Goal: Information Seeking & Learning: Compare options

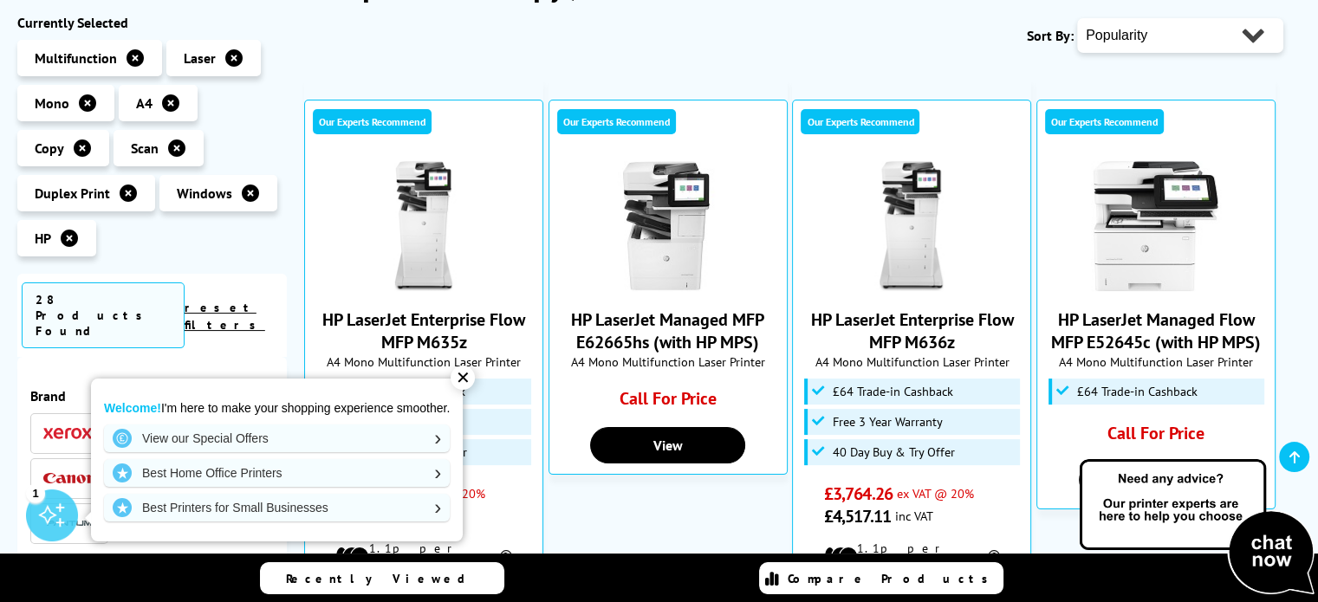
scroll to position [173, 0]
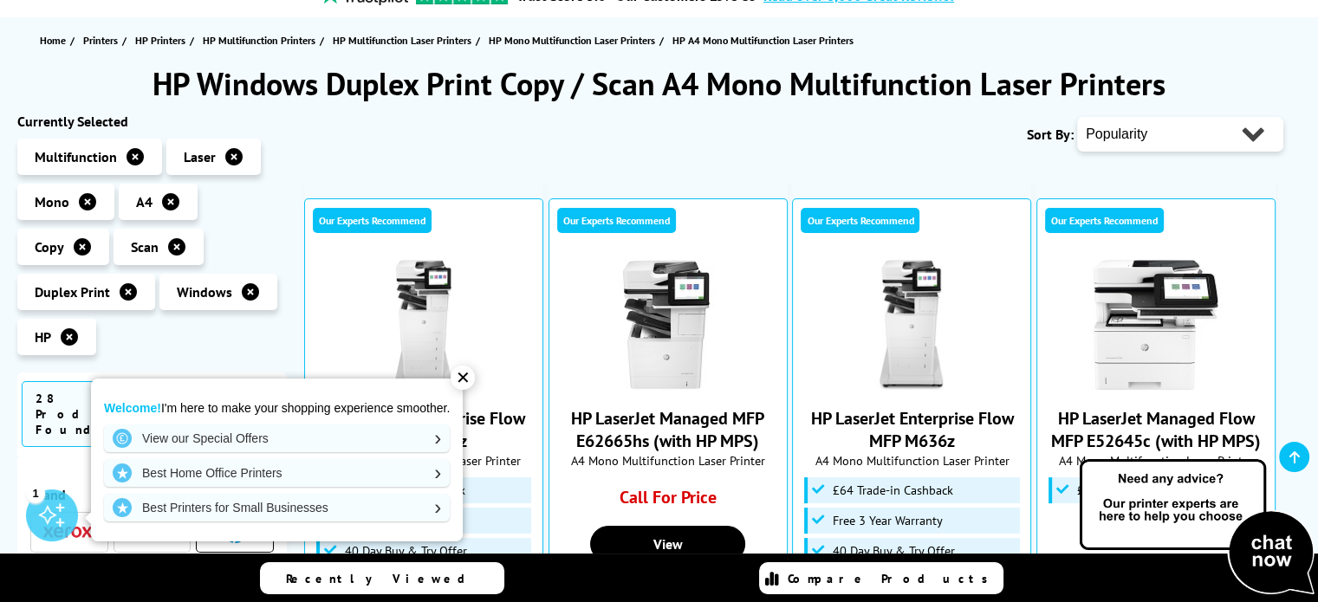
click at [680, 139] on div "Sort By: Popularity Rating Price - Low to High Price - High to Low Running Cost…" at bounding box center [793, 134] width 979 height 43
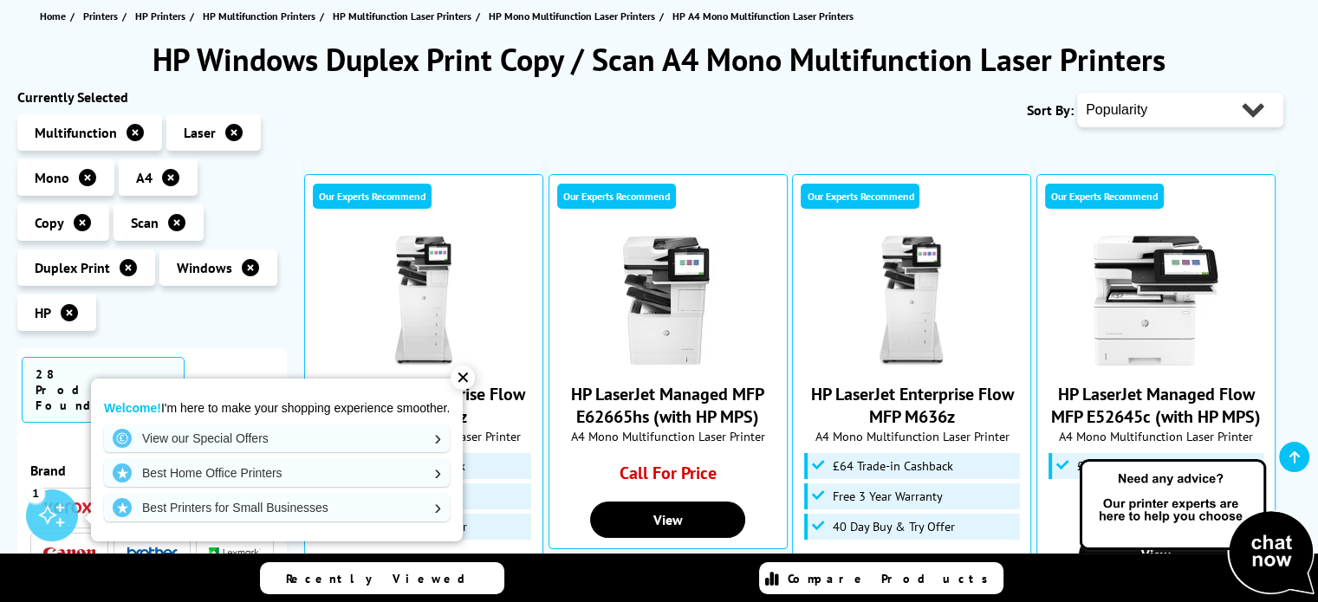
scroll to position [433, 0]
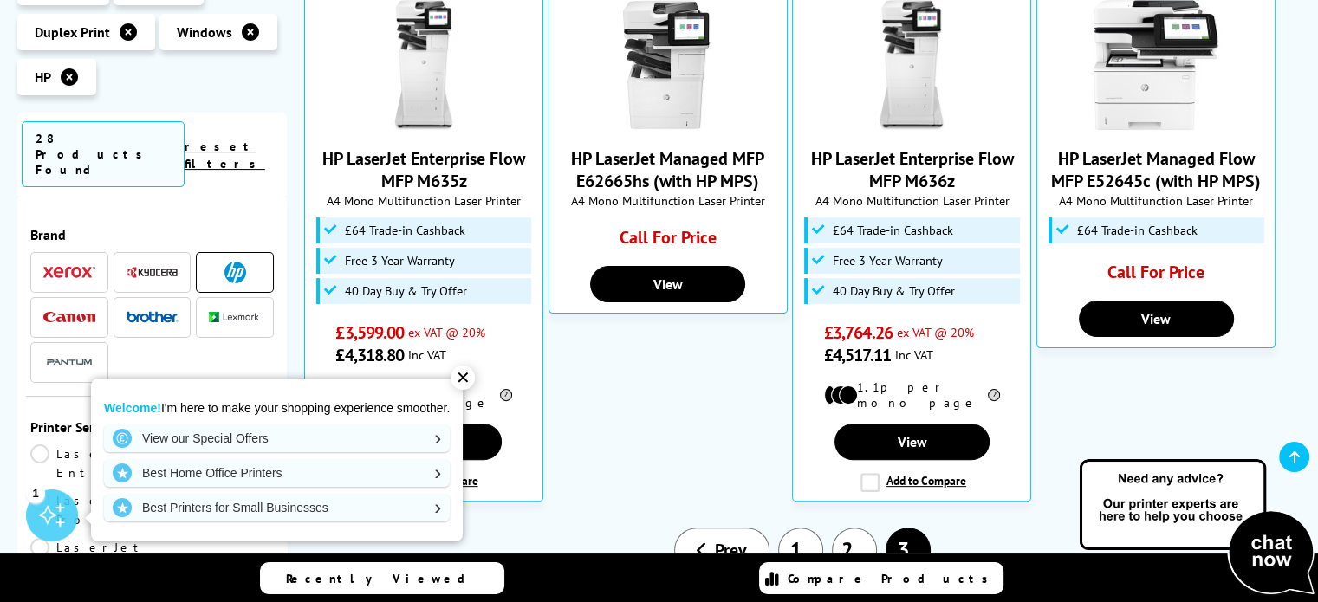
click at [142, 311] on img at bounding box center [152, 317] width 52 height 12
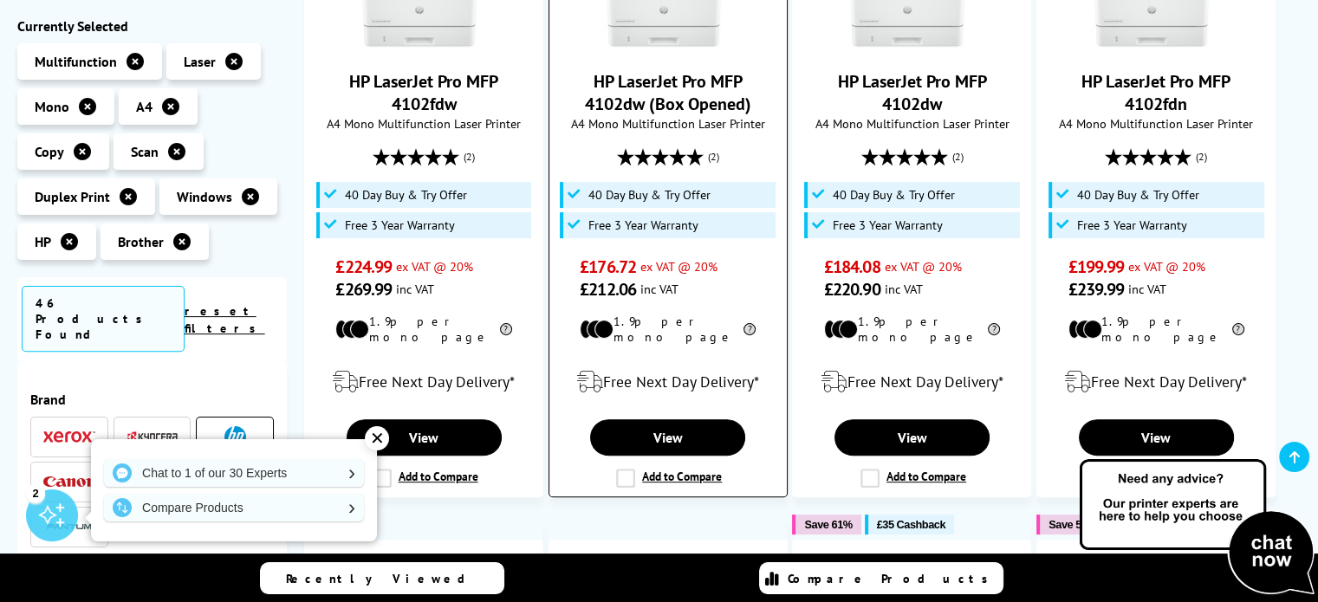
scroll to position [606, 0]
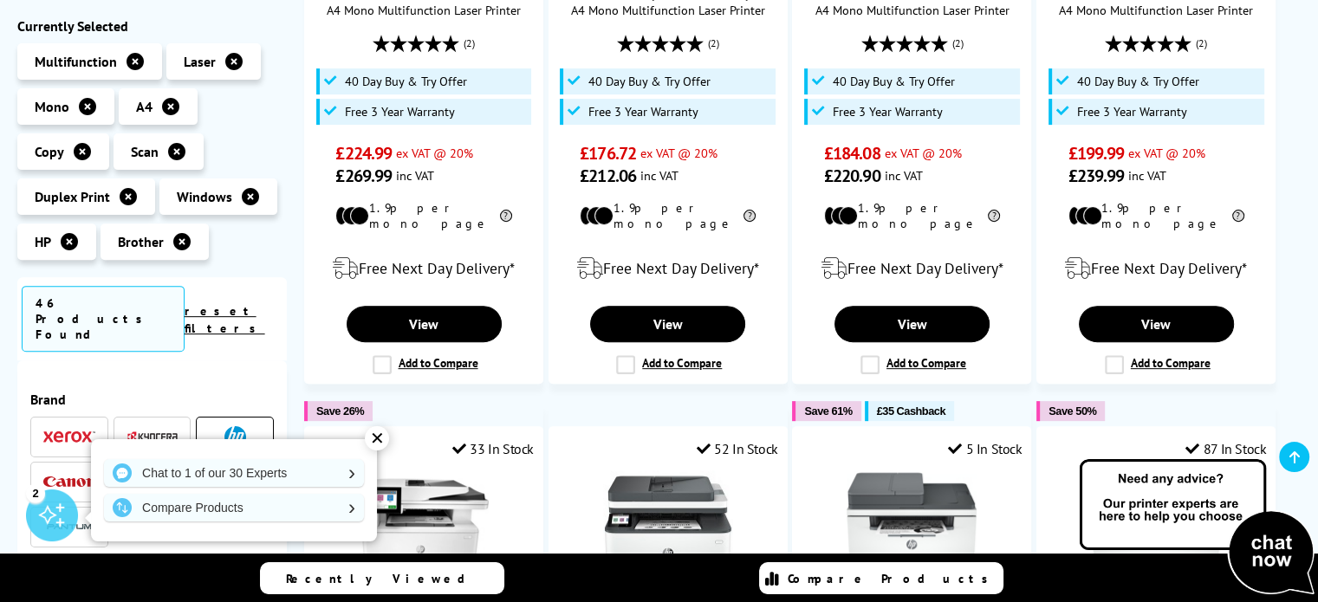
click at [227, 426] on img at bounding box center [235, 437] width 22 height 22
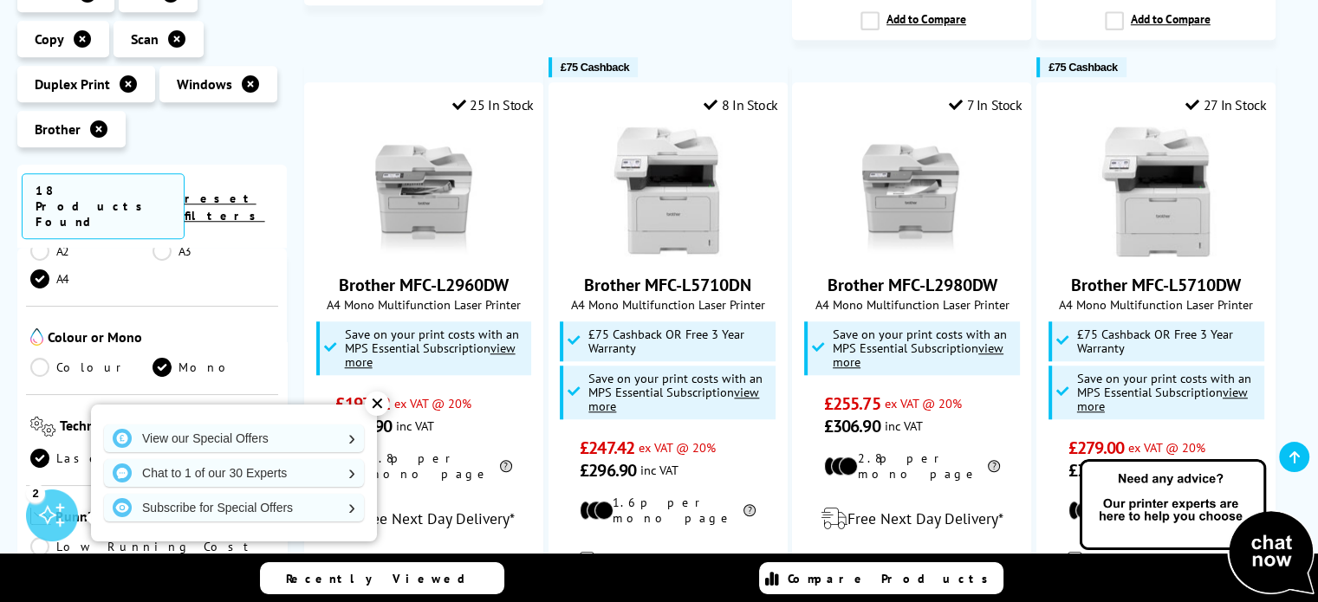
scroll to position [520, 0]
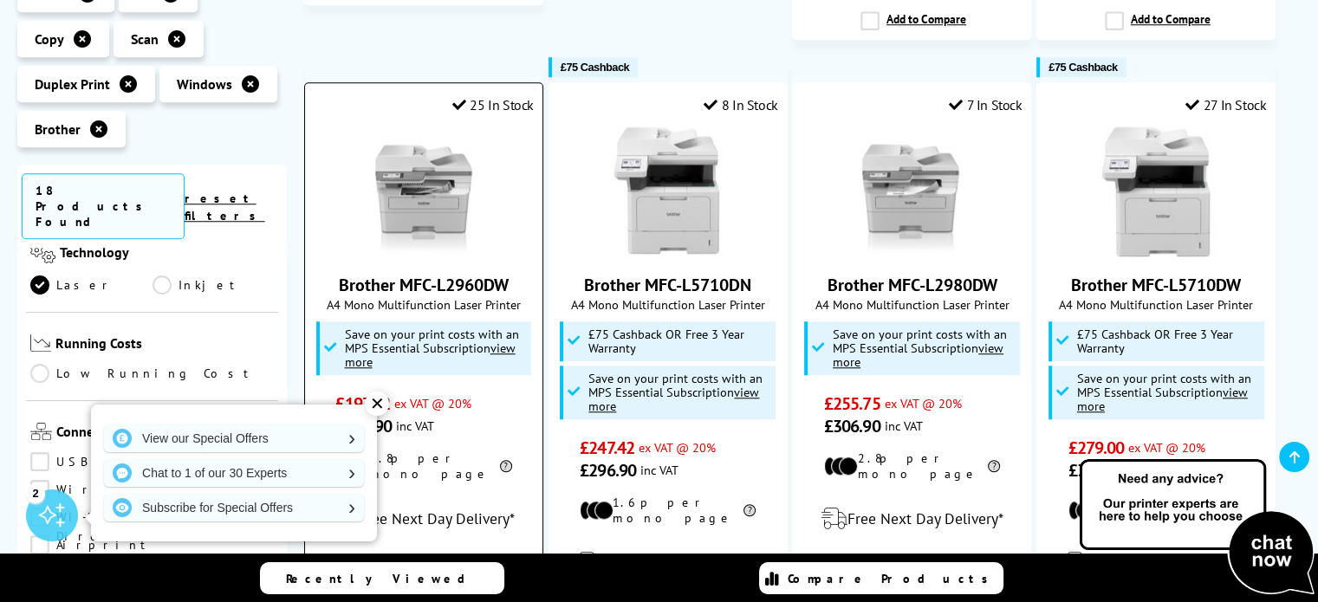
click at [380, 401] on div "✕" at bounding box center [377, 404] width 24 height 24
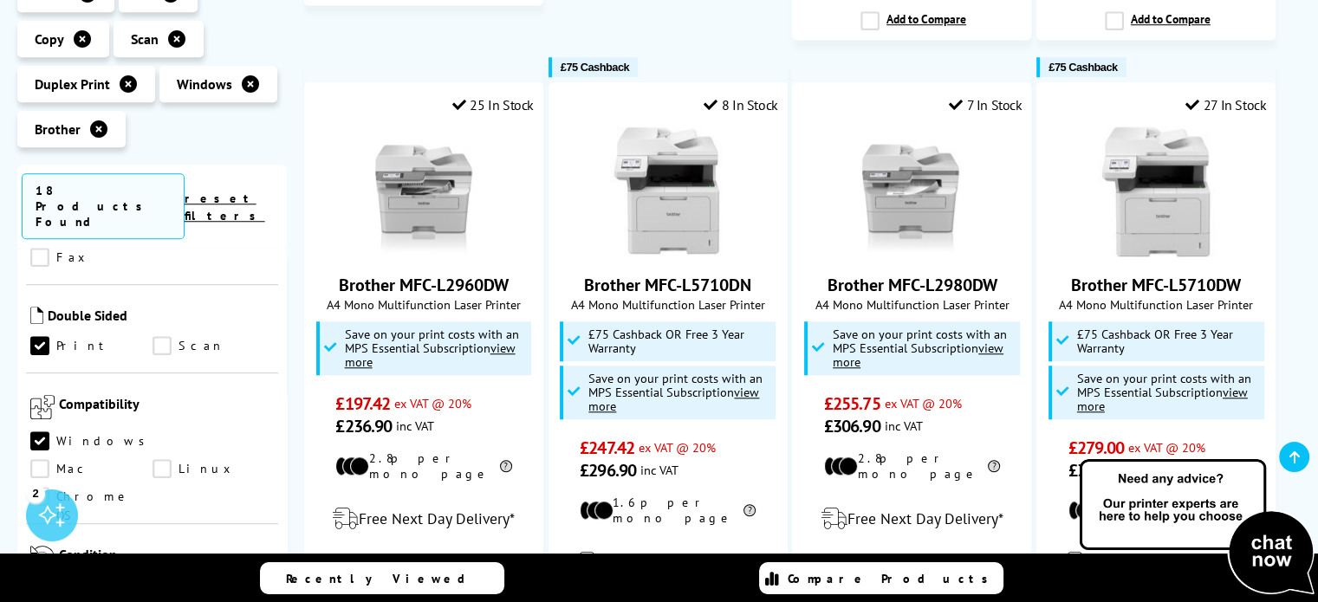
scroll to position [1039, 0]
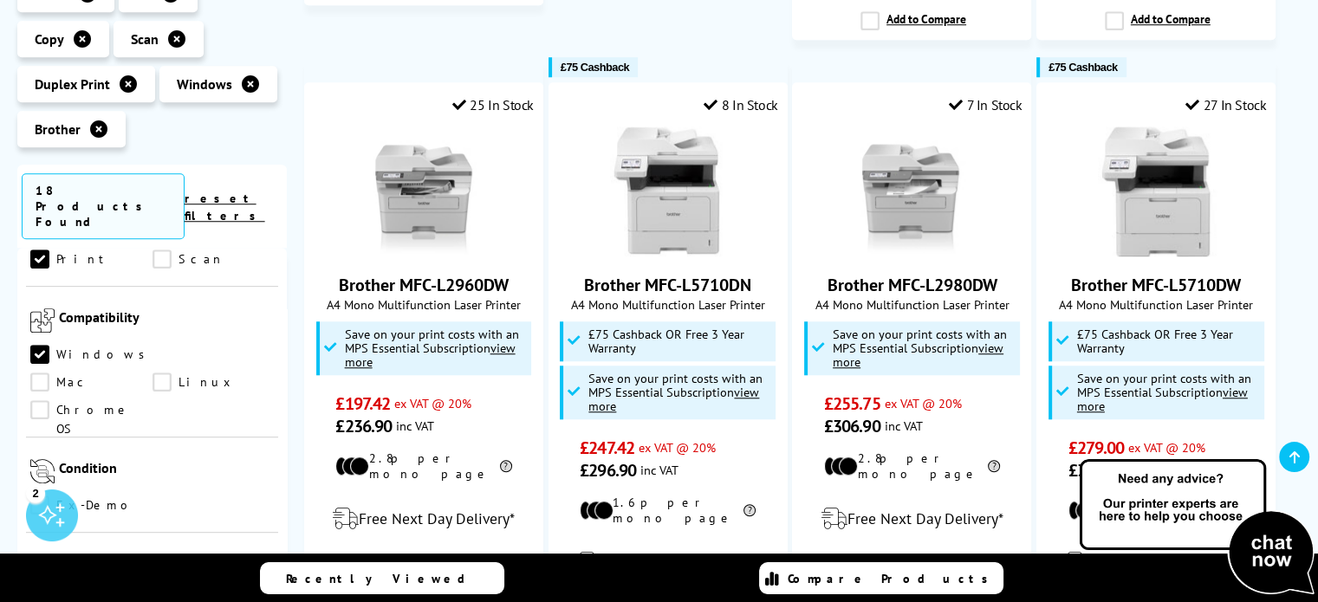
click at [41, 495] on link "Ex-Demo" at bounding box center [91, 504] width 122 height 19
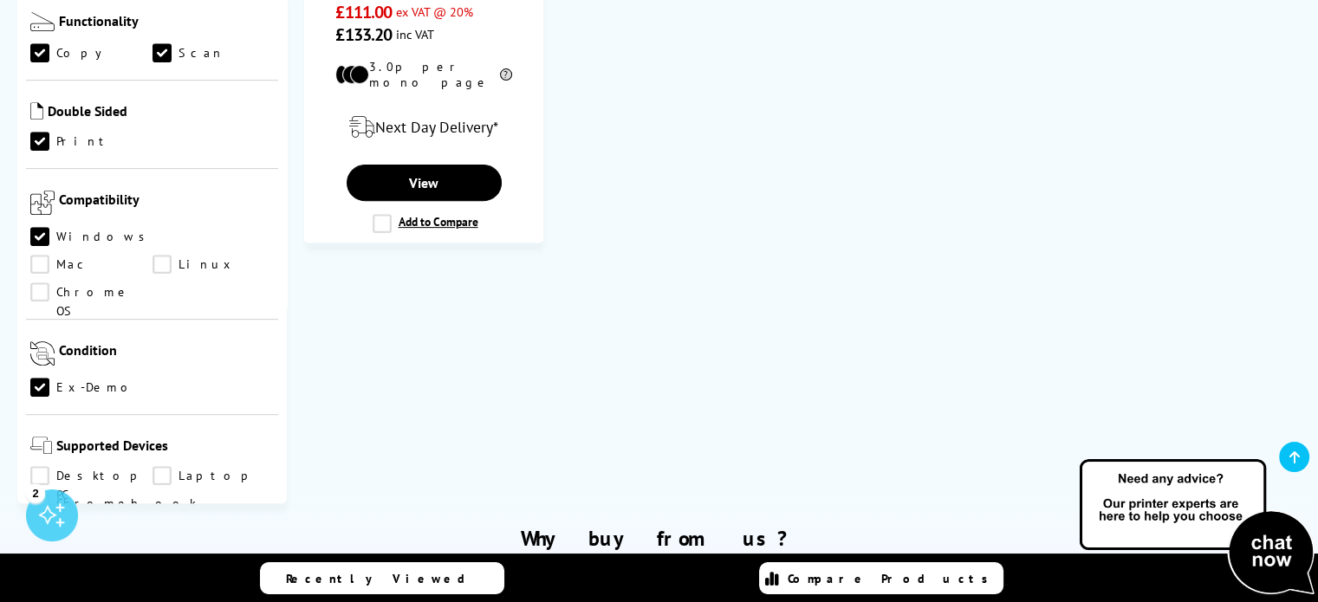
scroll to position [780, 0]
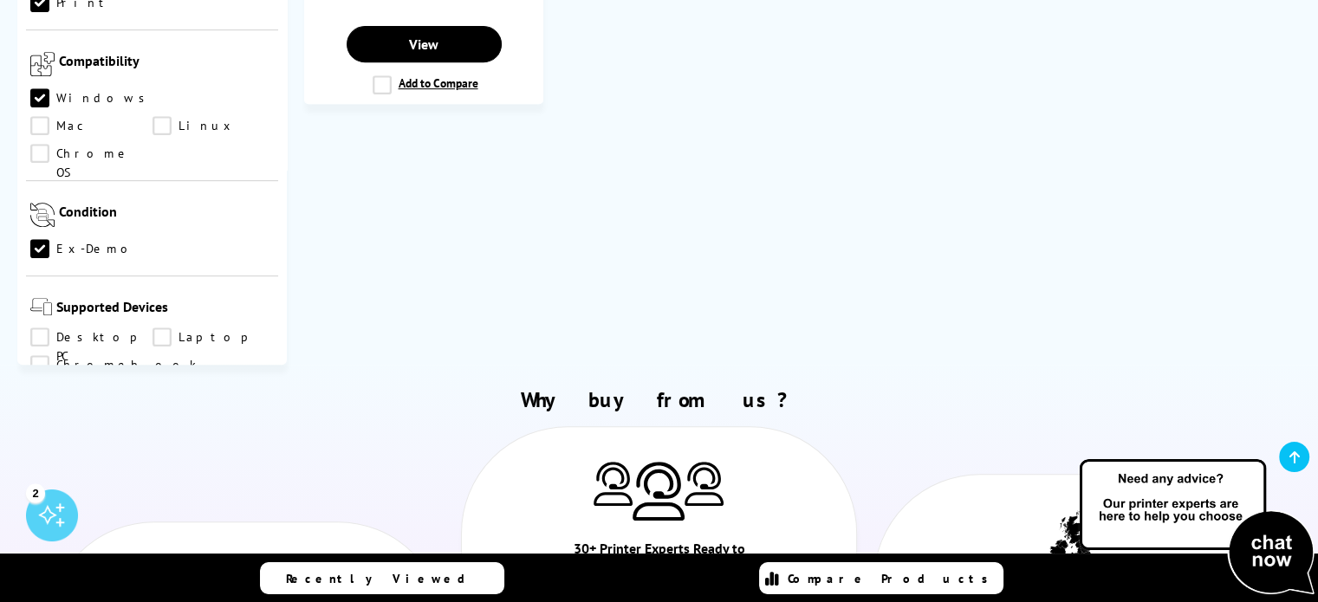
click at [43, 239] on link "Ex-Demo" at bounding box center [91, 248] width 122 height 19
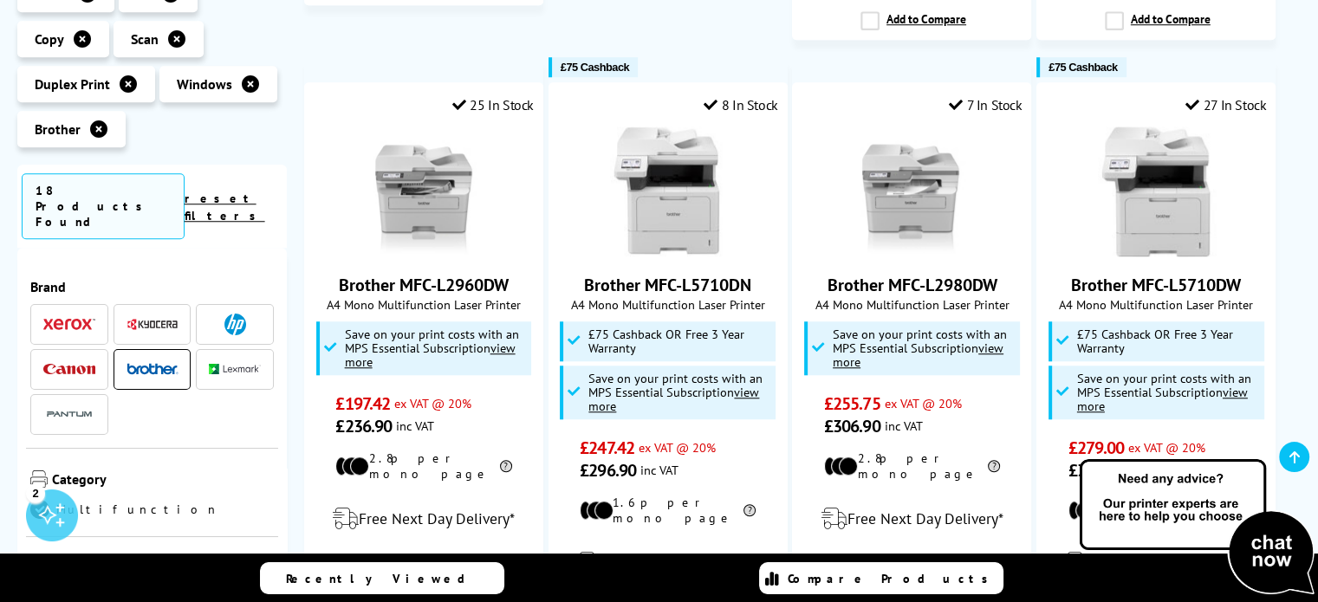
click at [225, 314] on img at bounding box center [235, 325] width 22 height 22
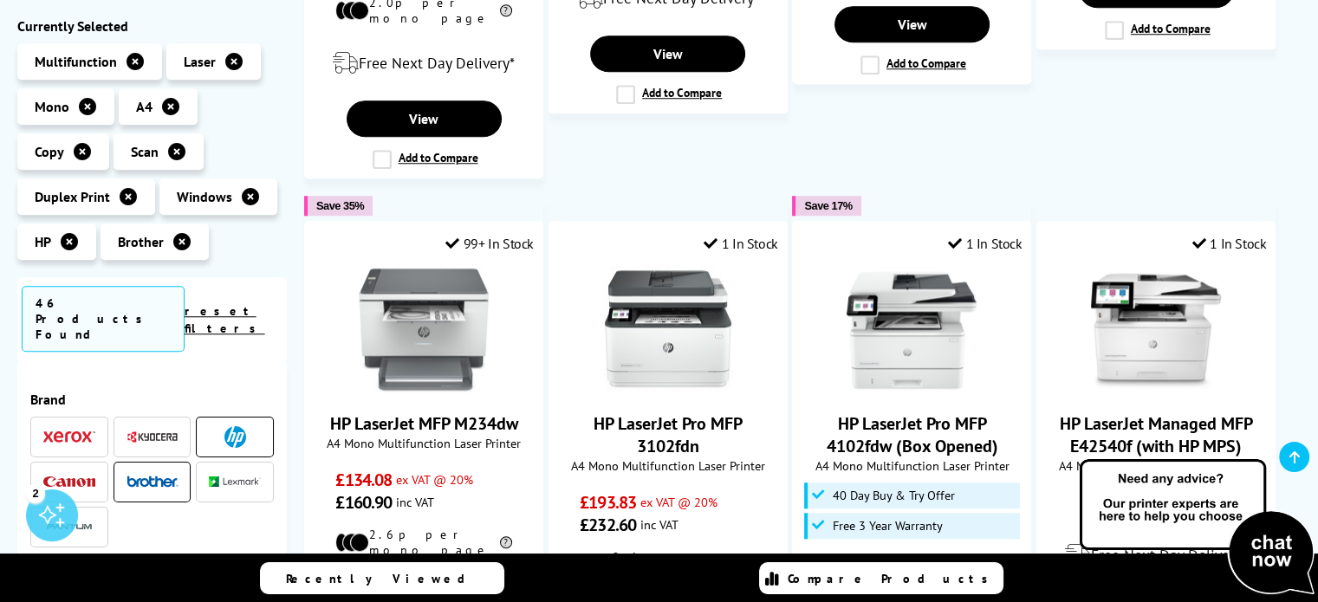
click at [133, 476] on img at bounding box center [152, 482] width 52 height 12
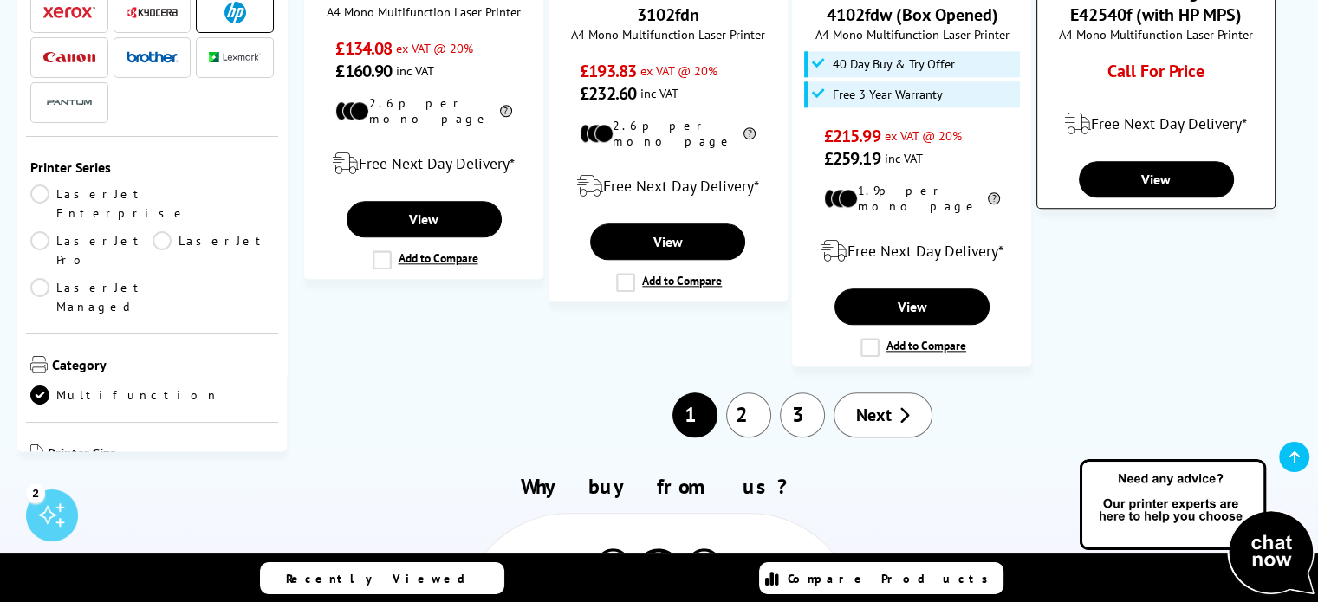
scroll to position [1906, 0]
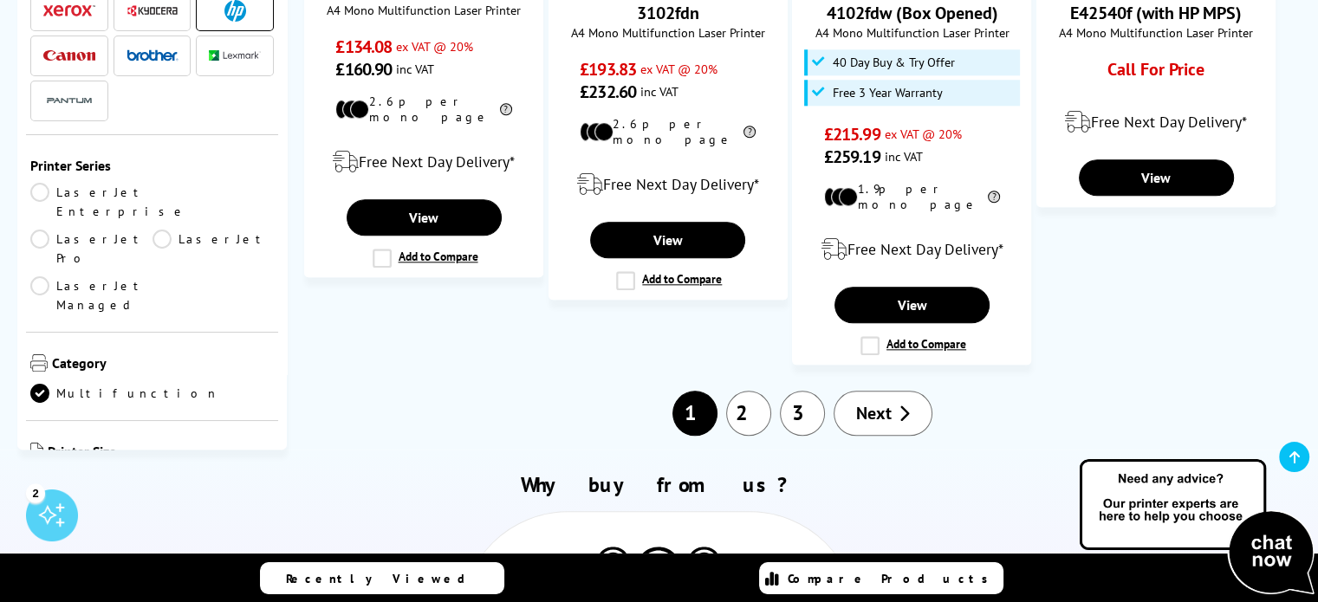
click at [754, 391] on link "2" at bounding box center [748, 413] width 45 height 45
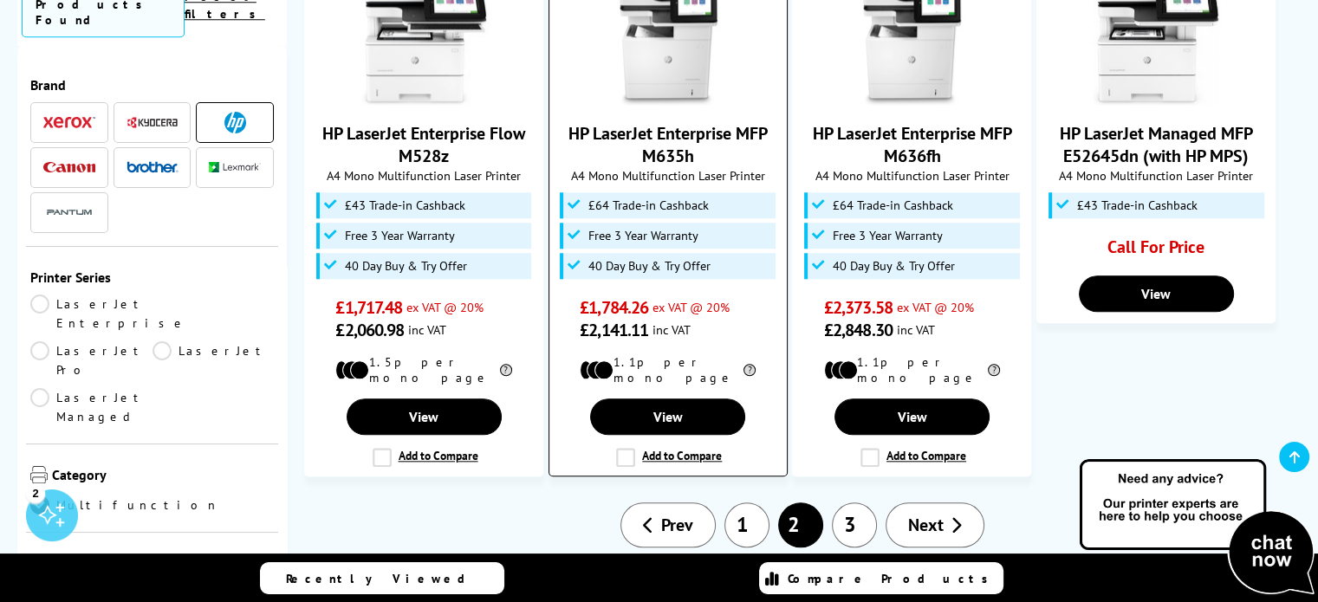
scroll to position [1732, 0]
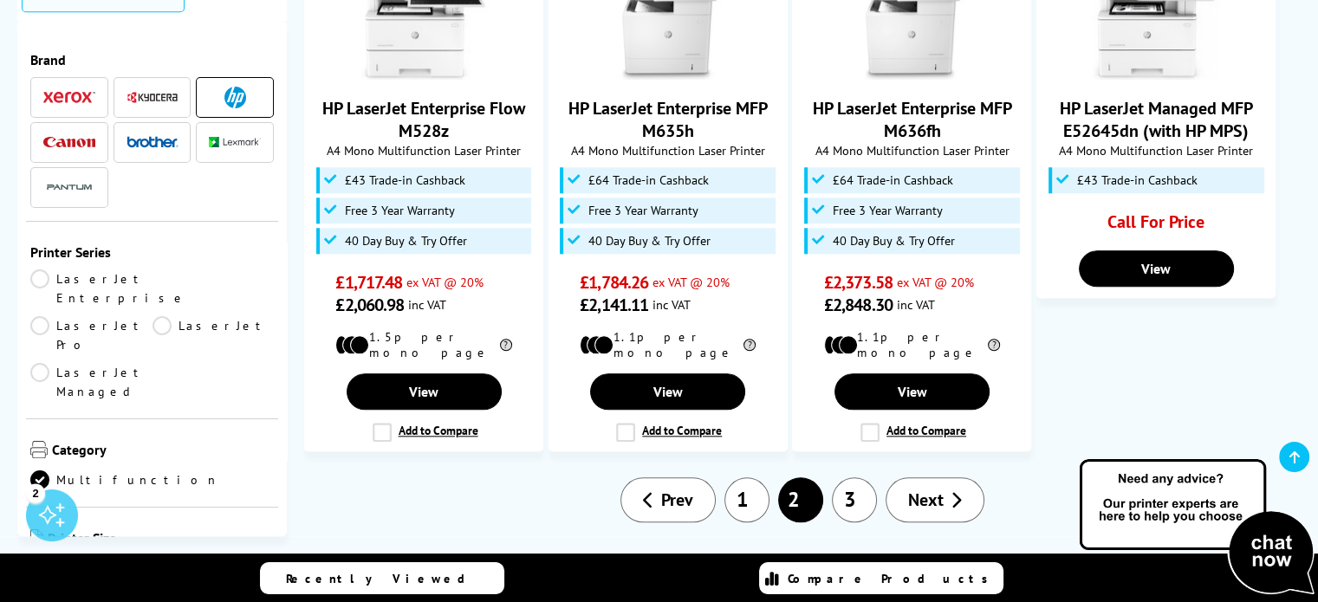
click at [746, 477] on link "1" at bounding box center [746, 499] width 45 height 45
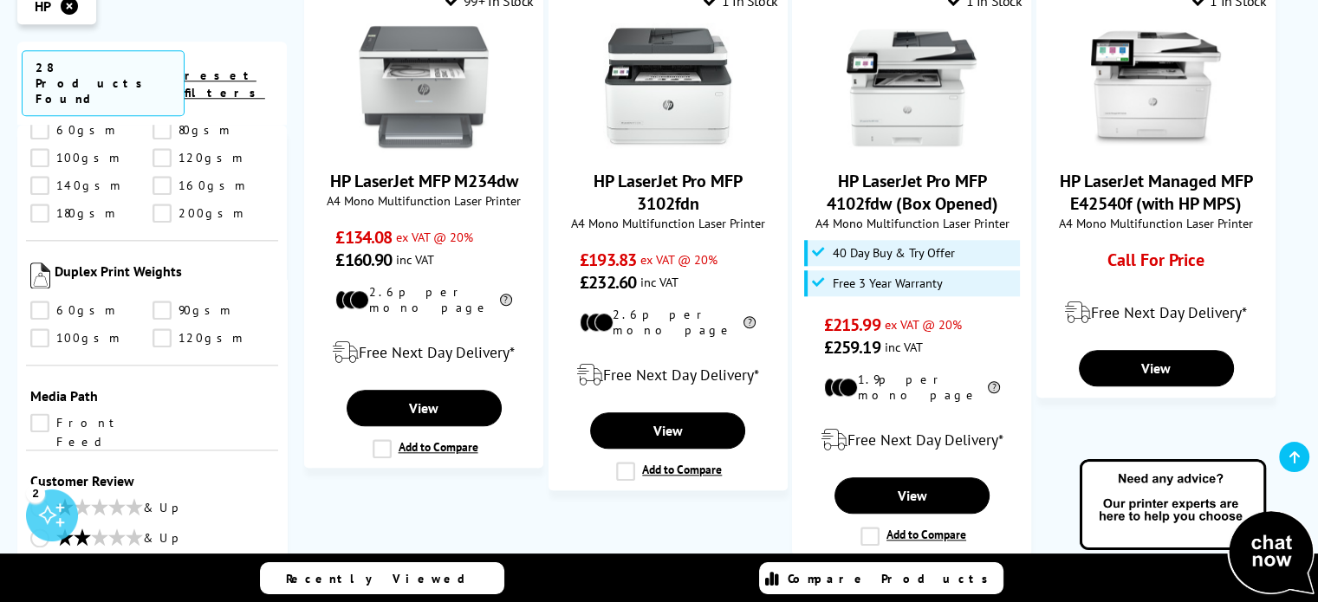
scroll to position [1819, 0]
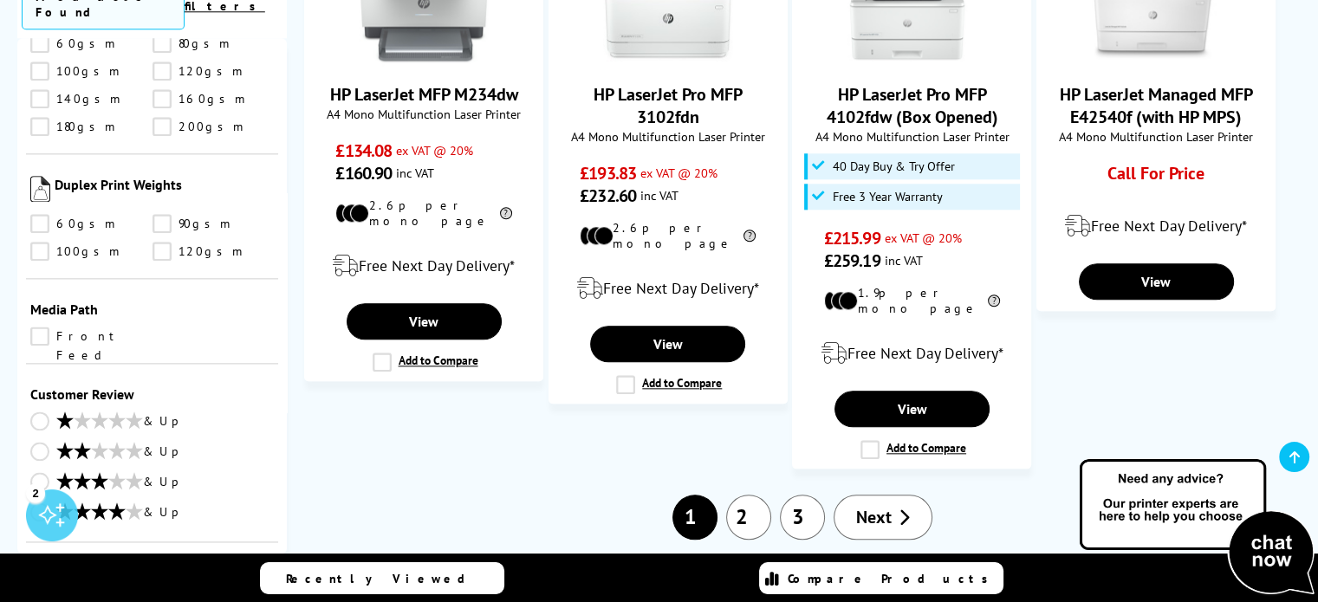
select select "300"
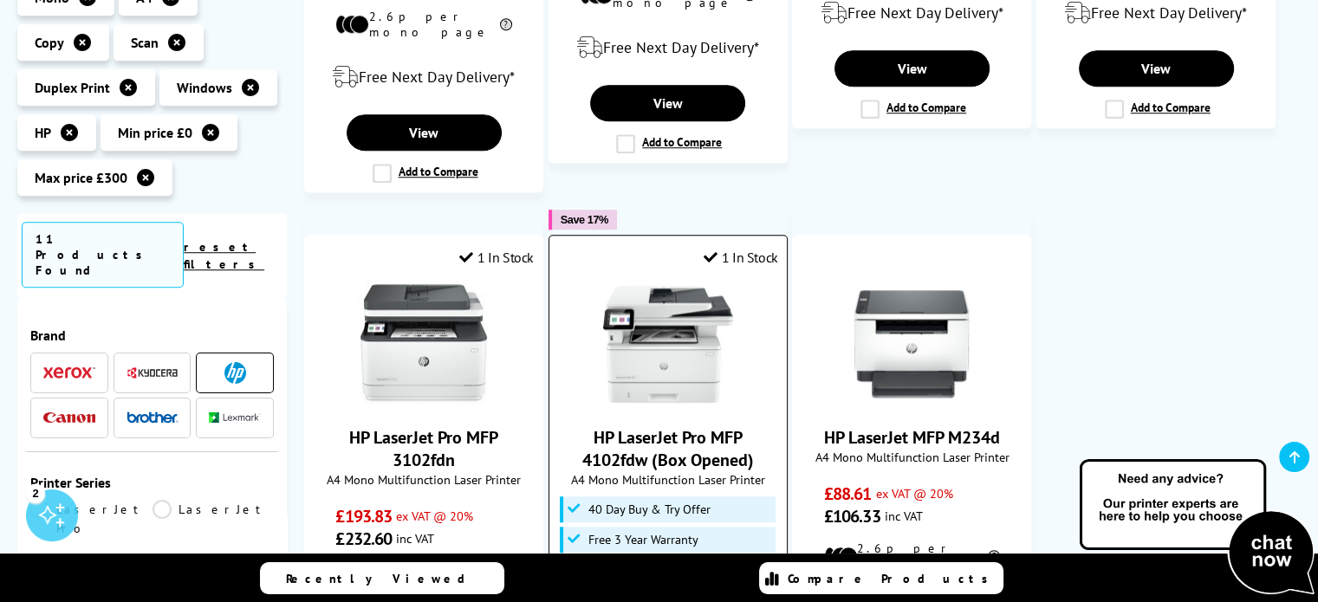
scroll to position [1386, 0]
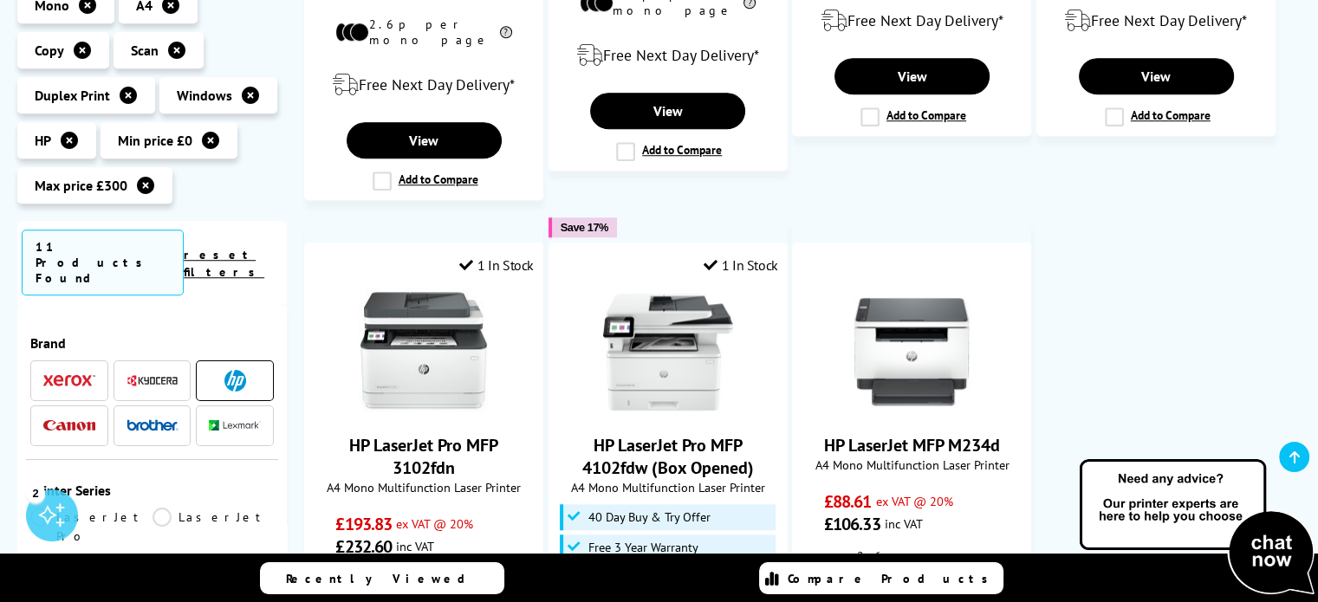
click at [48, 370] on span at bounding box center [69, 381] width 52 height 22
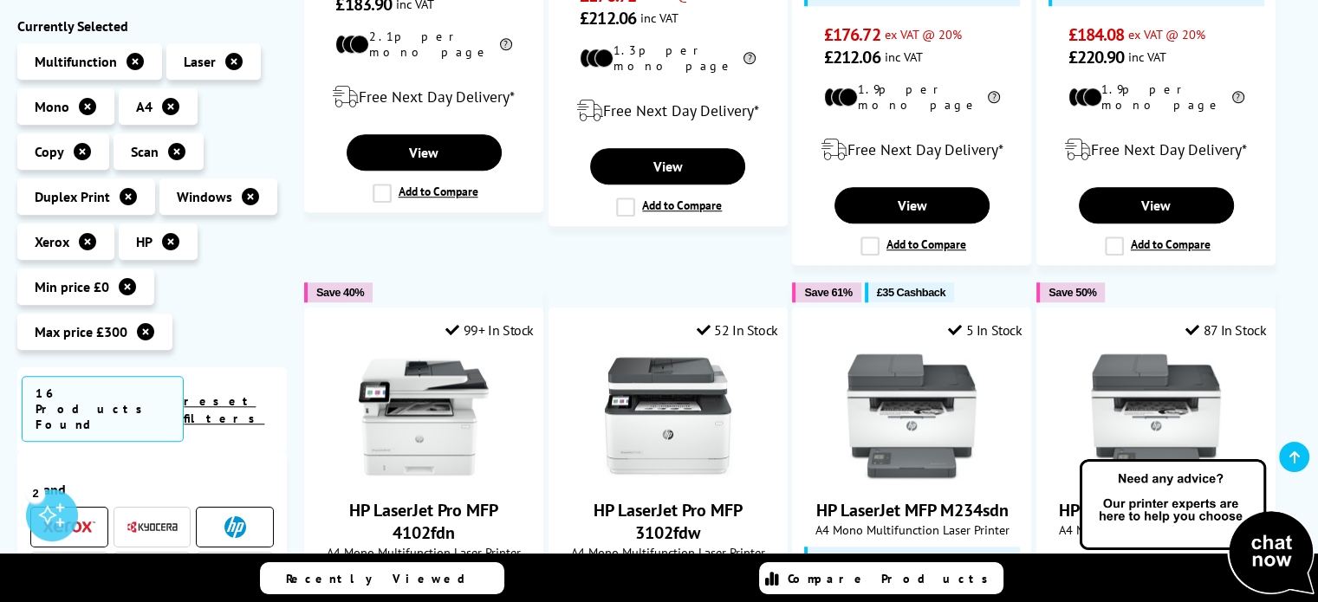
click at [149, 521] on img at bounding box center [152, 527] width 52 height 13
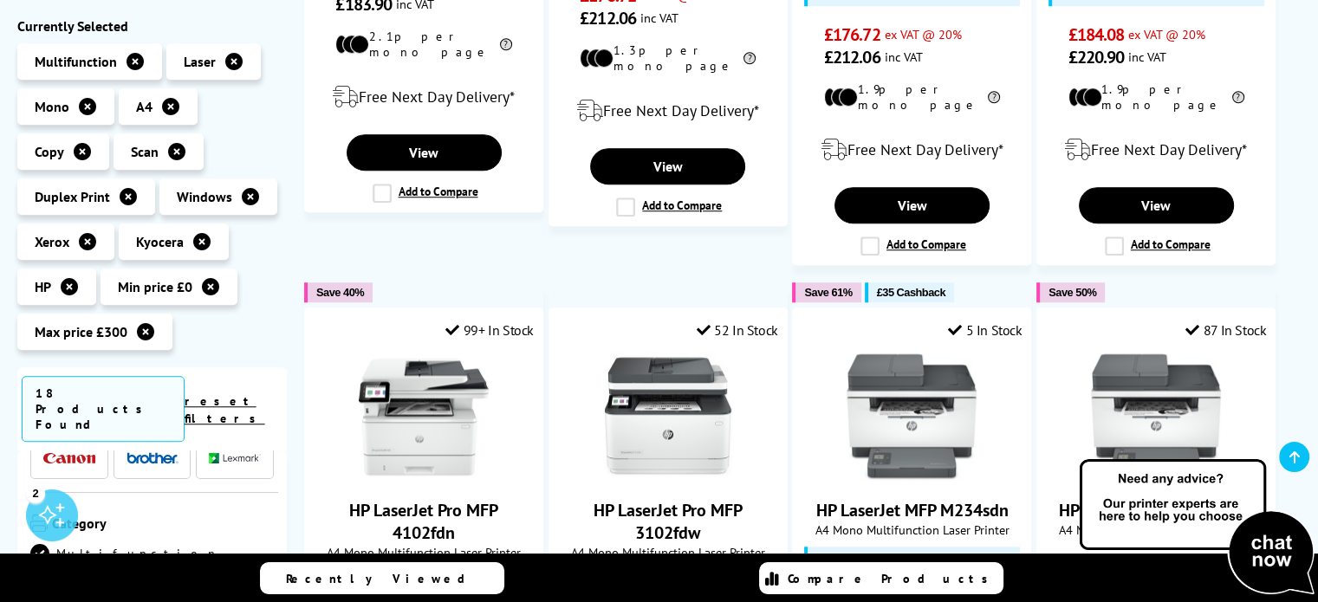
scroll to position [87, 0]
click at [150, 470] on li at bounding box center [152, 485] width 78 height 41
click at [141, 479] on img at bounding box center [152, 485] width 52 height 12
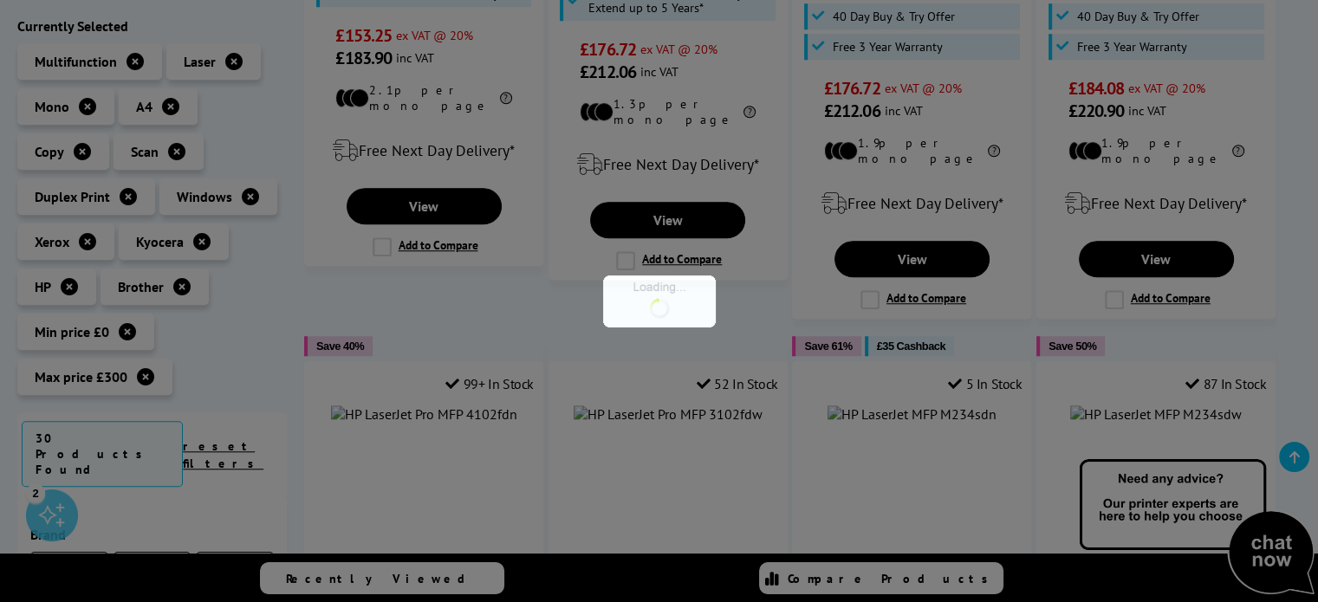
scroll to position [87, 0]
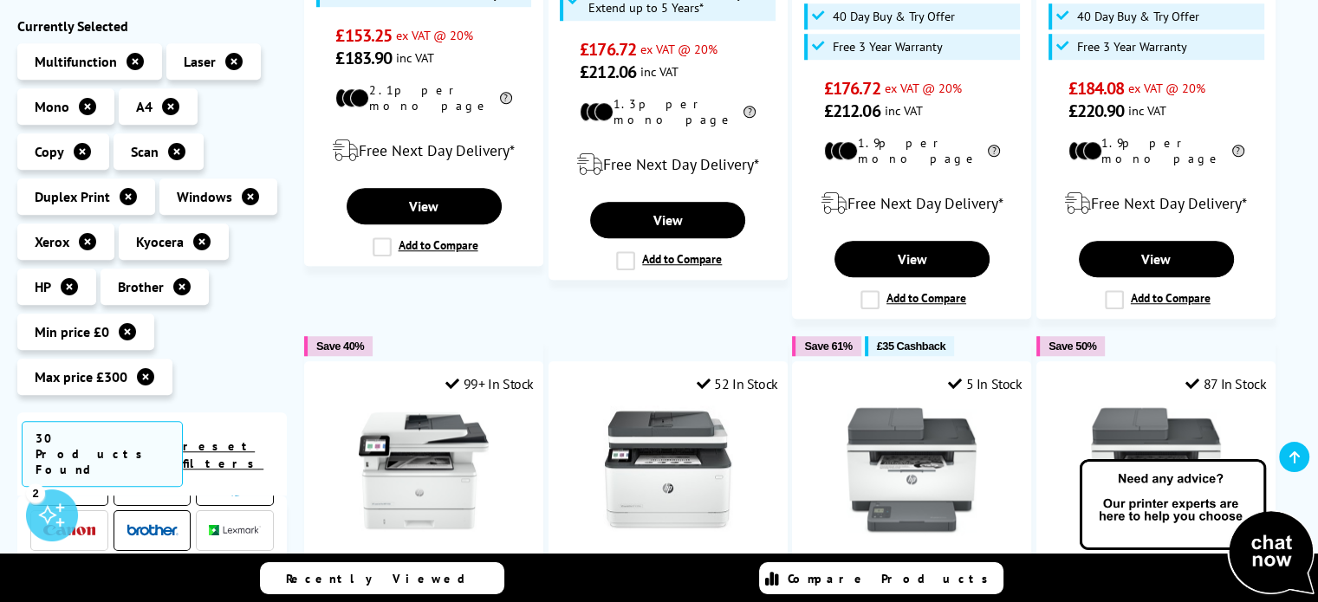
click at [94, 525] on img at bounding box center [69, 530] width 52 height 11
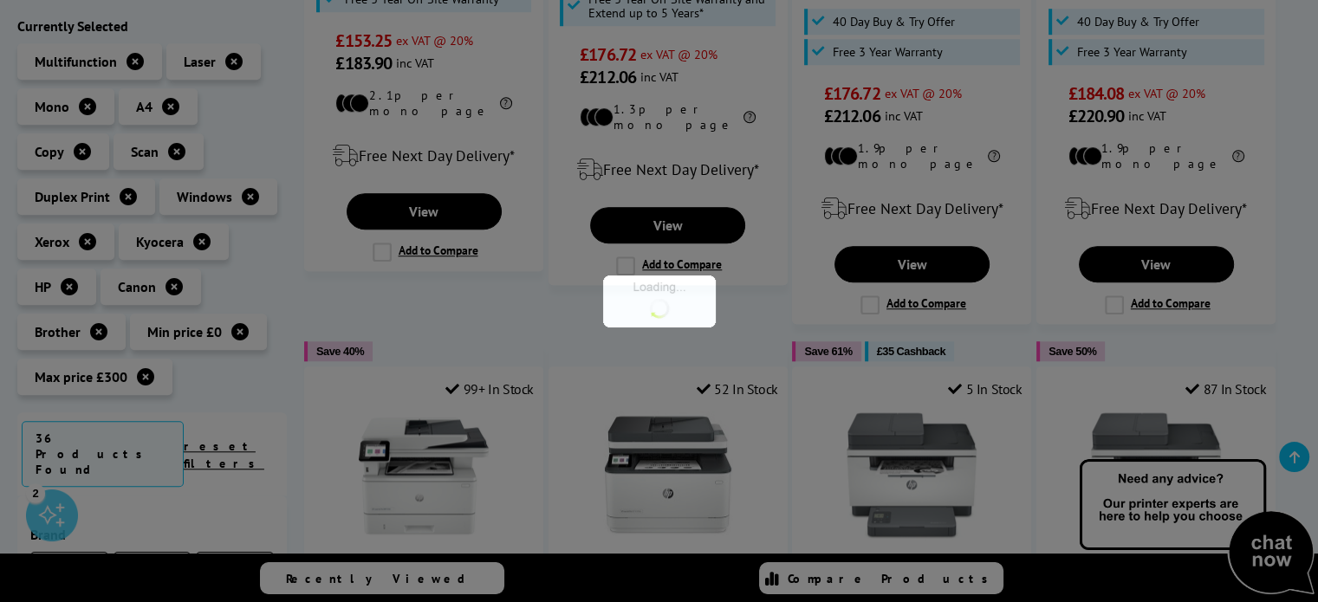
scroll to position [87, 0]
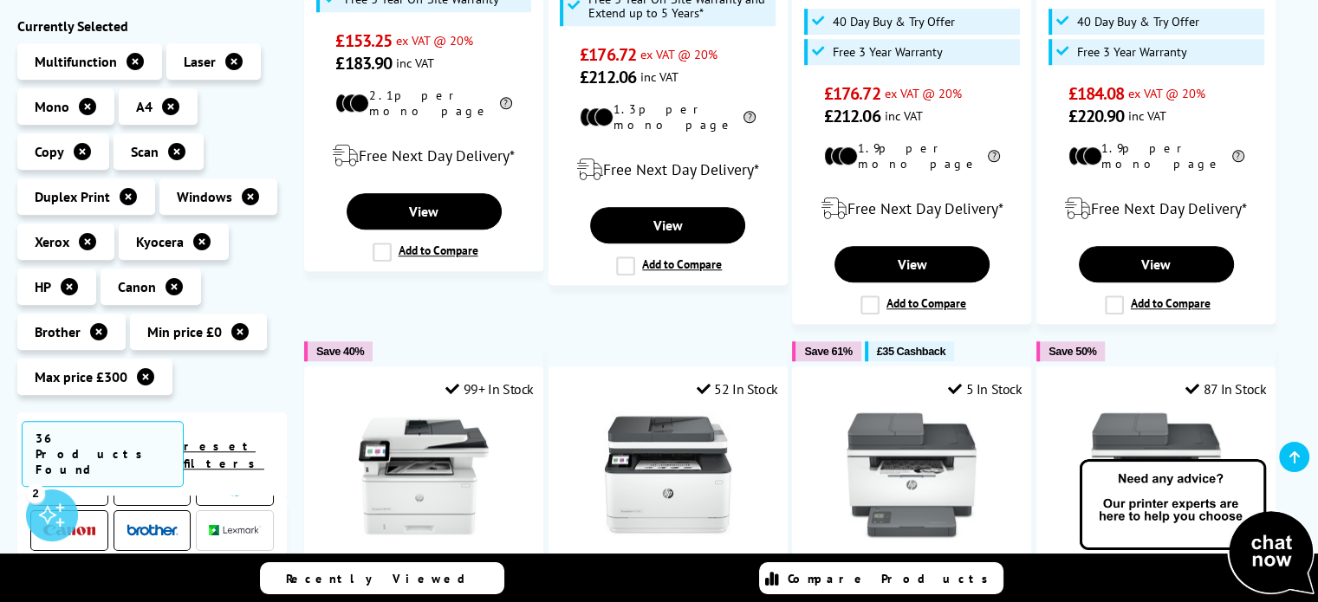
click at [213, 520] on span at bounding box center [235, 531] width 52 height 22
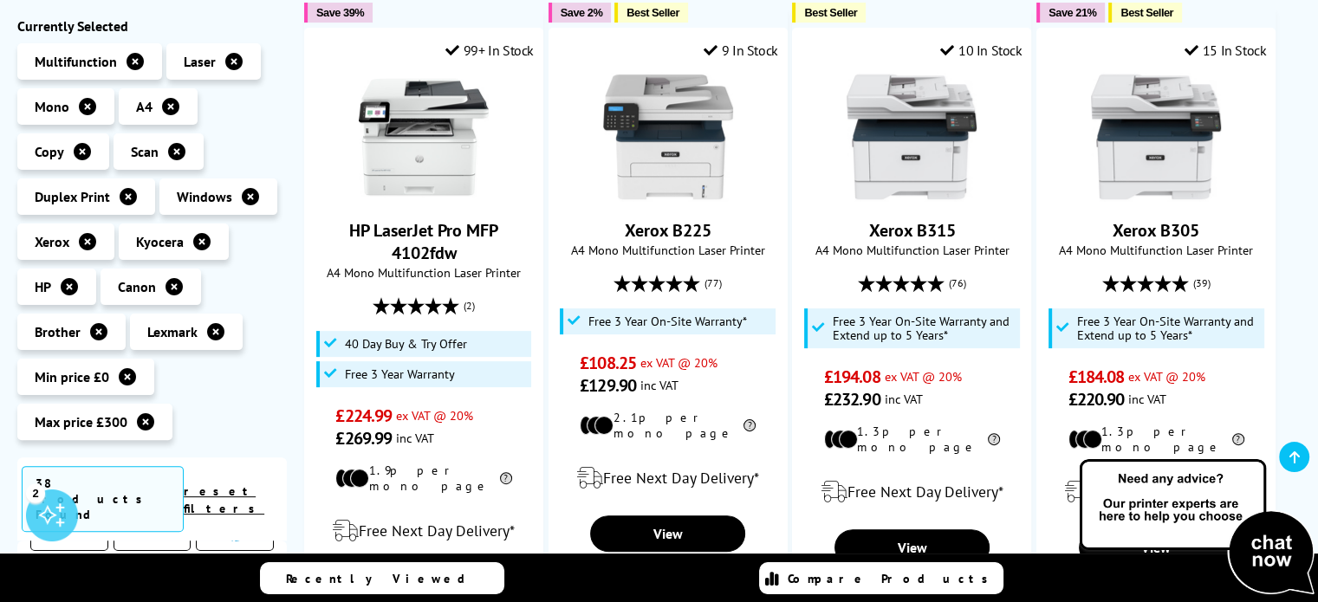
scroll to position [433, 0]
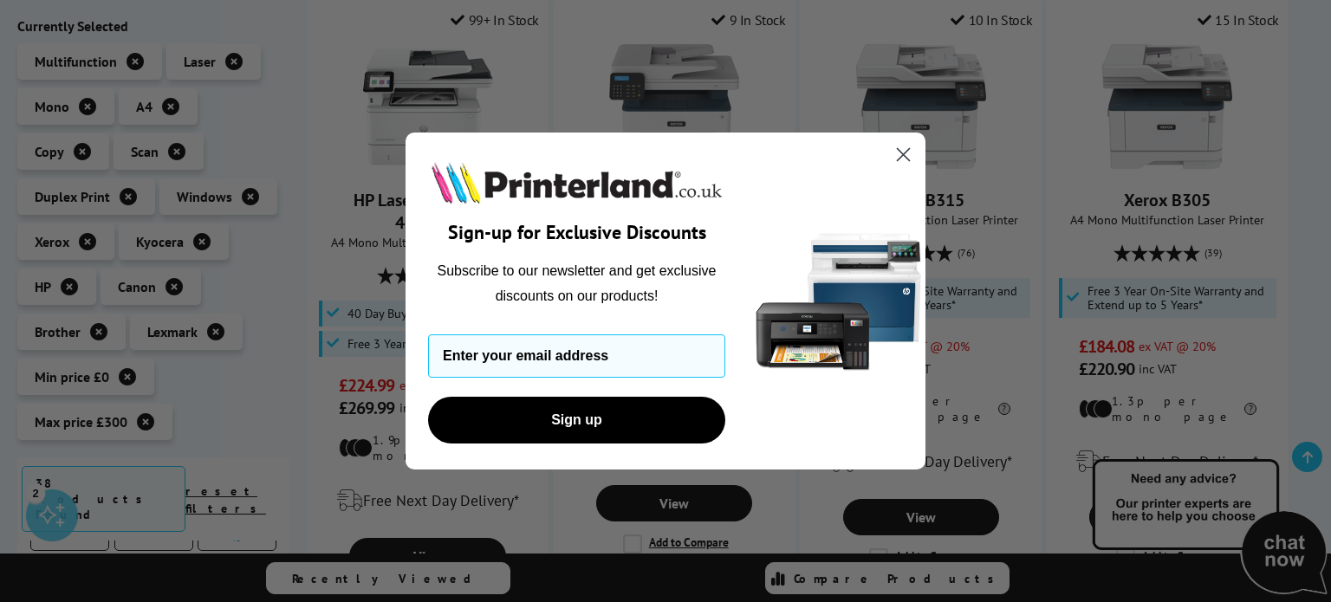
click at [904, 148] on circle "Close dialog" at bounding box center [903, 154] width 29 height 29
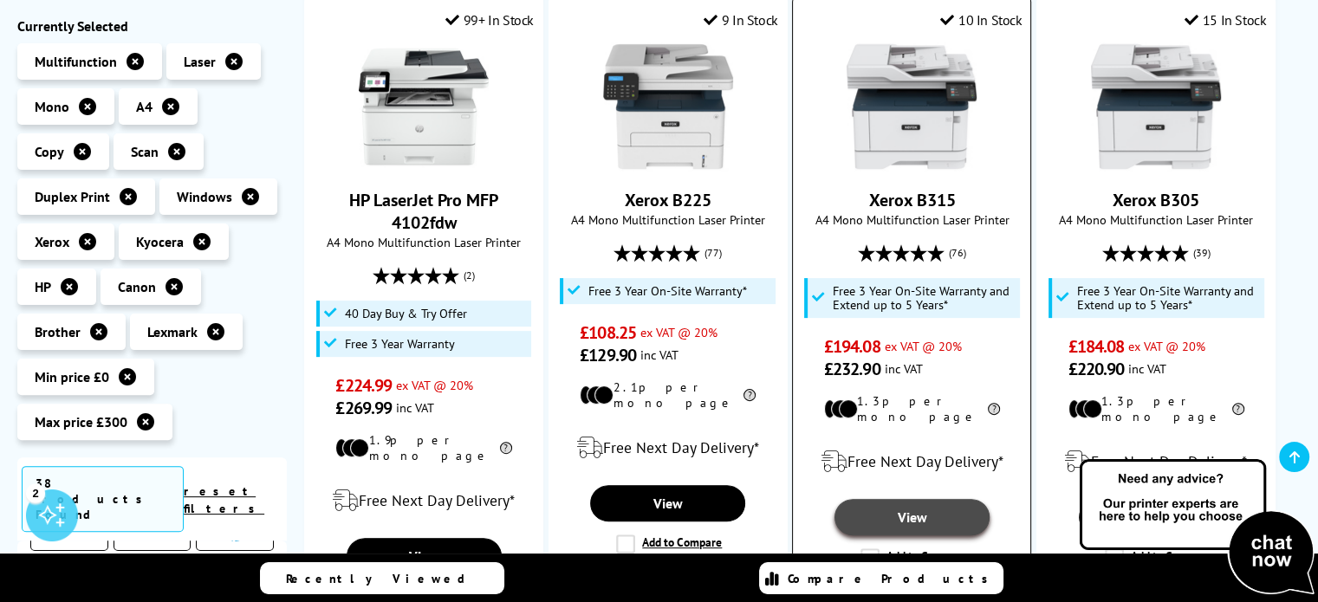
click at [903, 499] on link "View" at bounding box center [911, 517] width 155 height 36
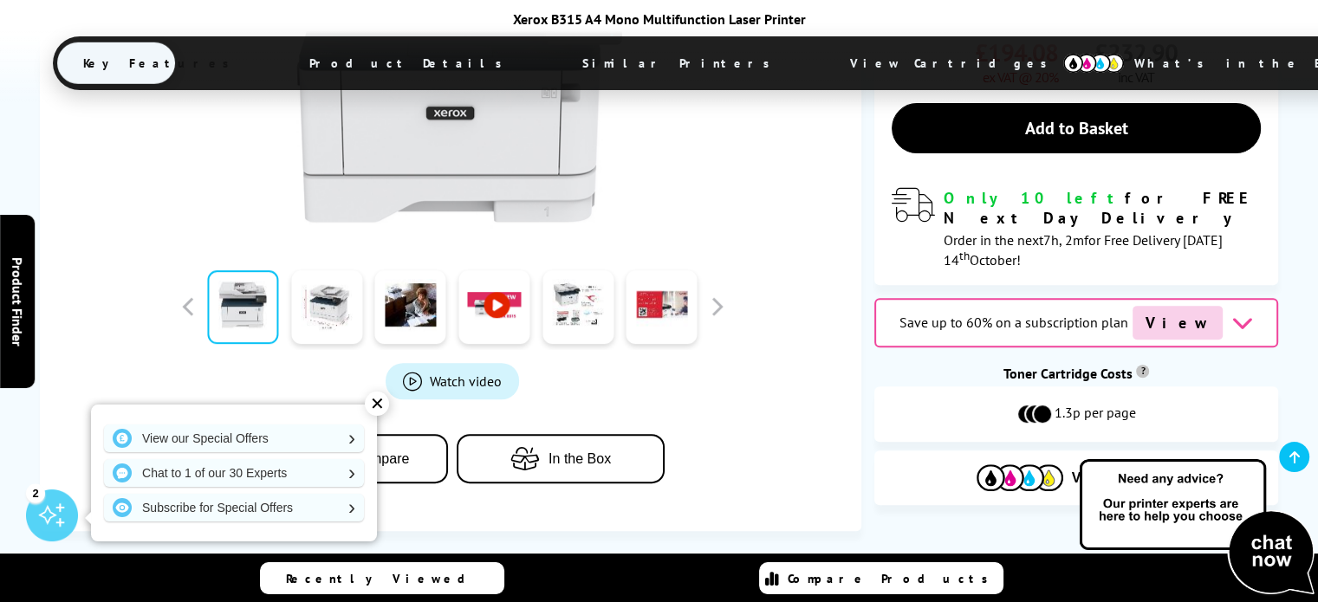
scroll to position [606, 0]
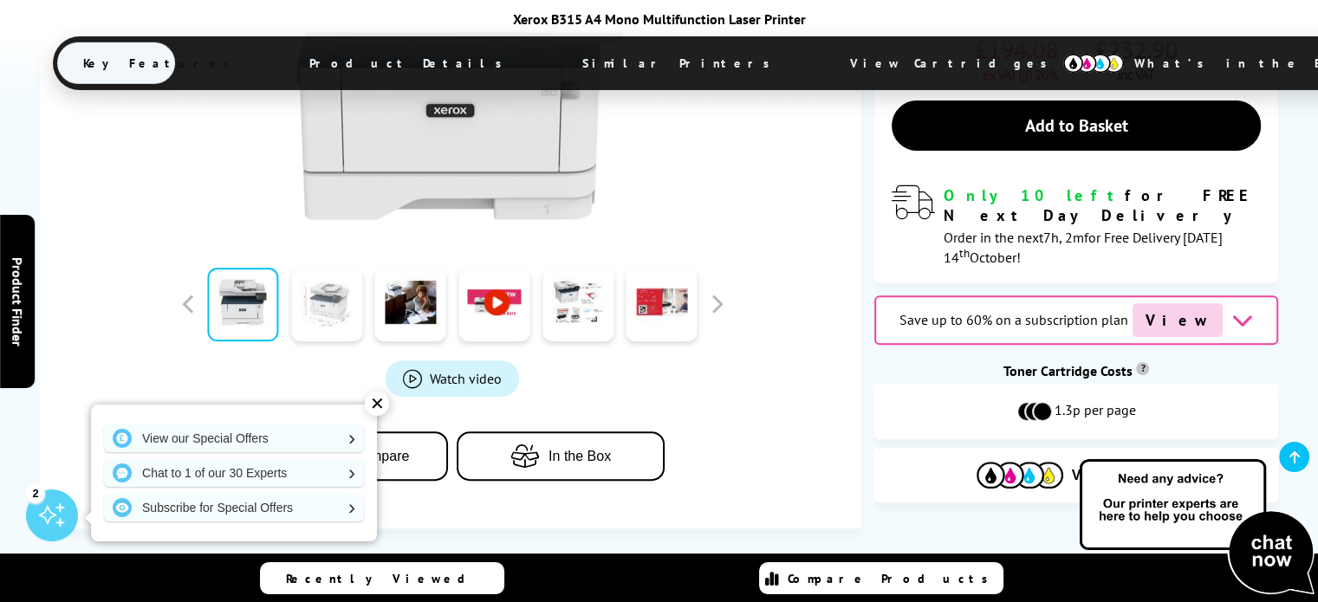
click at [336, 269] on link at bounding box center [326, 305] width 71 height 74
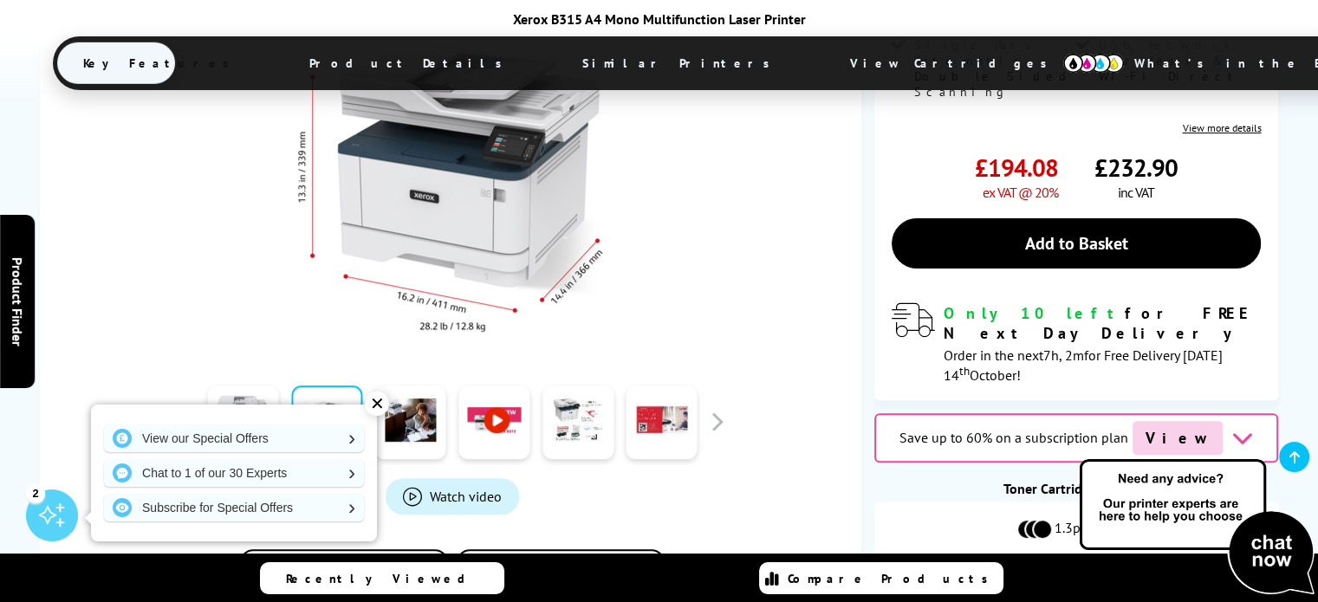
scroll to position [520, 0]
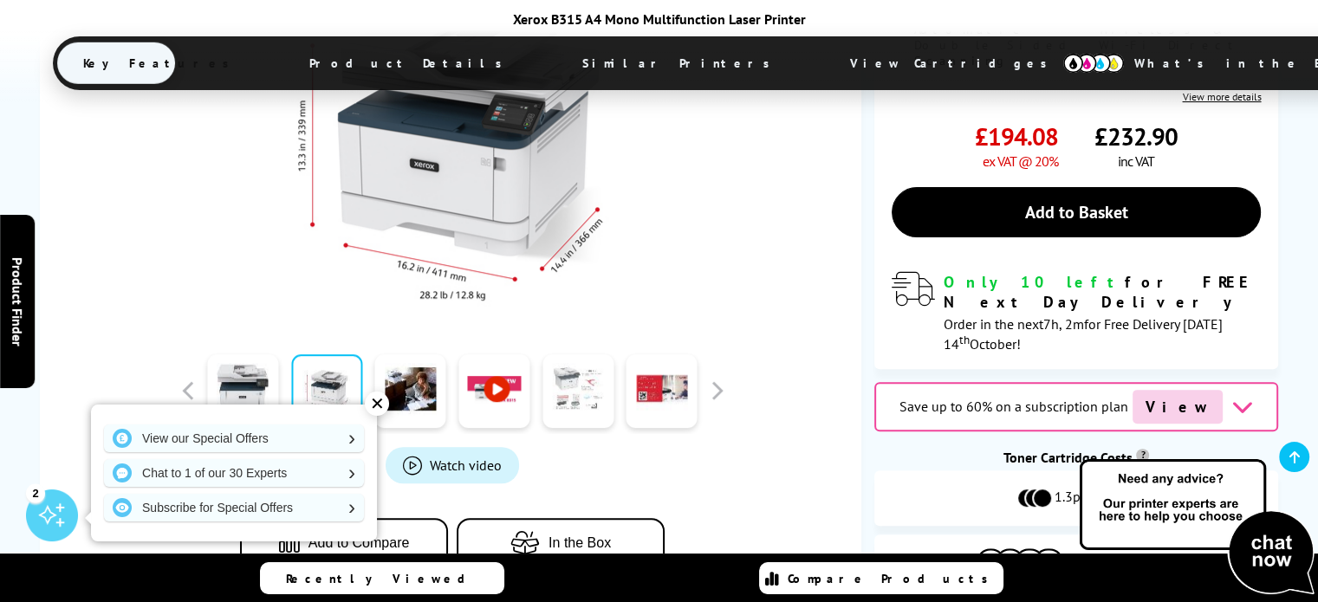
click at [586, 366] on link at bounding box center [577, 391] width 71 height 74
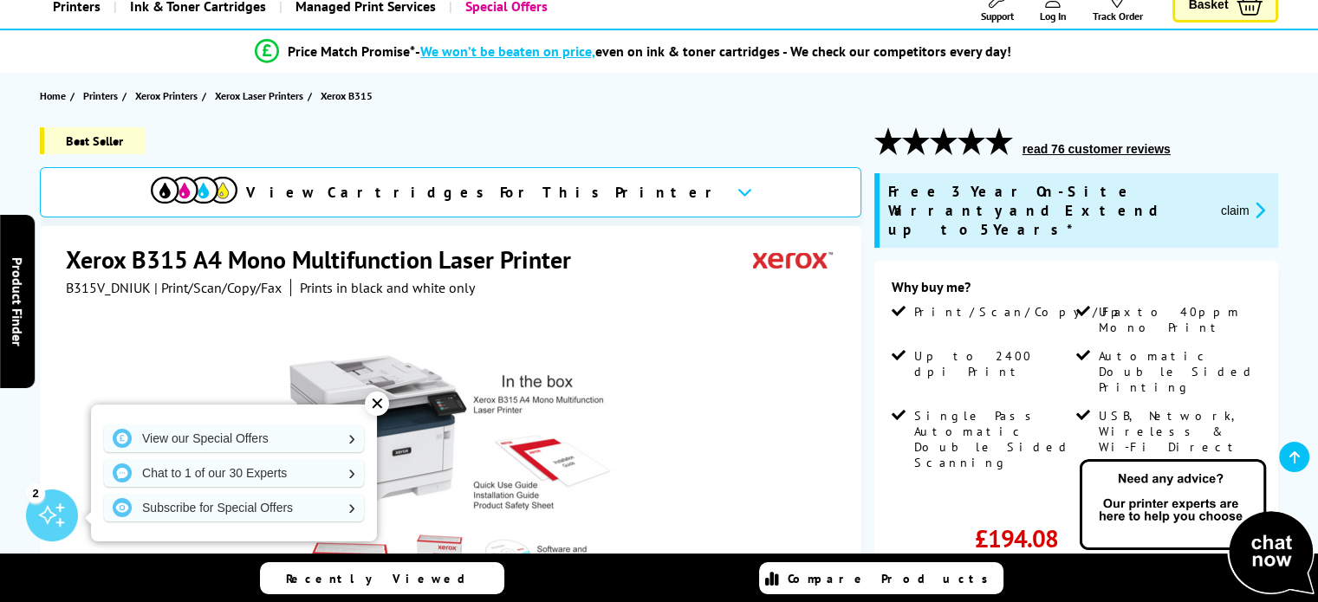
scroll to position [87, 0]
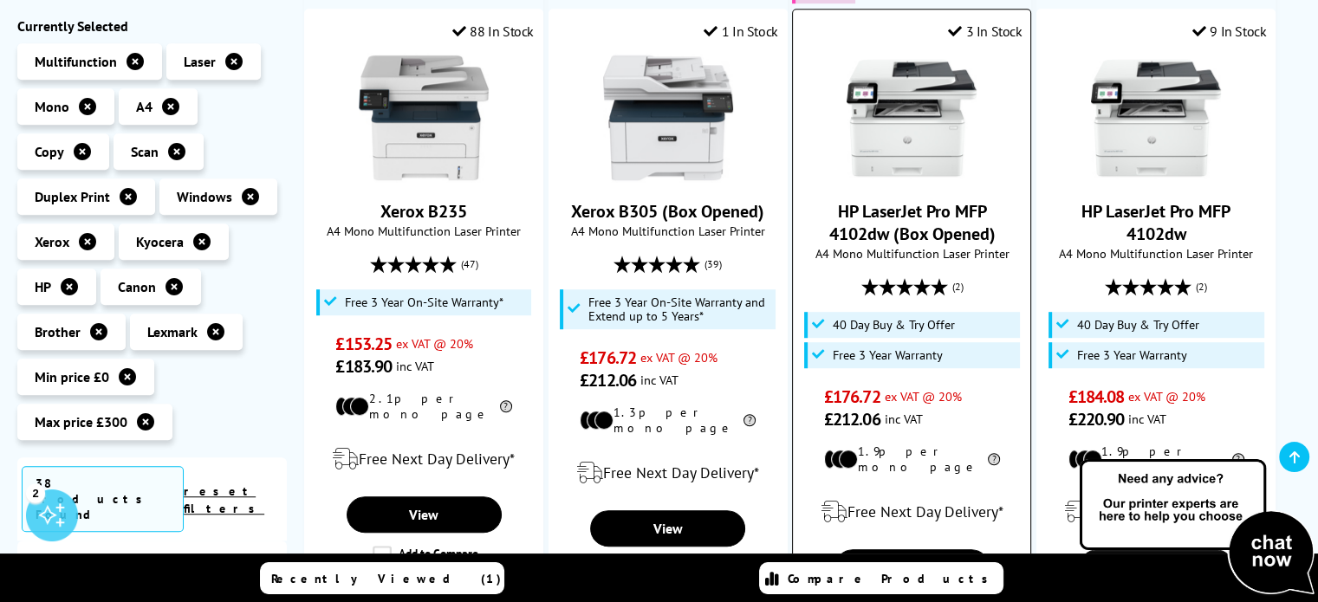
scroll to position [1126, 0]
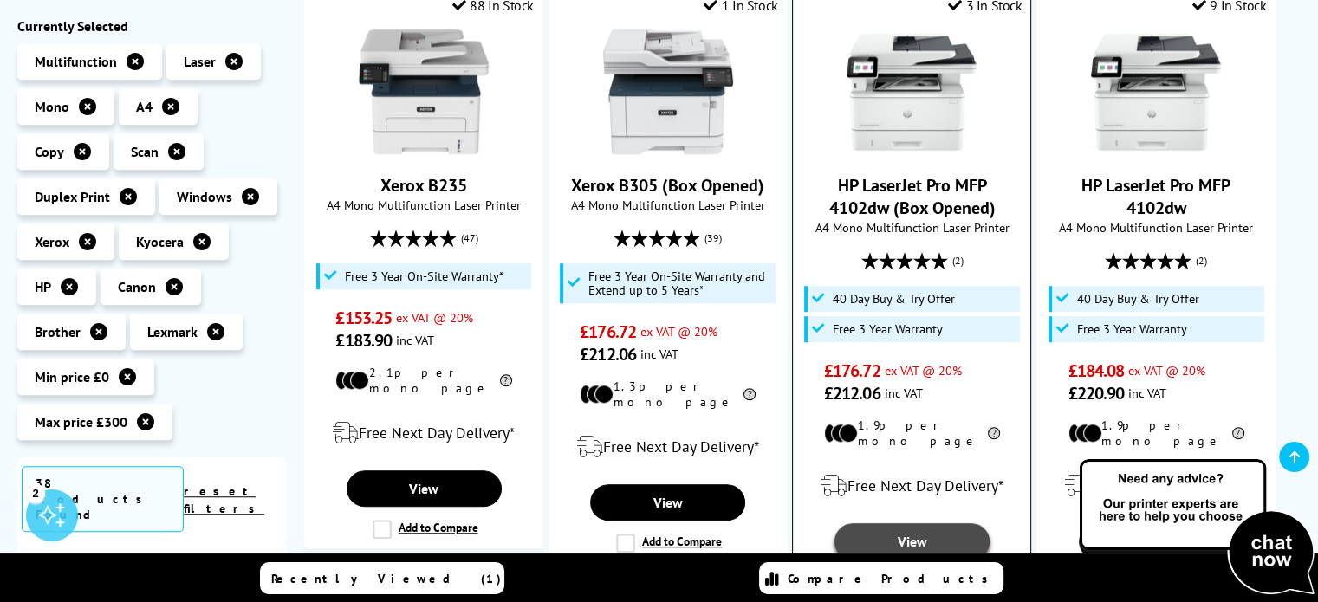
click at [908, 523] on link "View" at bounding box center [911, 541] width 155 height 36
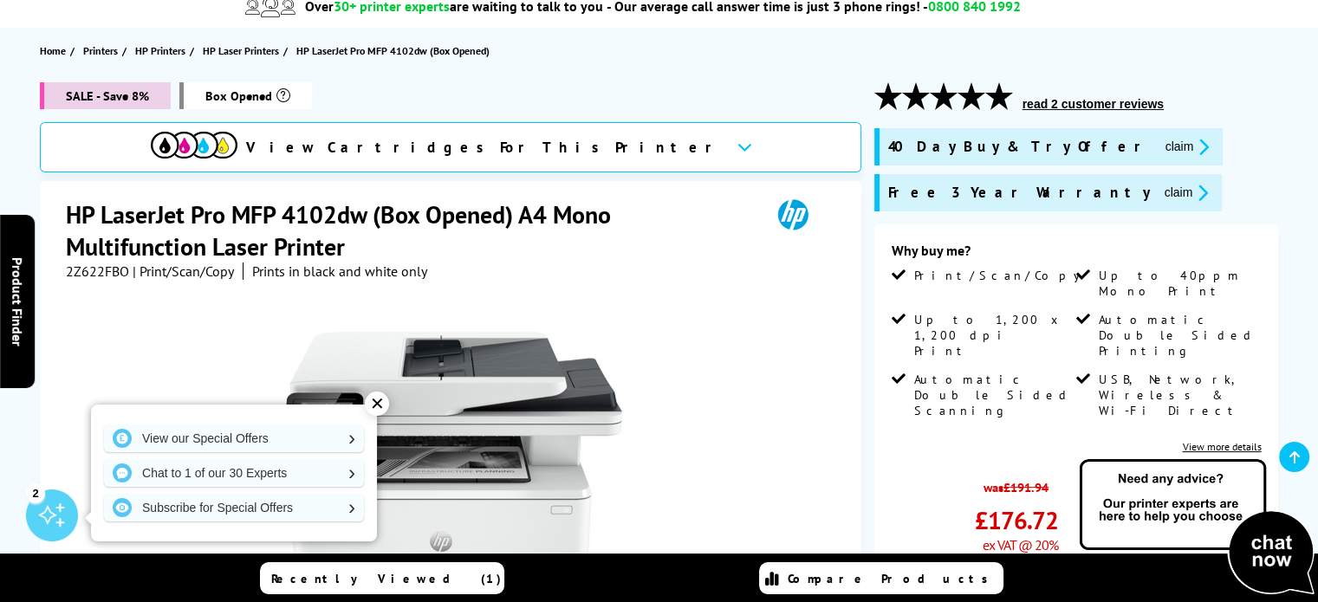
scroll to position [173, 0]
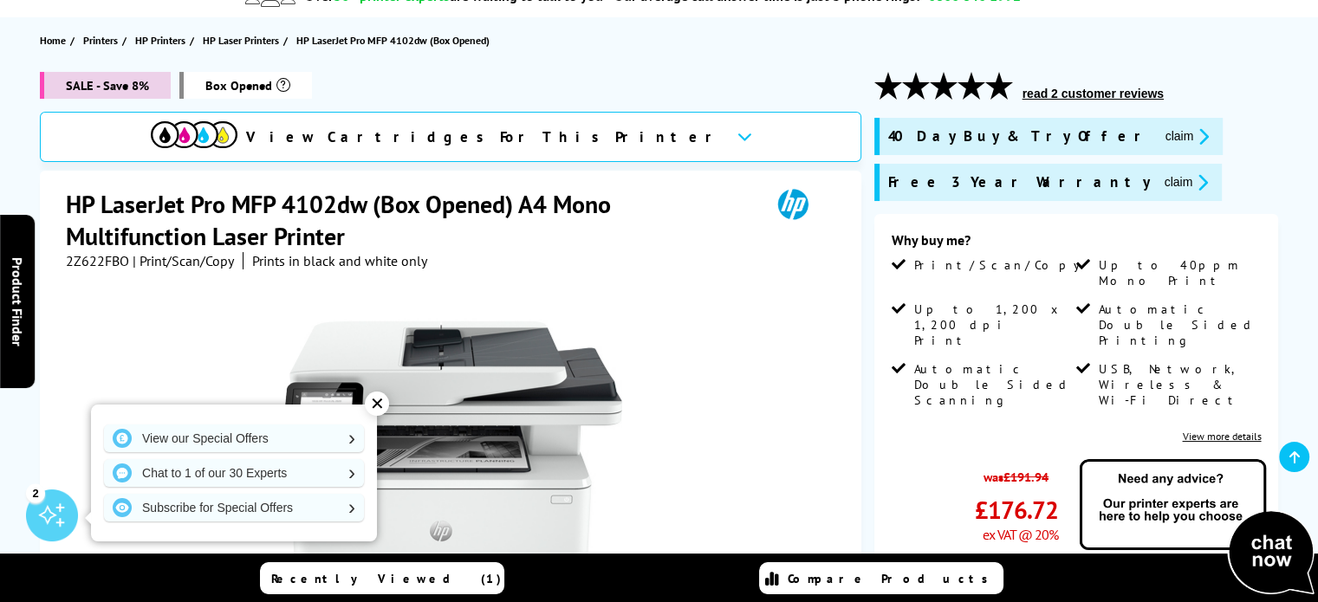
click at [373, 403] on div "✕" at bounding box center [377, 404] width 24 height 24
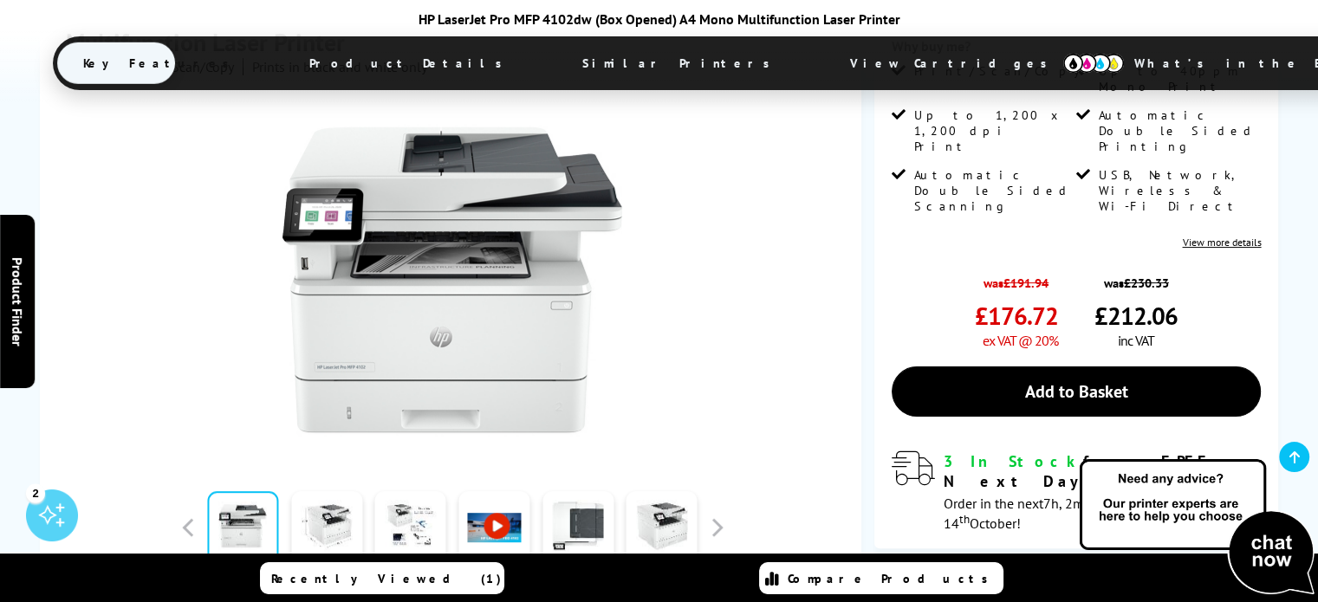
scroll to position [433, 0]
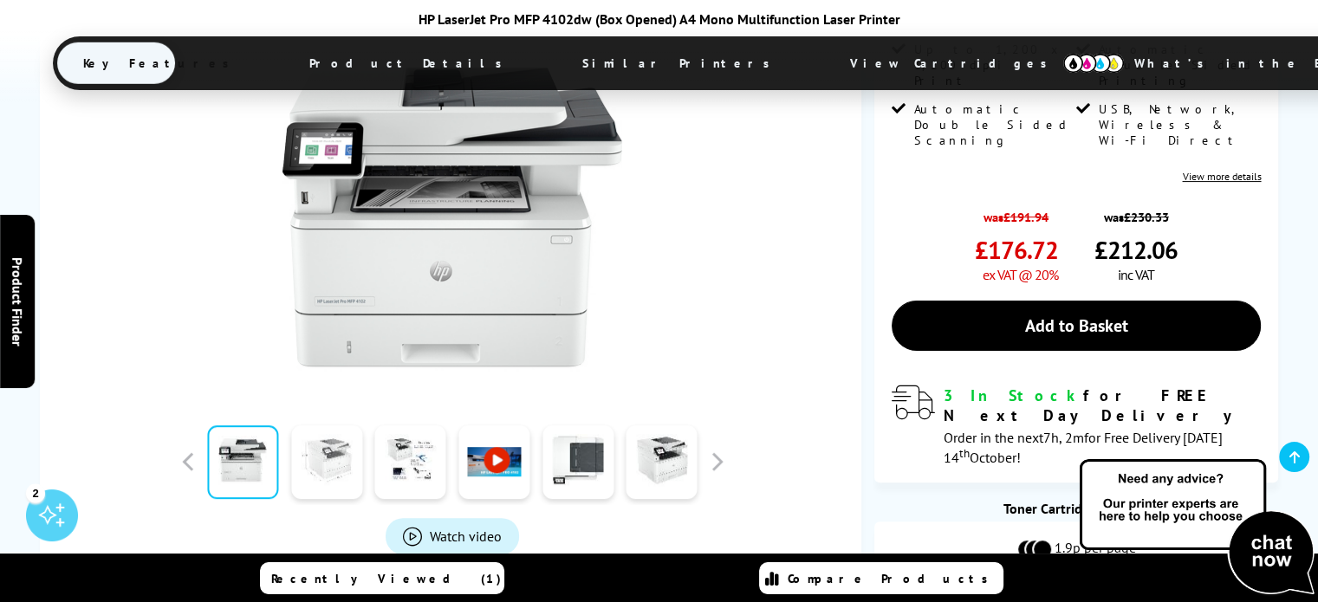
click at [341, 469] on link at bounding box center [326, 462] width 71 height 74
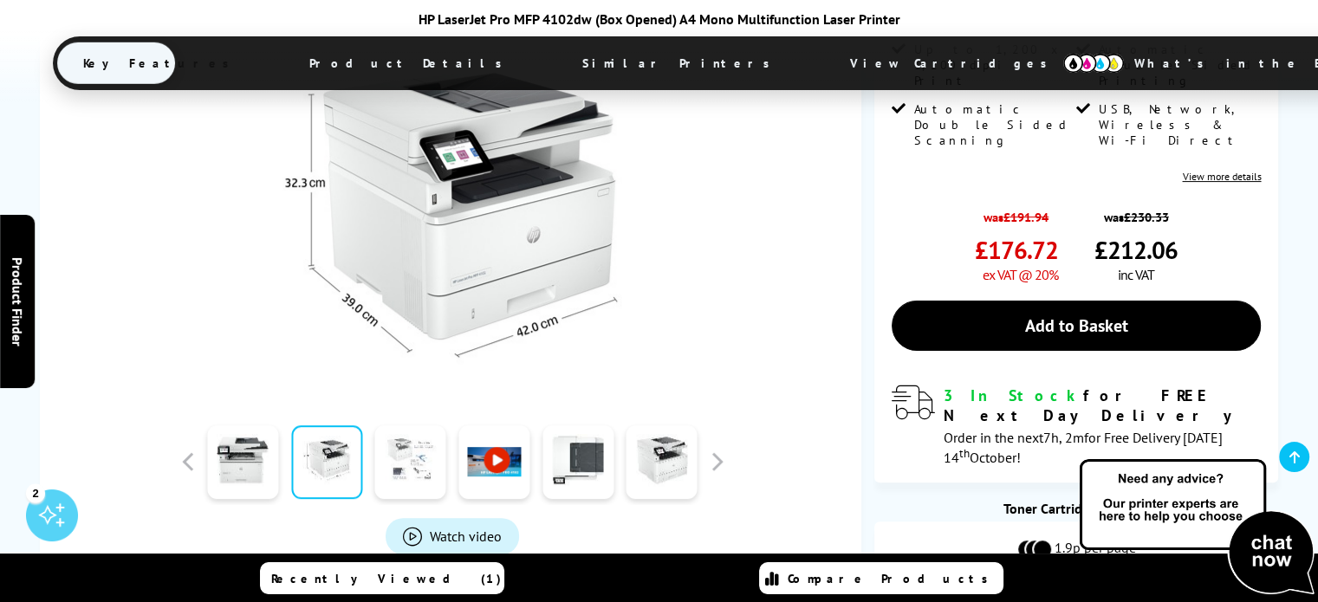
click at [401, 481] on link at bounding box center [410, 462] width 71 height 74
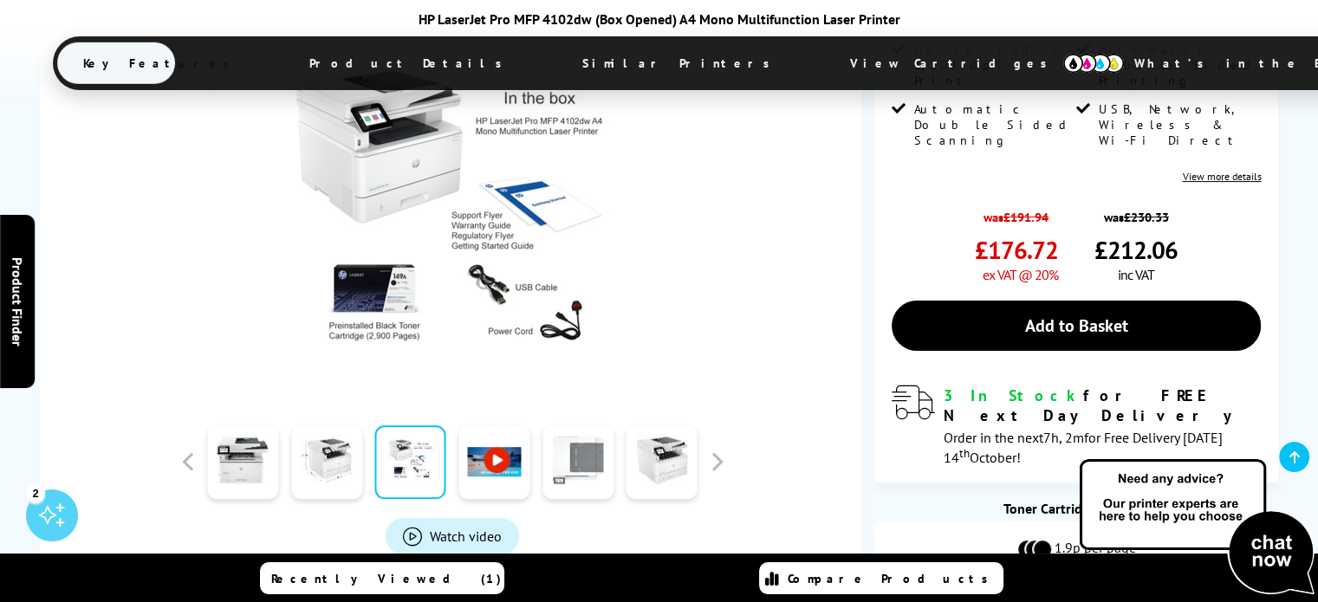
click at [593, 465] on link at bounding box center [577, 462] width 71 height 74
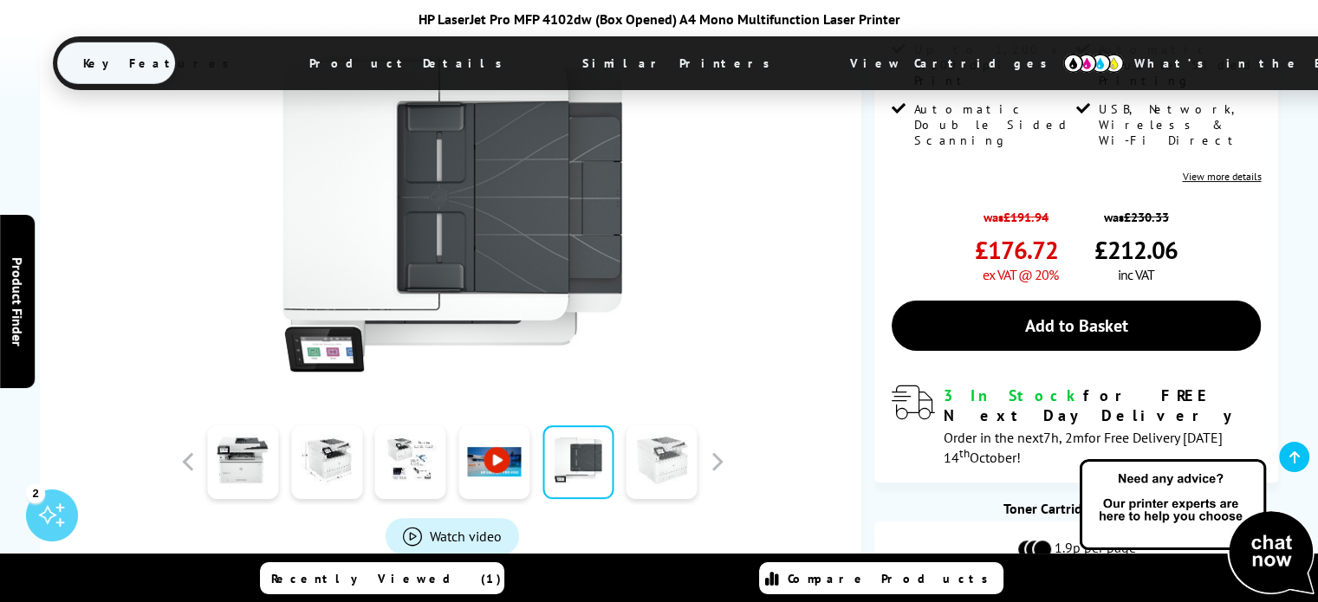
click at [666, 470] on link at bounding box center [661, 462] width 71 height 74
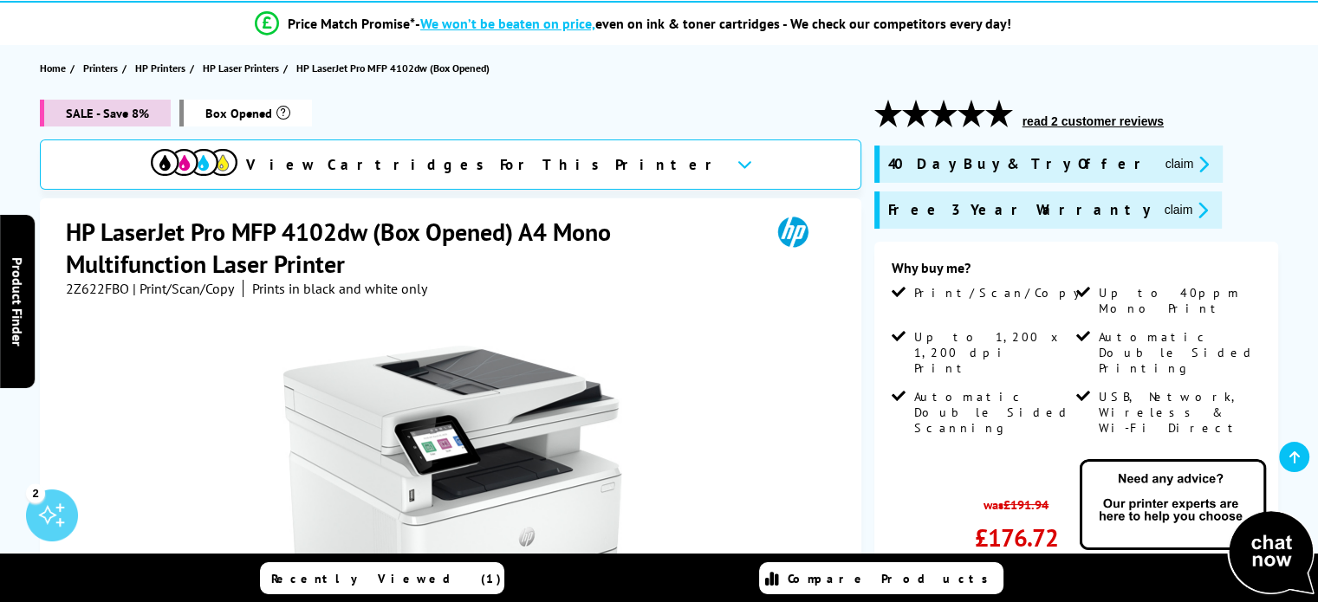
scroll to position [173, 0]
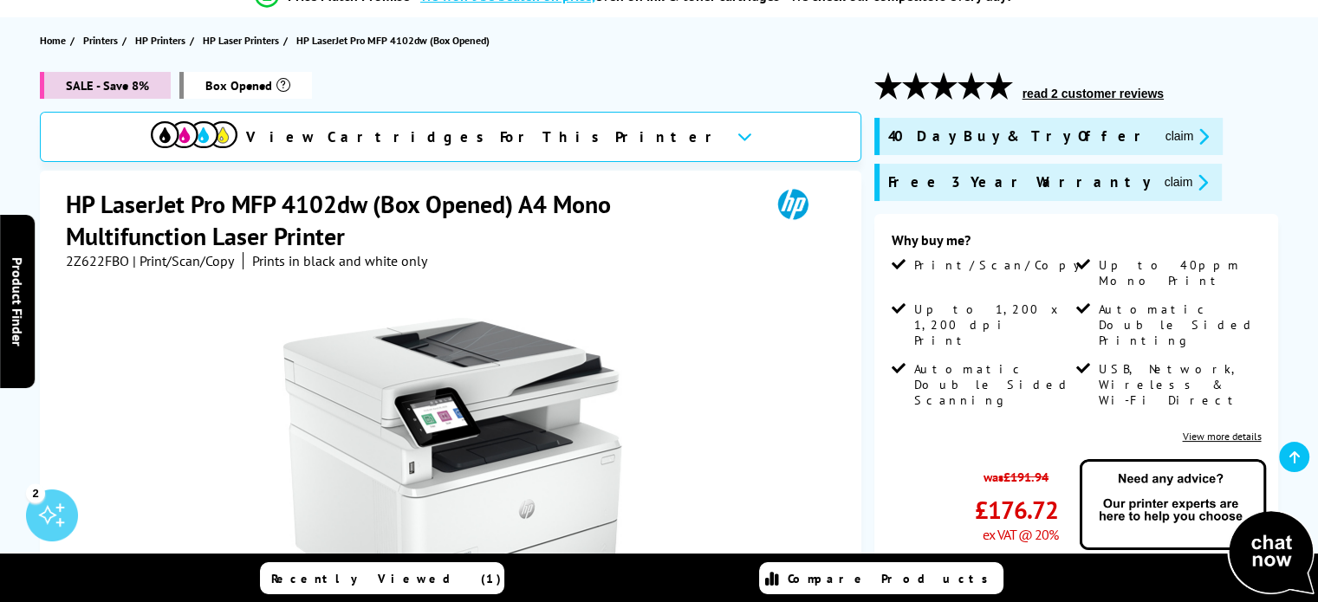
click at [1203, 430] on link "View more details" at bounding box center [1221, 436] width 79 height 13
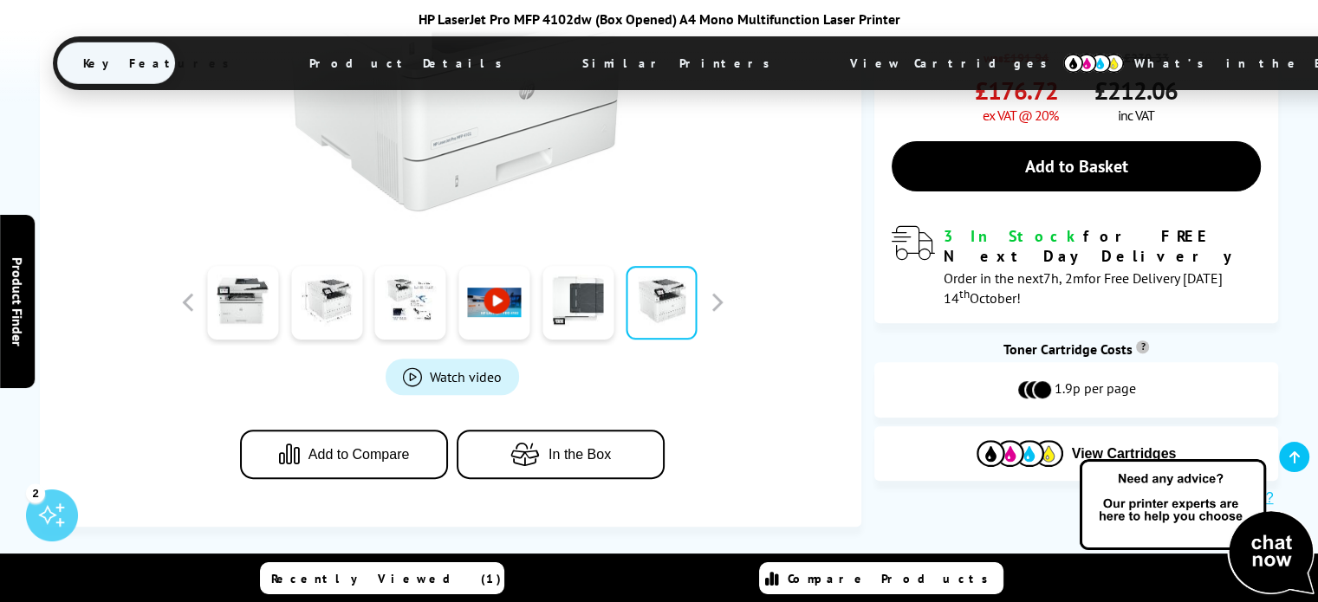
scroll to position [591, 0]
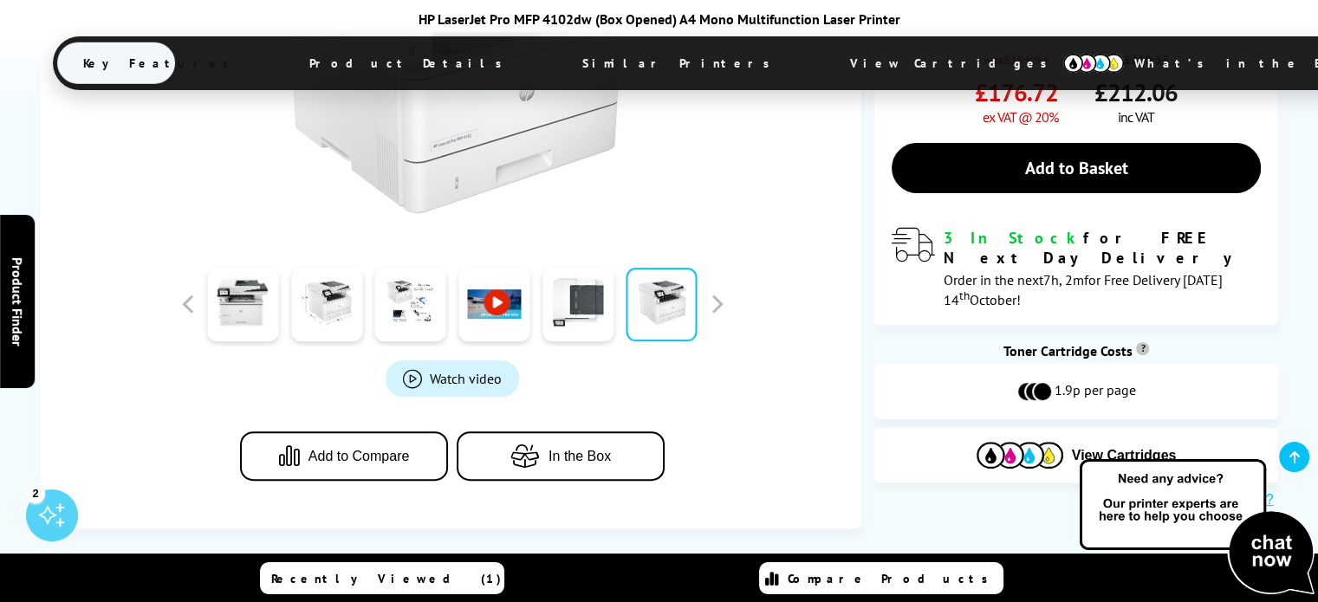
click at [369, 471] on button "Add to Compare" at bounding box center [344, 455] width 208 height 49
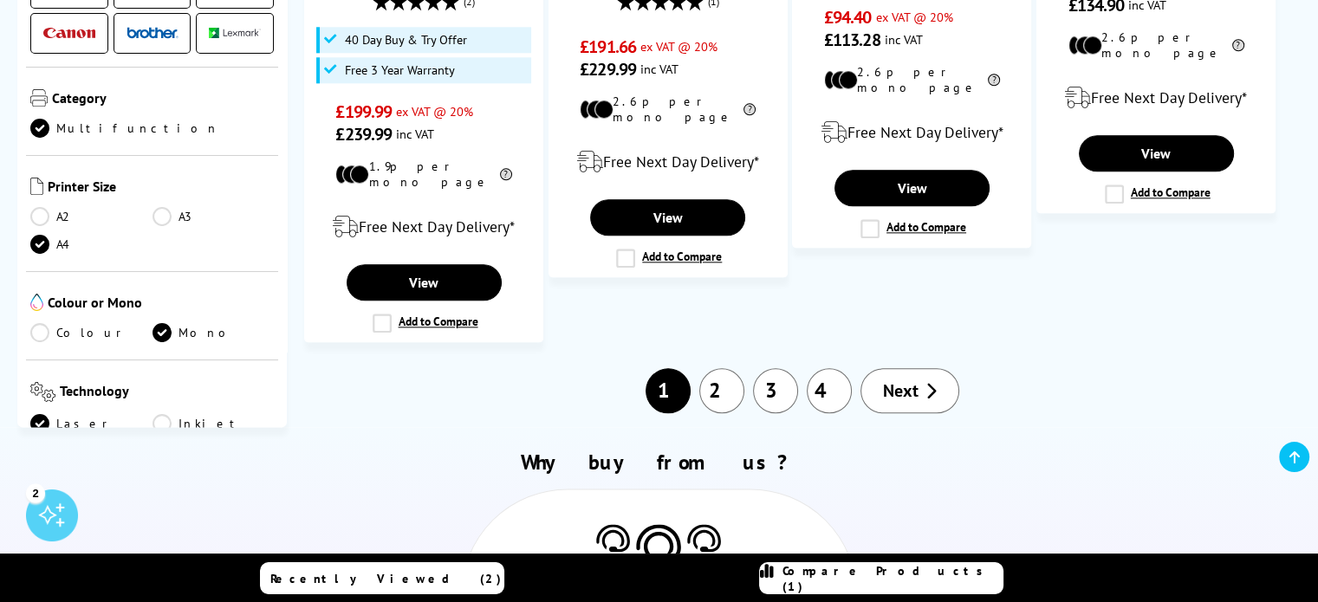
scroll to position [2079, 0]
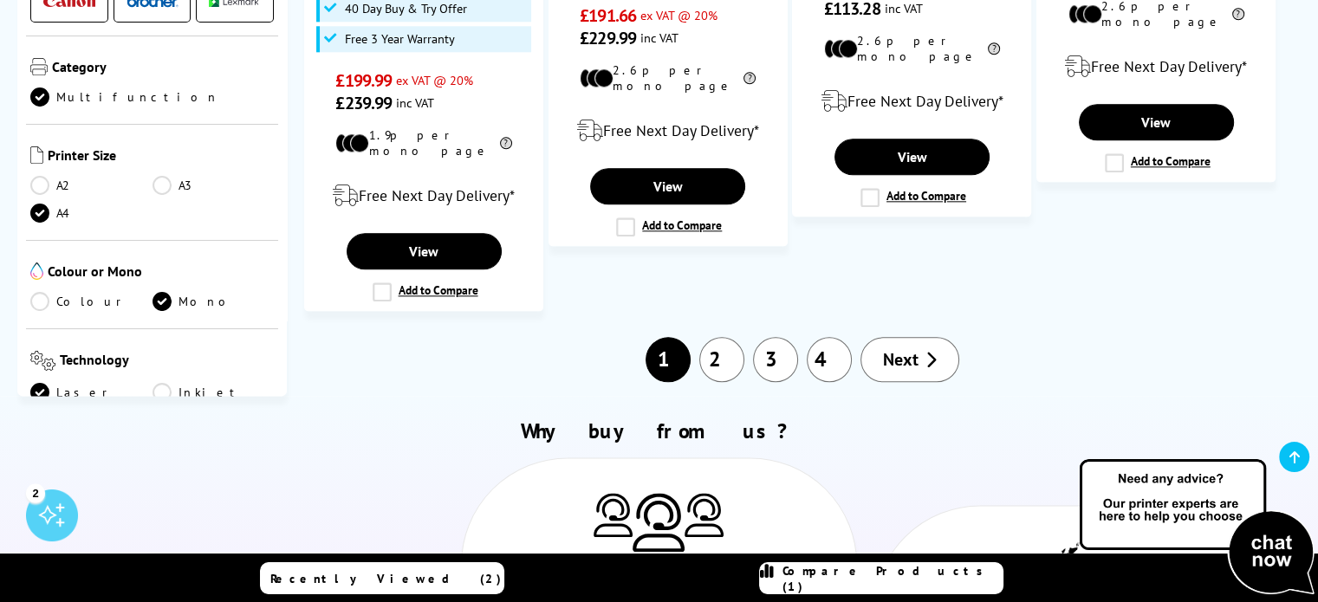
click at [720, 337] on link "2" at bounding box center [721, 359] width 45 height 45
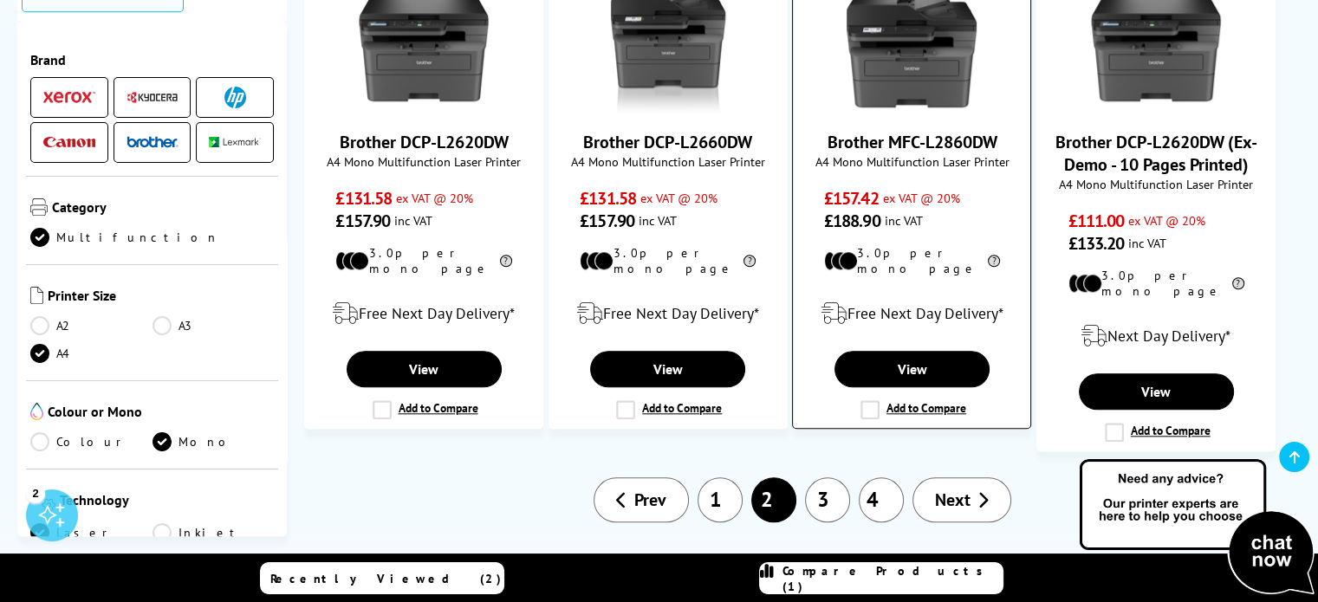
scroll to position [1732, 0]
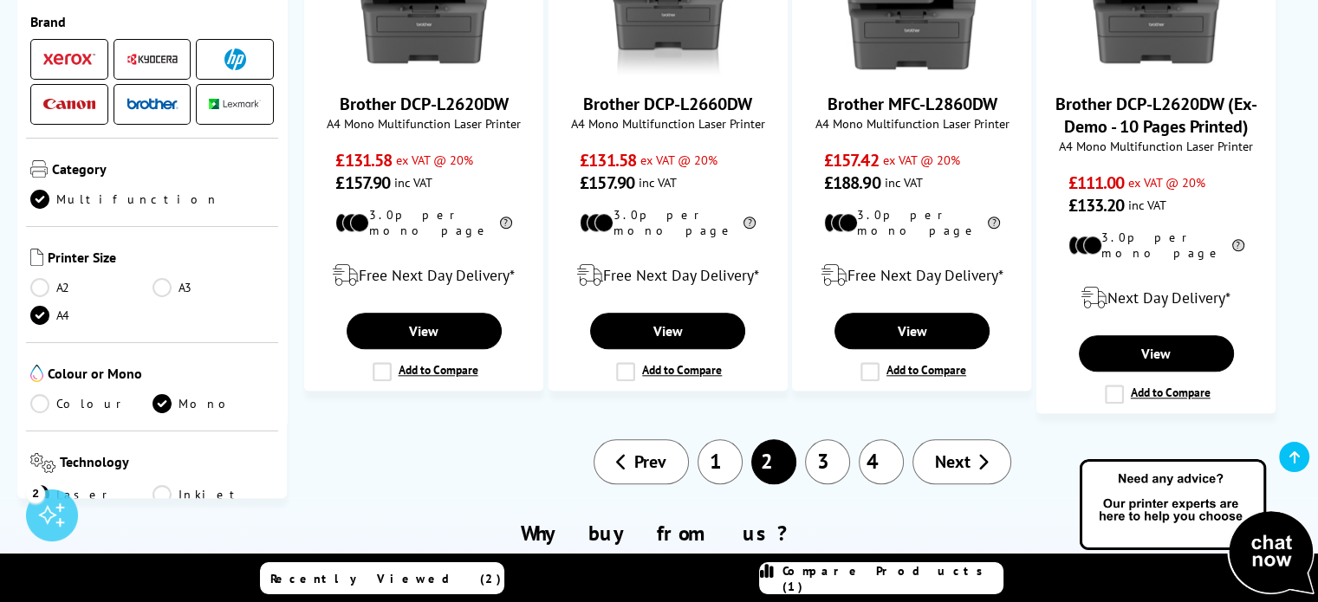
click at [836, 439] on link "3" at bounding box center [827, 461] width 45 height 45
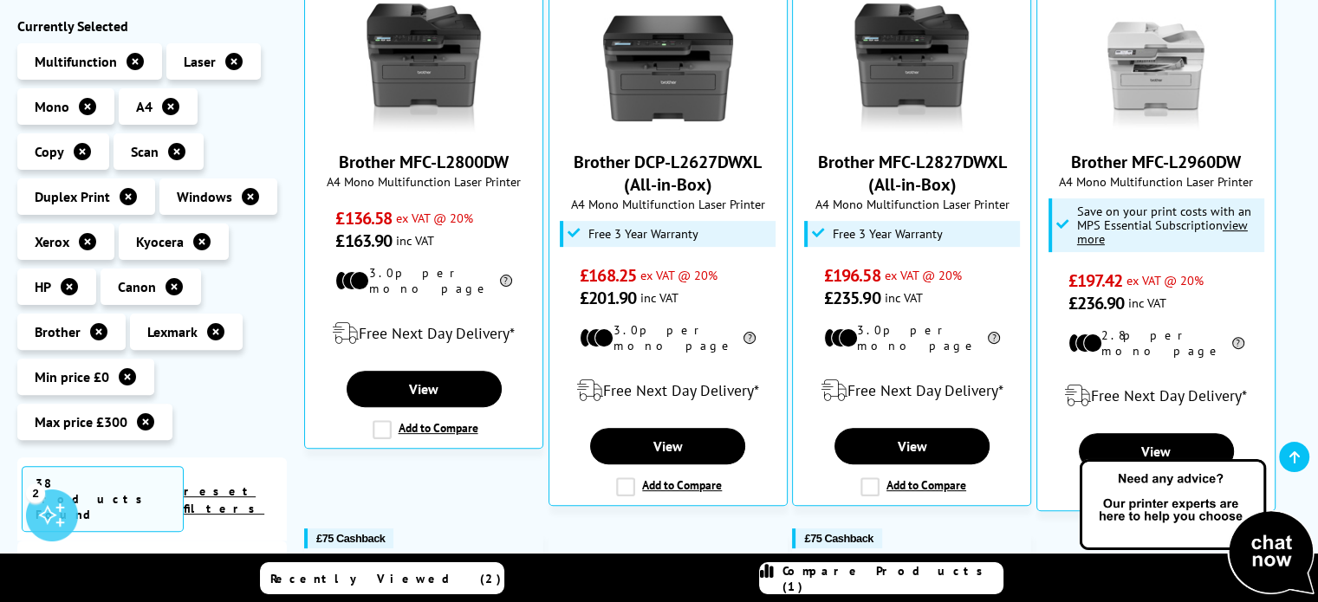
scroll to position [520, 0]
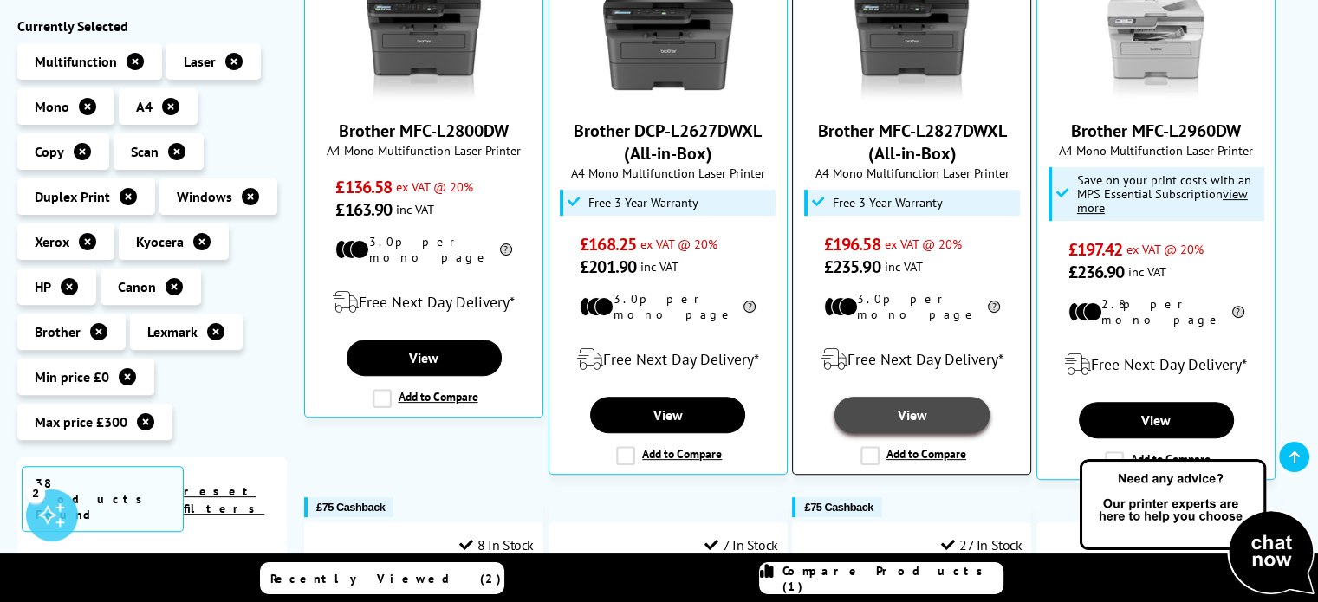
click at [922, 397] on link "View" at bounding box center [911, 415] width 155 height 36
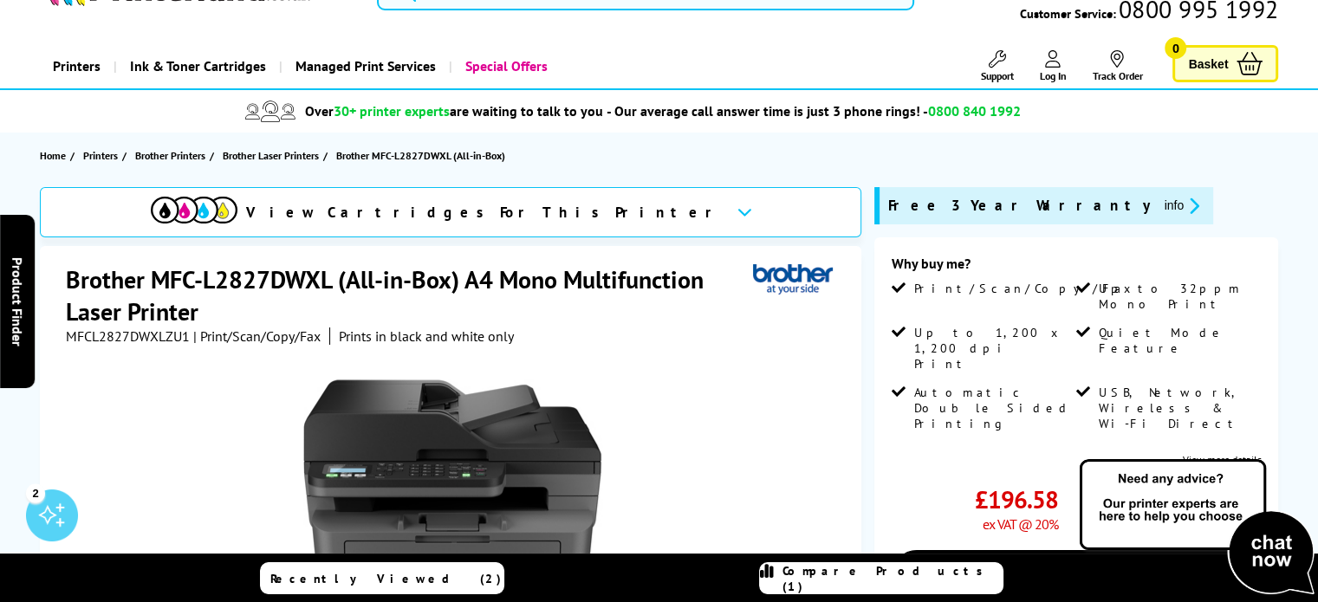
scroll to position [87, 0]
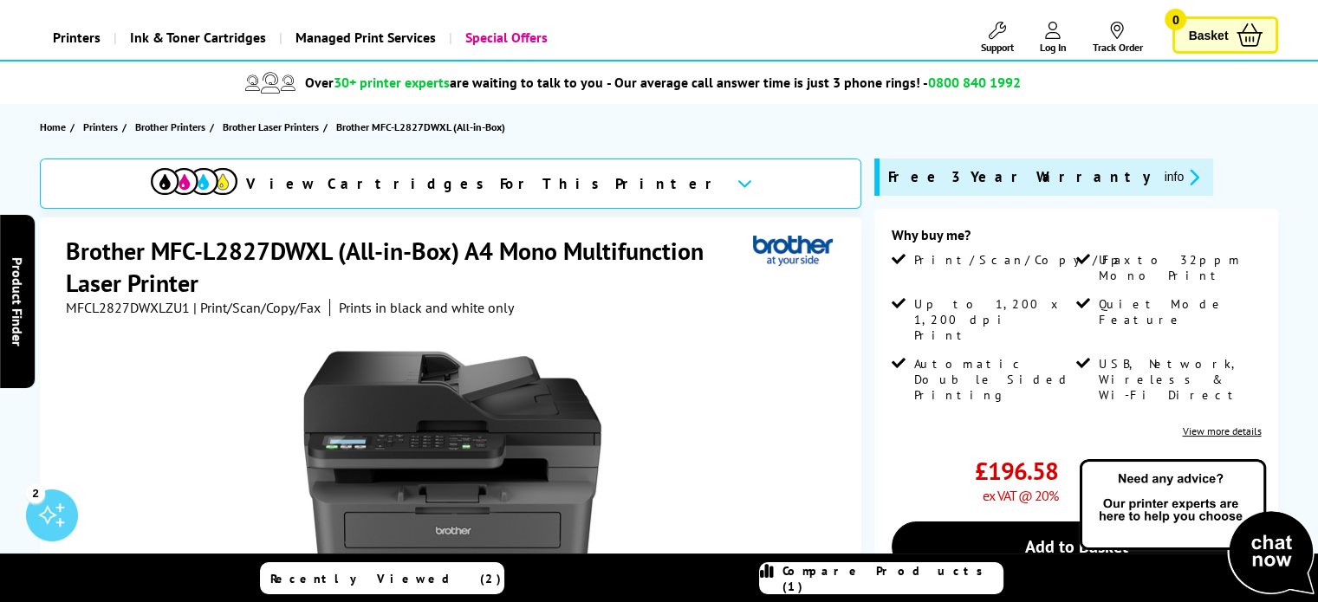
click at [1231, 424] on link "View more details" at bounding box center [1221, 430] width 79 height 13
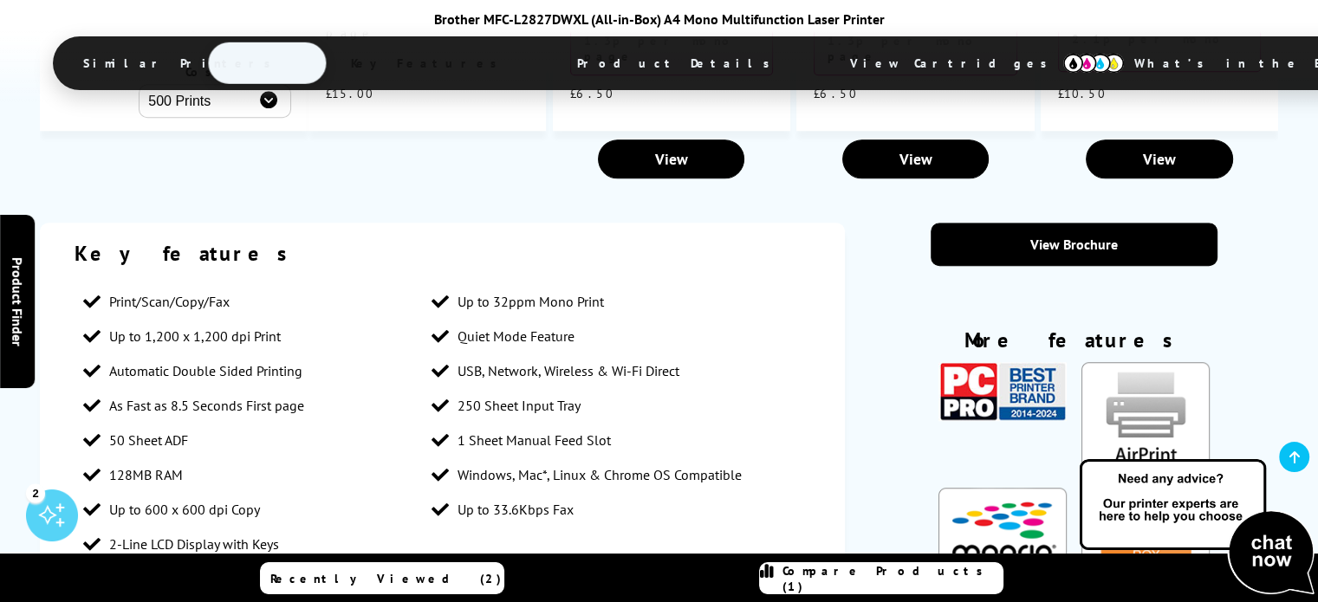
scroll to position [1541, 0]
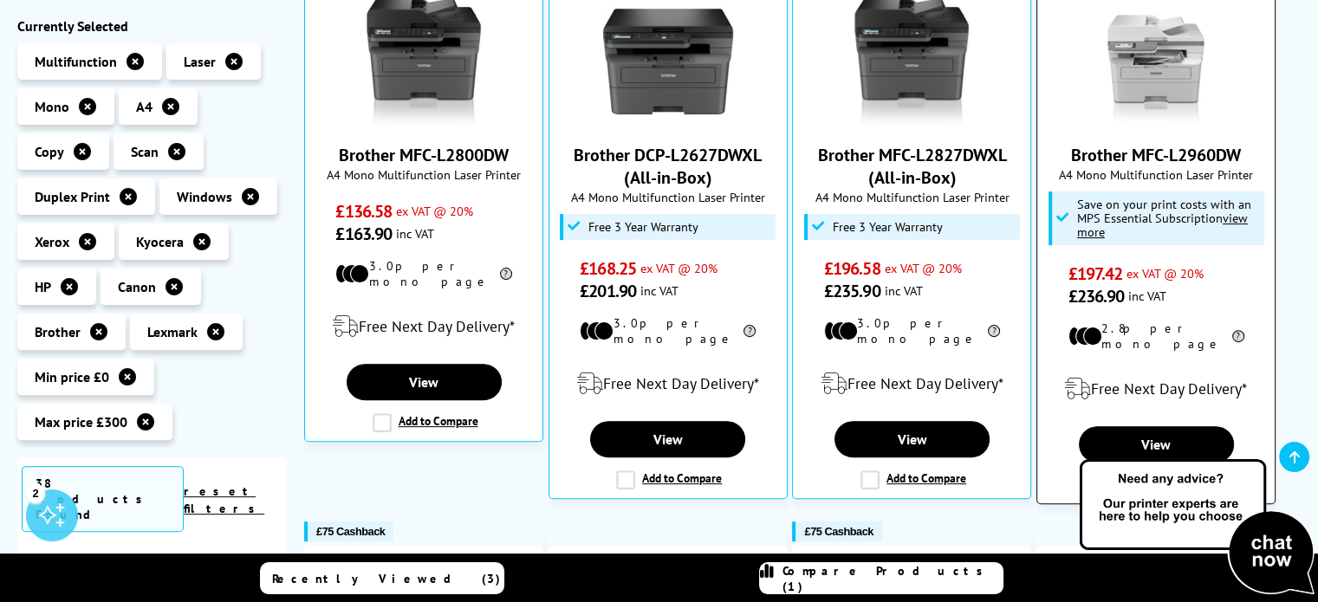
scroll to position [589, 0]
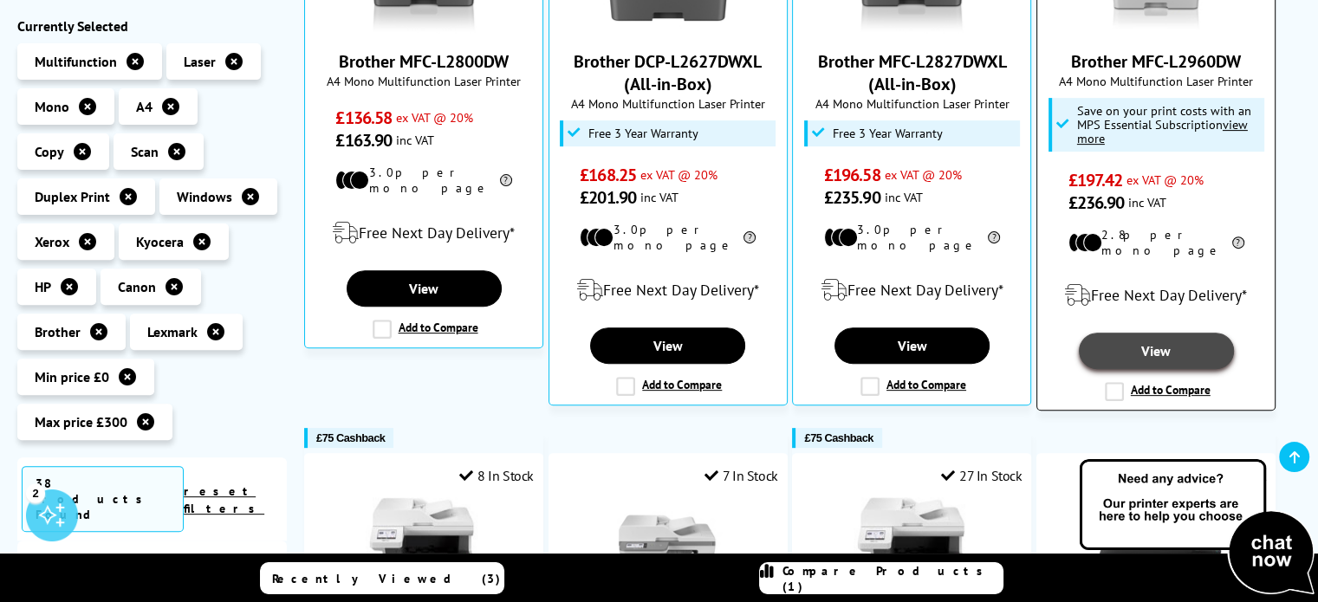
click at [1165, 333] on link "View" at bounding box center [1155, 351] width 155 height 36
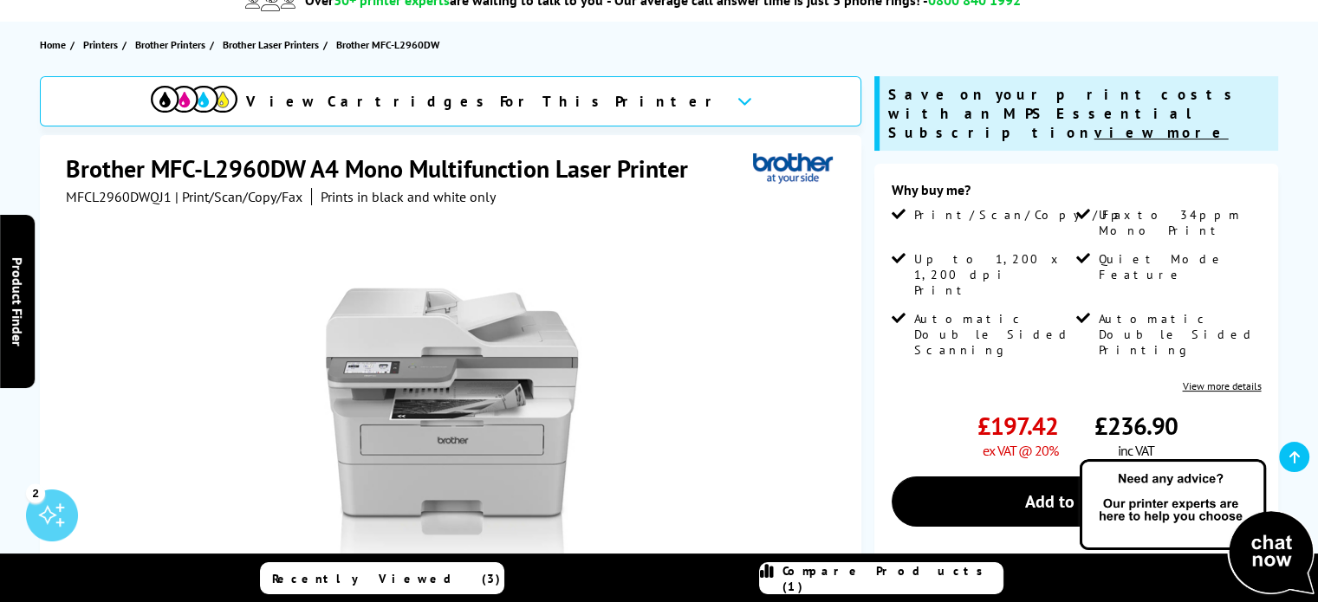
scroll to position [173, 0]
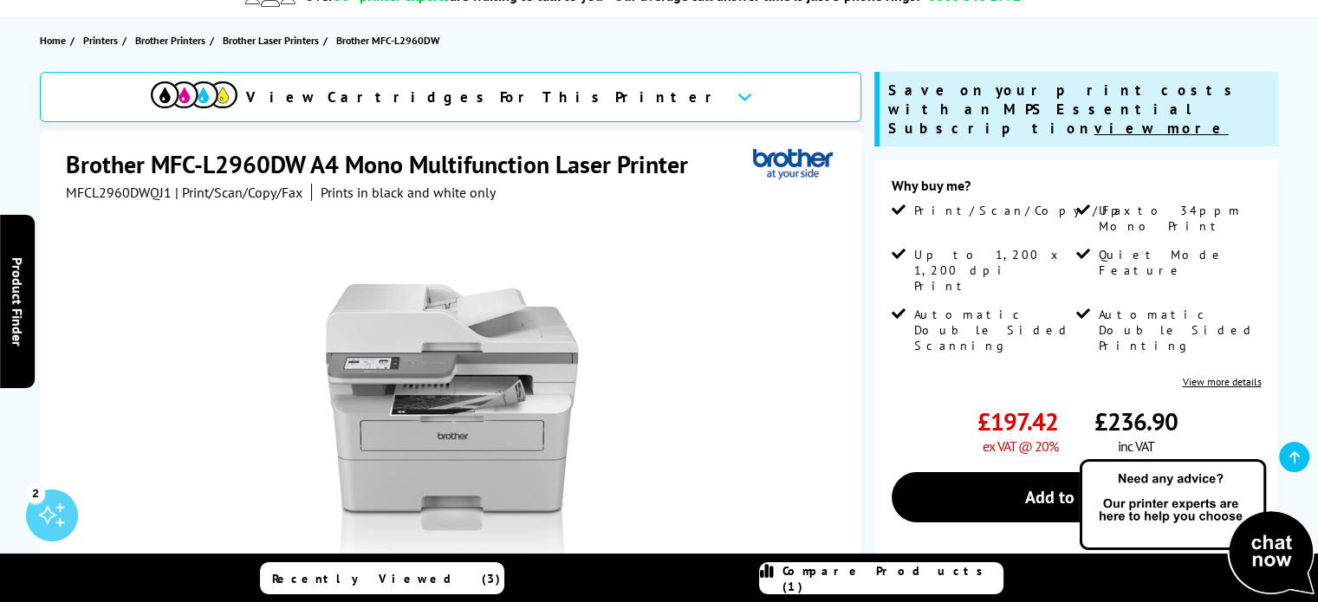
click at [1223, 375] on link "View more details" at bounding box center [1221, 381] width 79 height 13
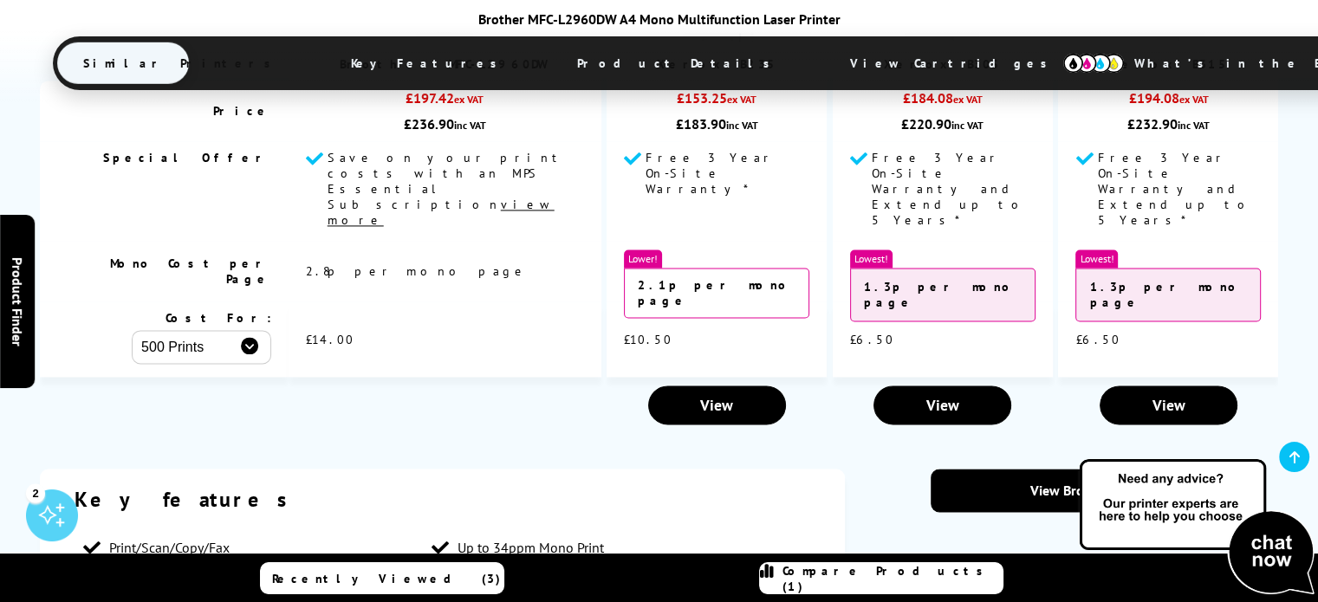
scroll to position [2723, 0]
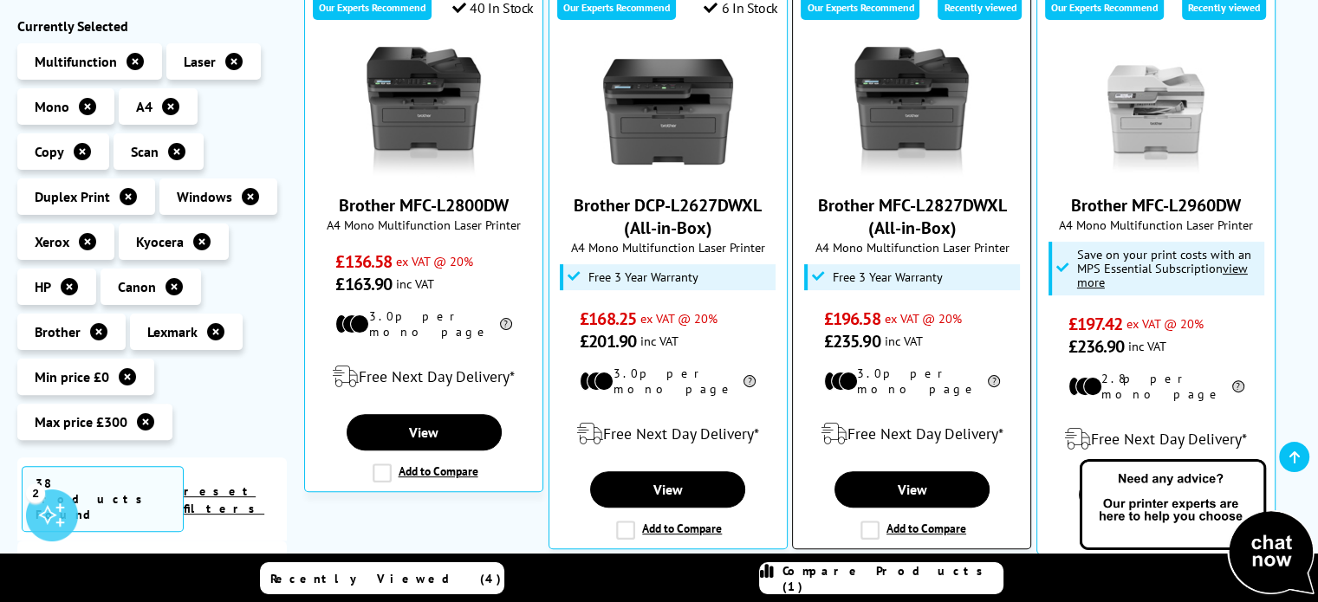
scroll to position [416, 0]
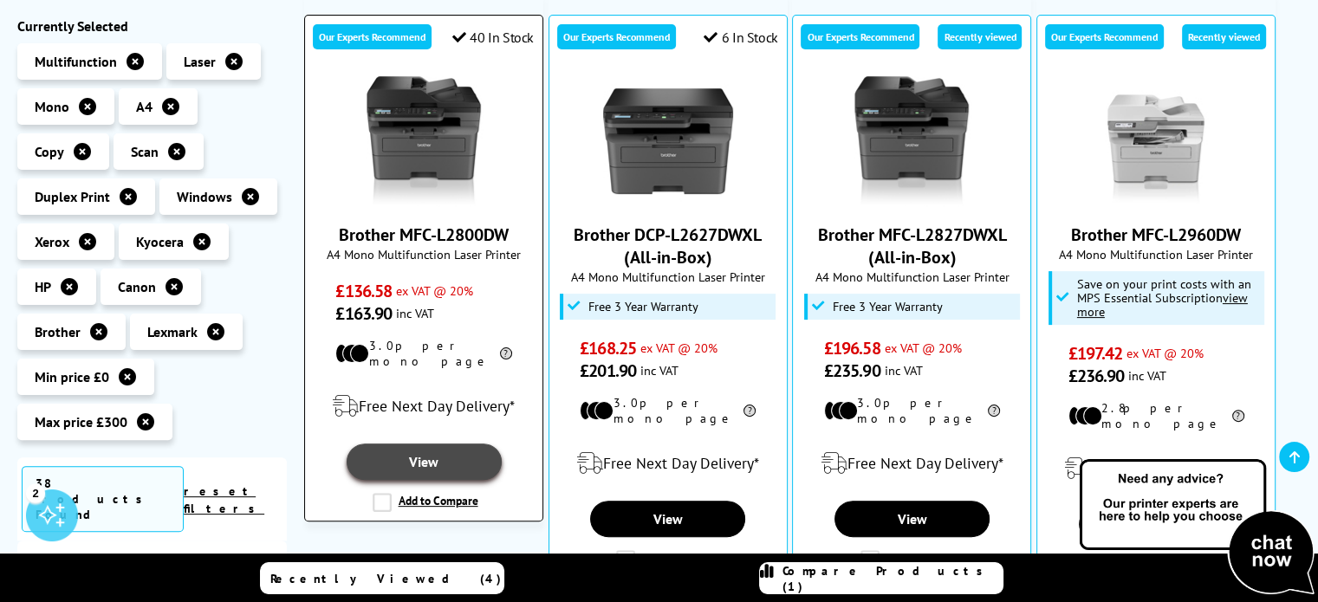
click at [410, 444] on link "View" at bounding box center [423, 462] width 155 height 36
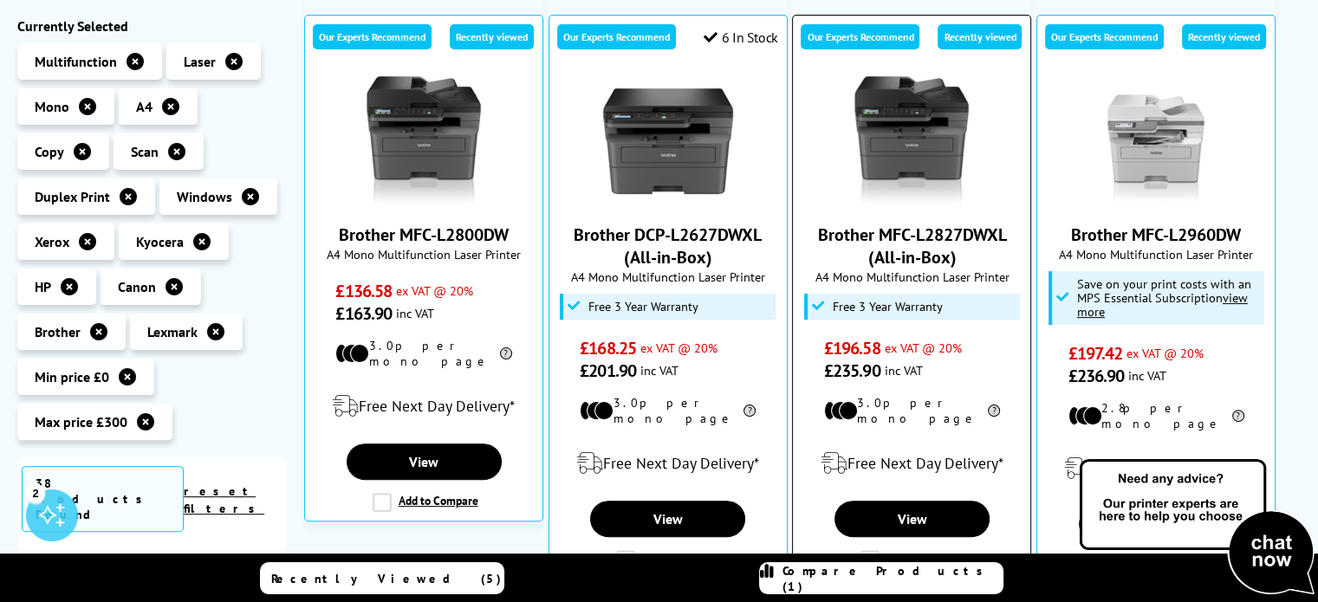
click at [871, 550] on label "Add to Compare" at bounding box center [913, 559] width 106 height 19
click at [0, 0] on input "Add to Compare" at bounding box center [0, 0] width 0 height 0
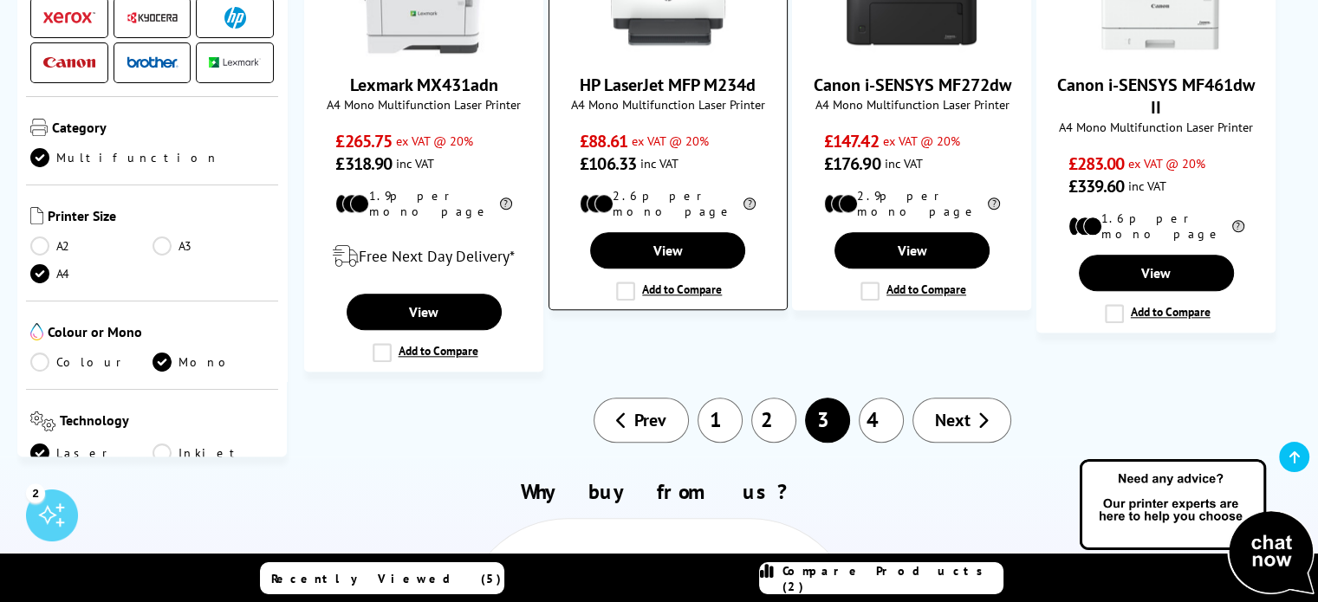
scroll to position [1802, 0]
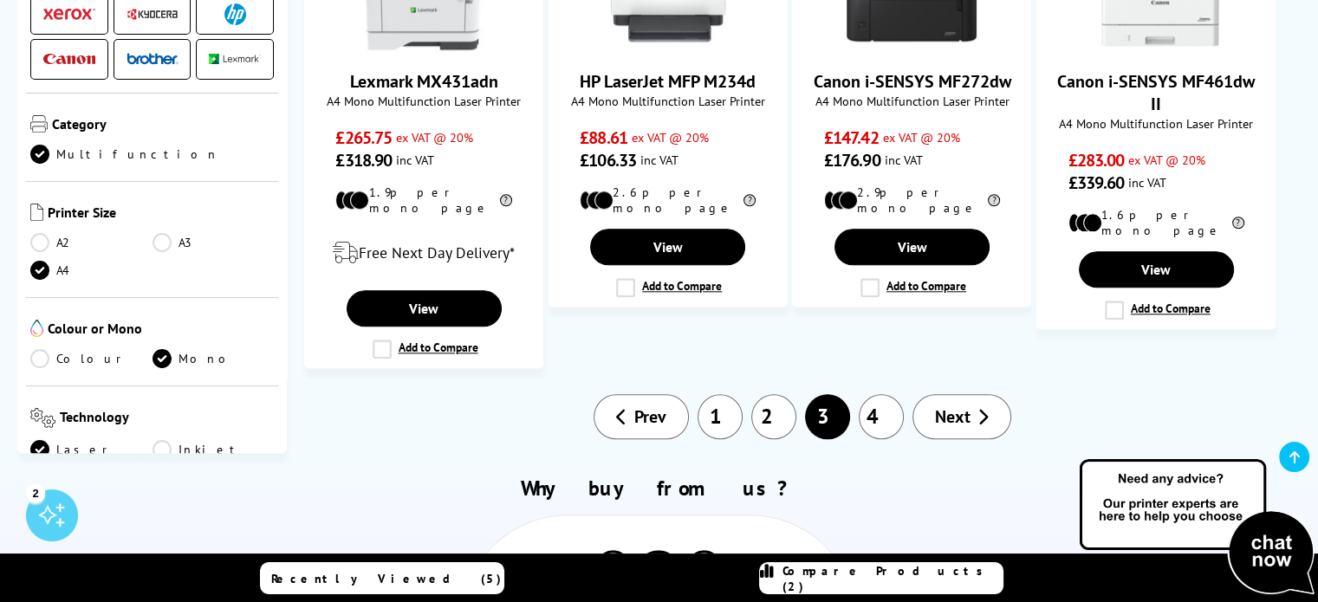
click at [889, 394] on link "4" at bounding box center [880, 416] width 45 height 45
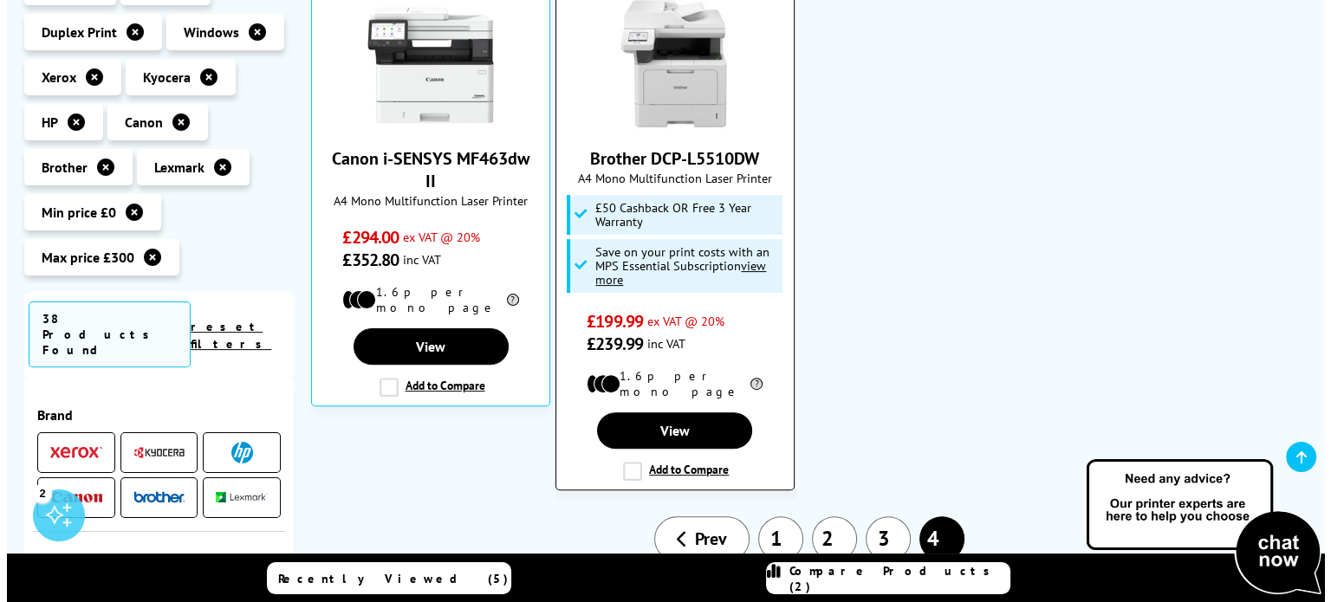
scroll to position [520, 0]
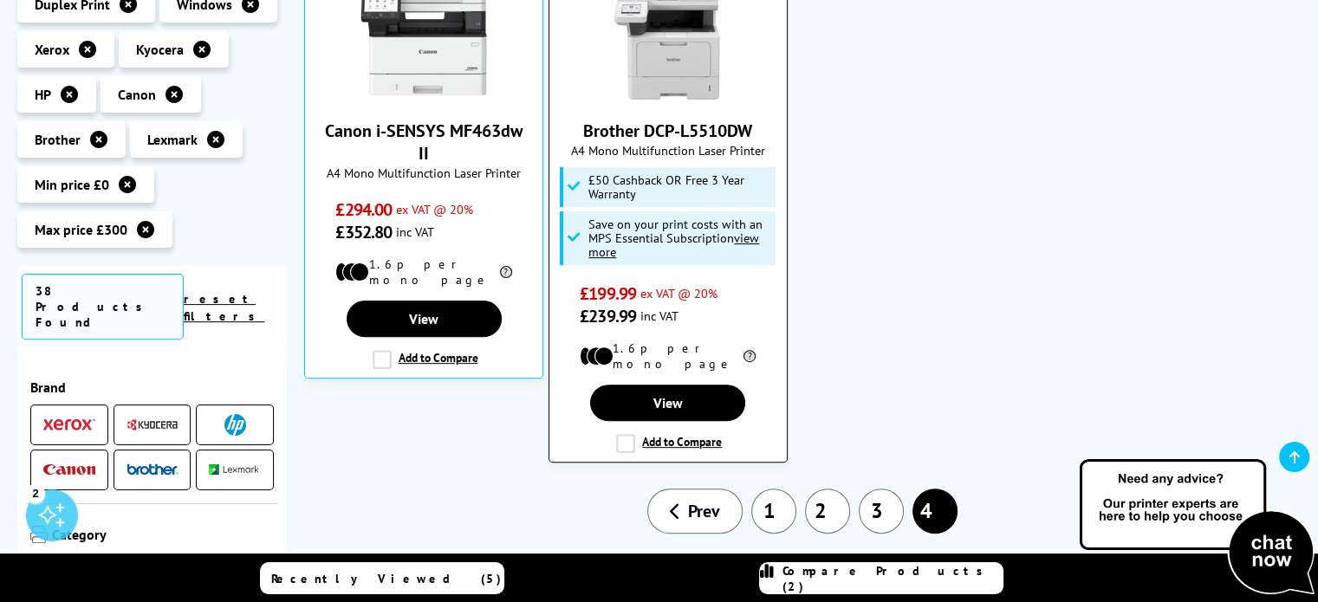
click at [622, 434] on label "Add to Compare" at bounding box center [669, 443] width 106 height 19
click at [0, 0] on input "Add to Compare" at bounding box center [0, 0] width 0 height 0
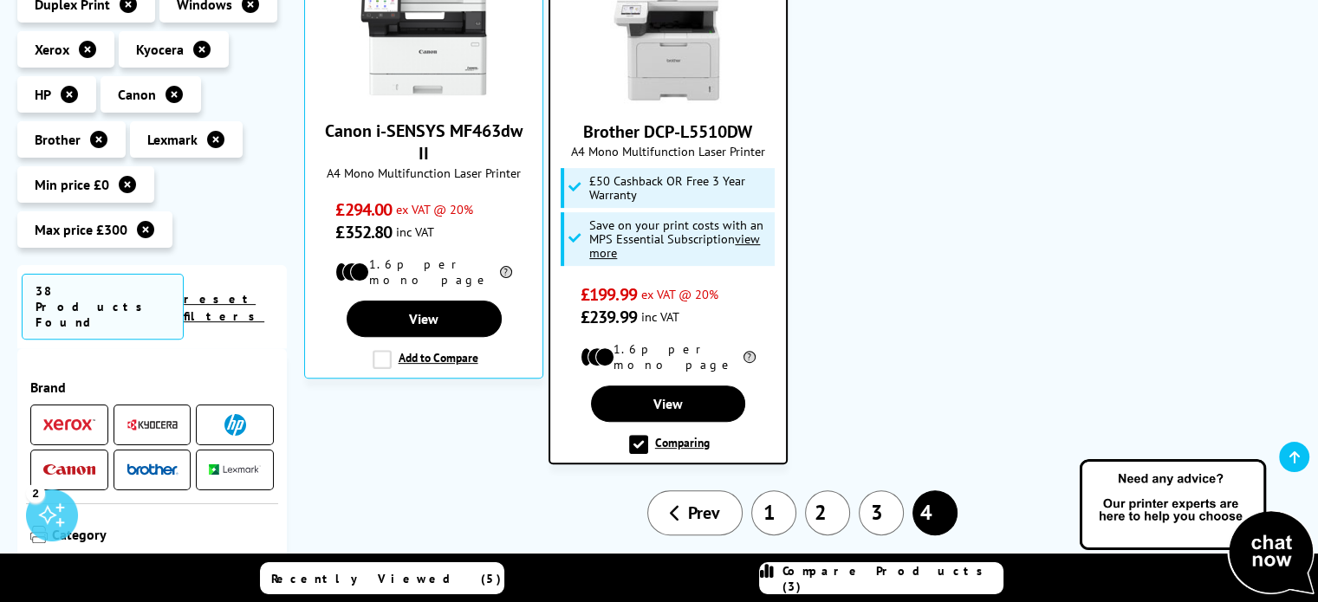
click at [878, 583] on span "Compare Products (3)" at bounding box center [892, 578] width 220 height 31
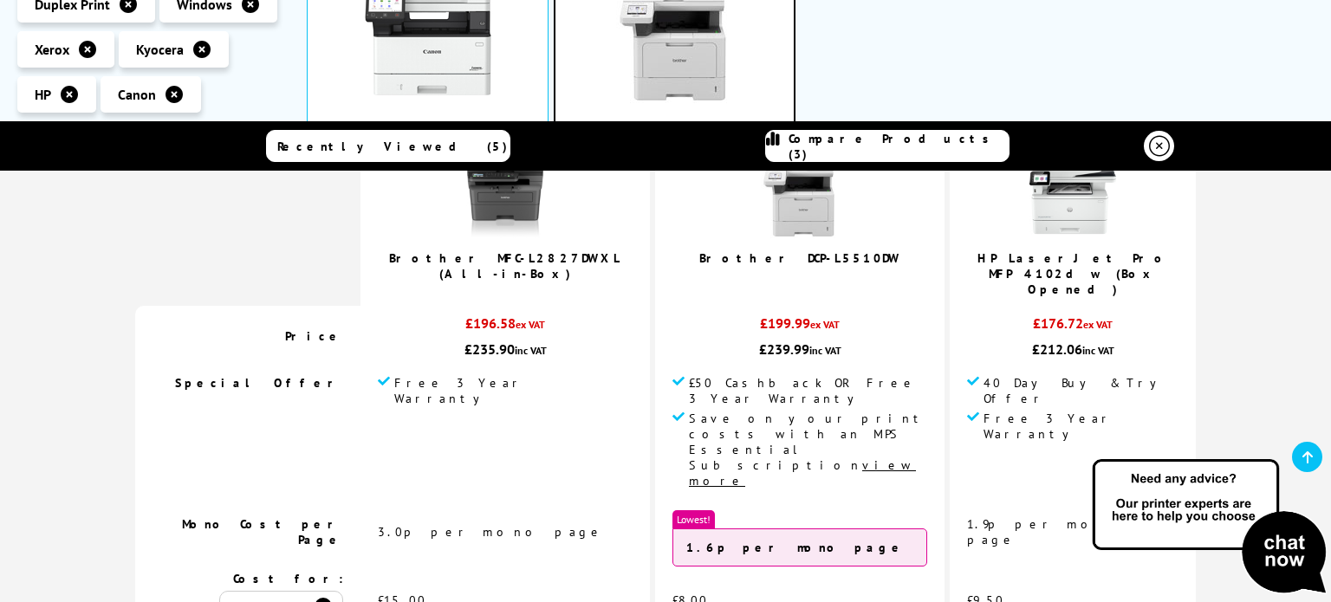
scroll to position [173, 0]
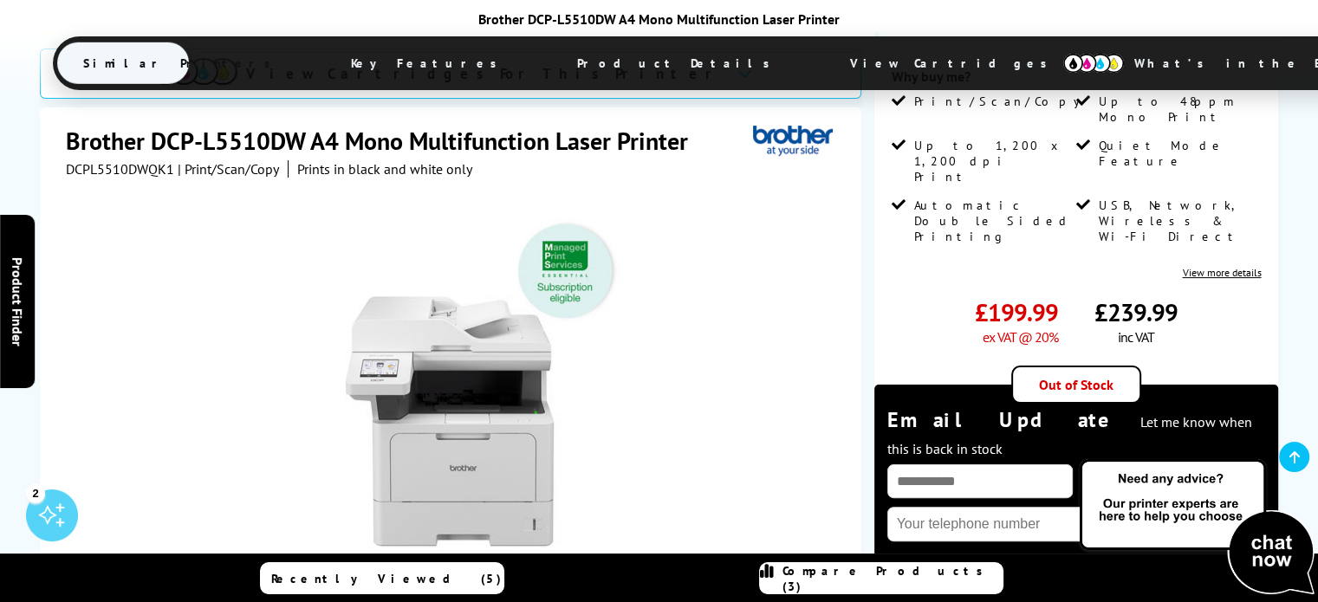
scroll to position [433, 0]
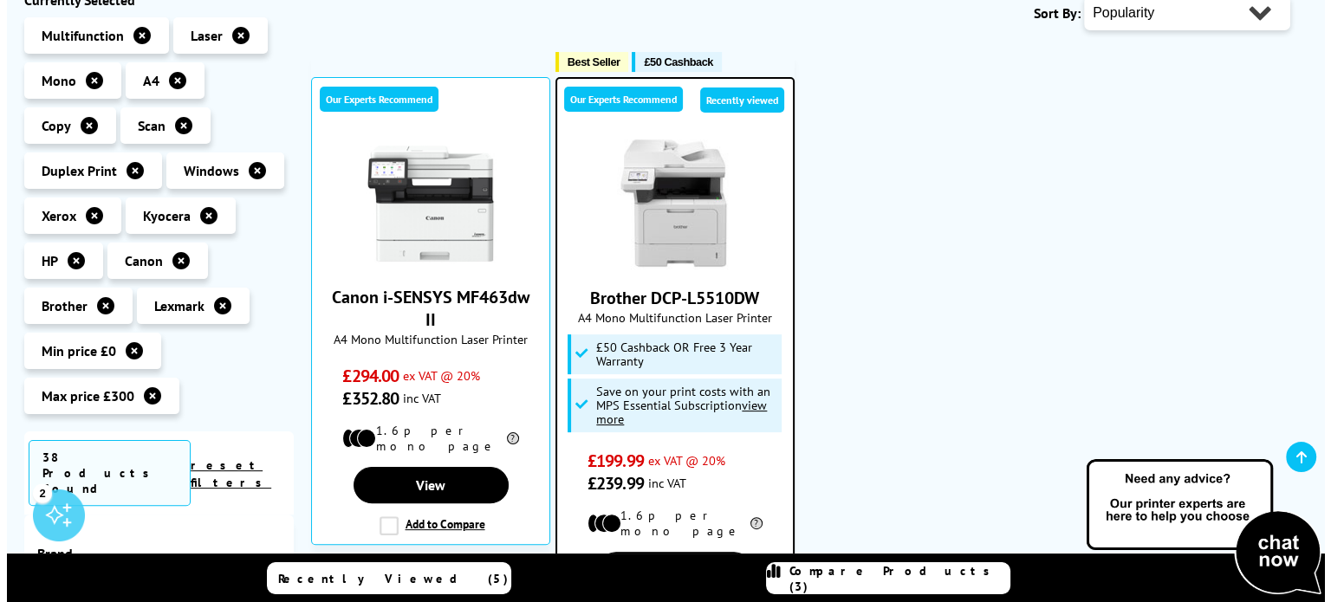
scroll to position [87, 0]
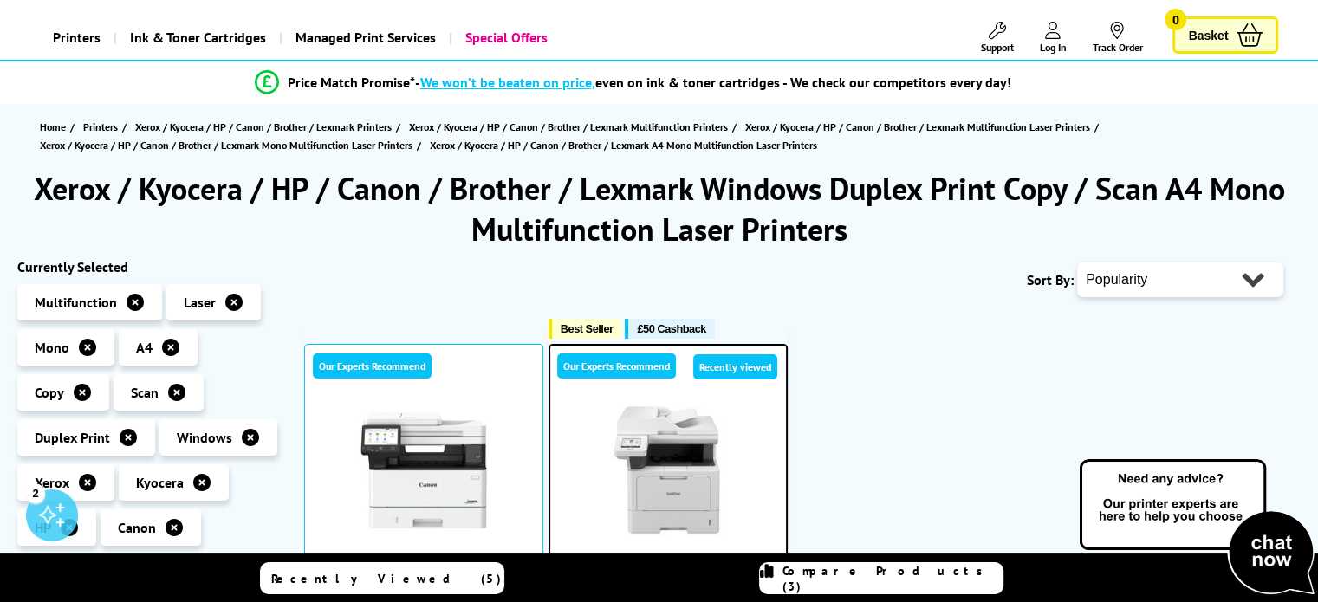
click at [874, 578] on span "Compare Products (3)" at bounding box center [892, 578] width 220 height 31
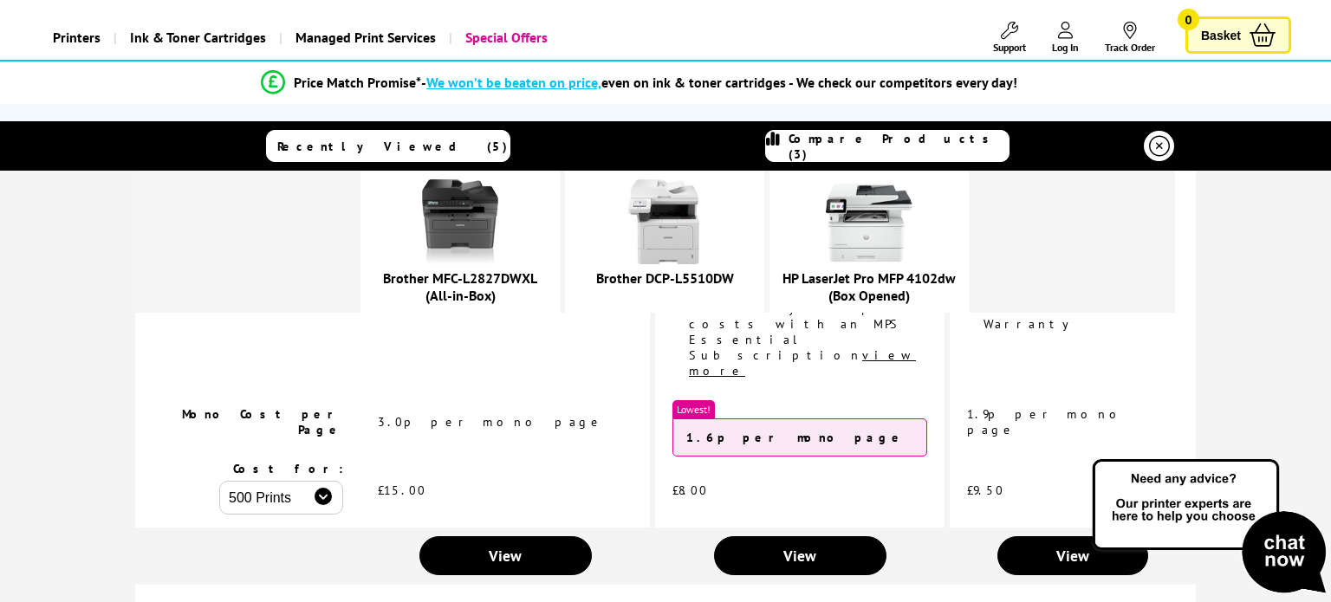
scroll to position [260, 0]
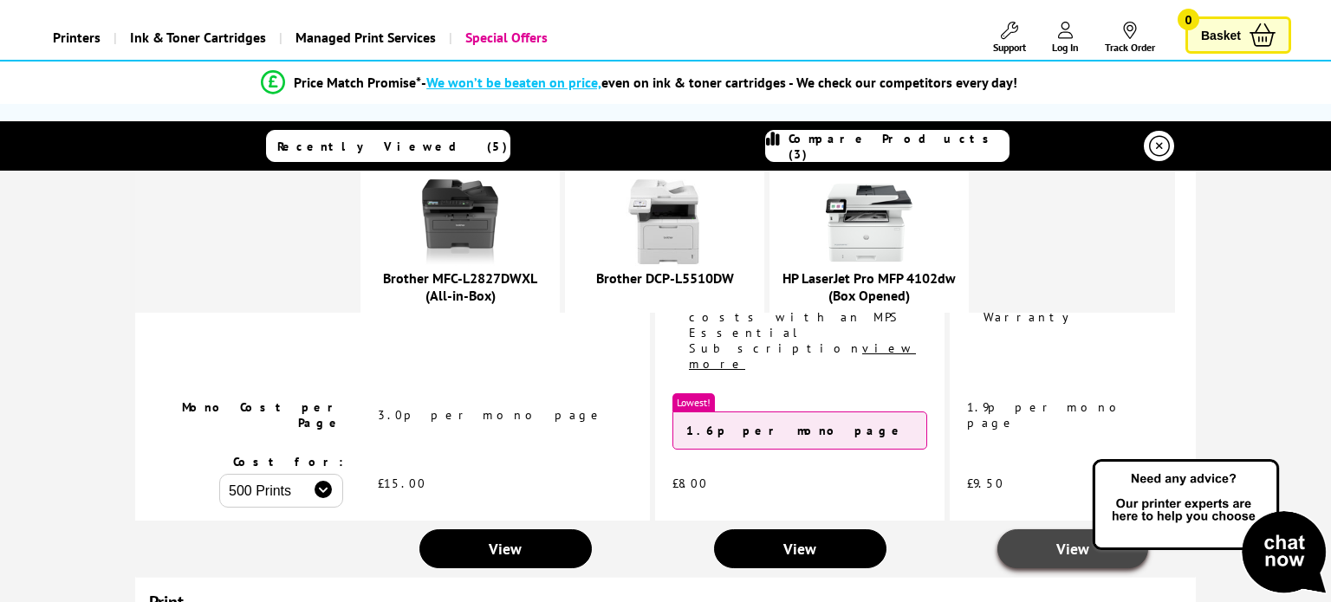
click at [1056, 539] on span "View" at bounding box center [1072, 549] width 33 height 20
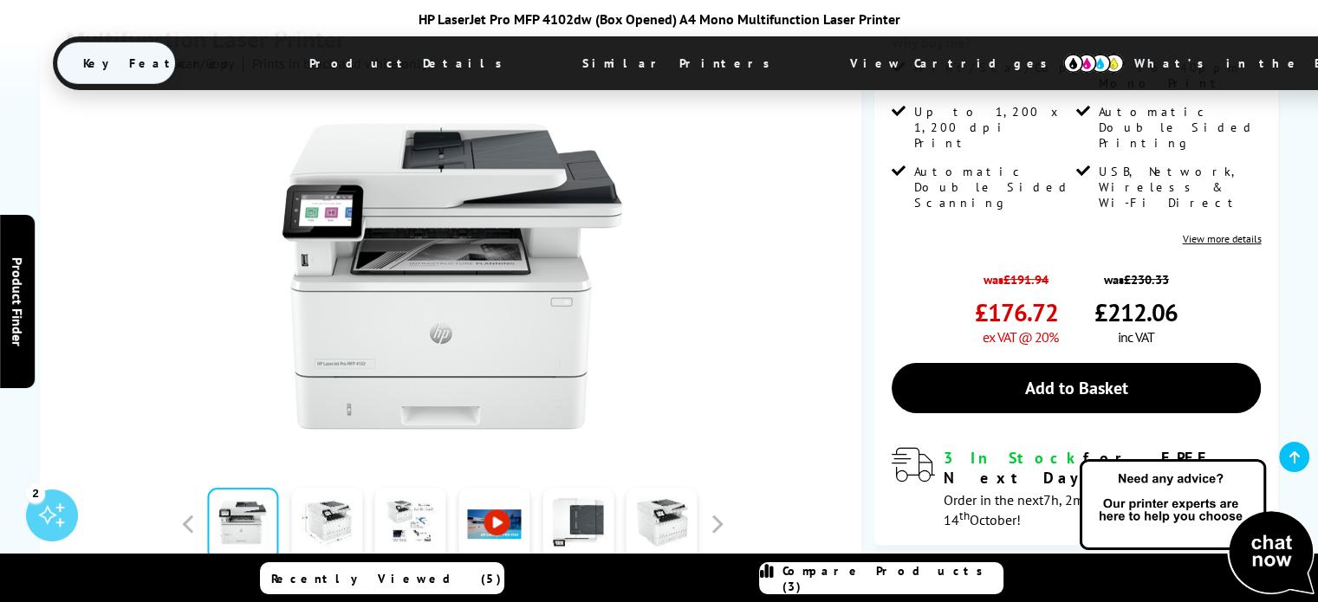
scroll to position [346, 0]
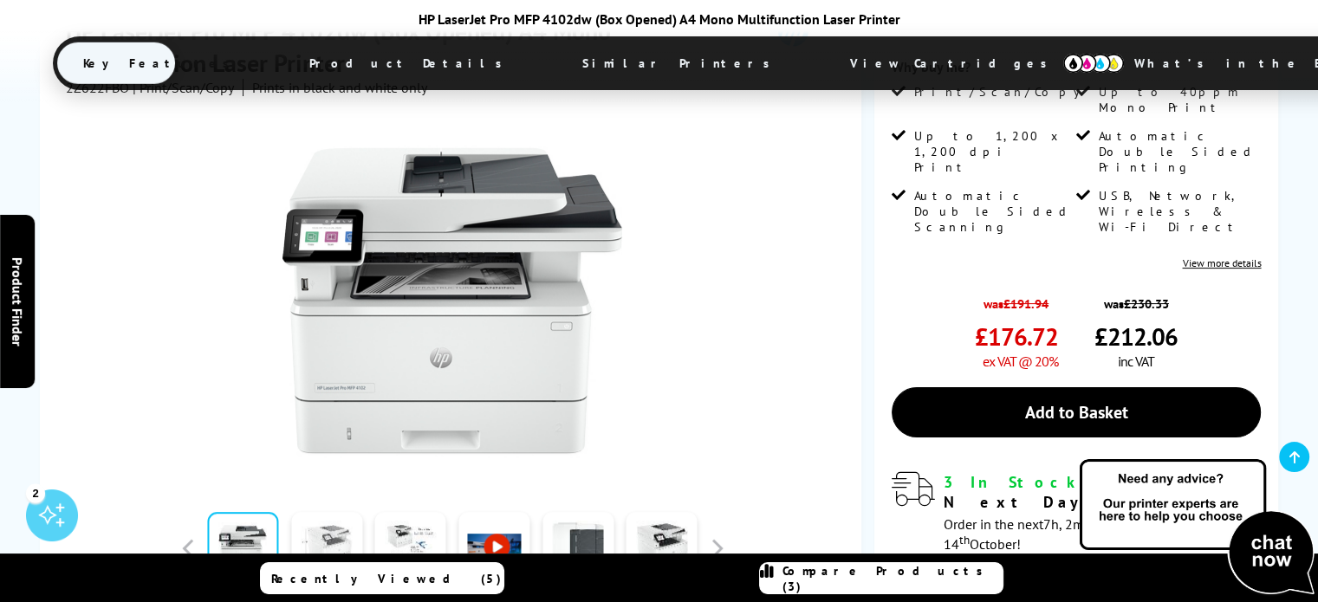
click at [328, 541] on link at bounding box center [326, 549] width 71 height 74
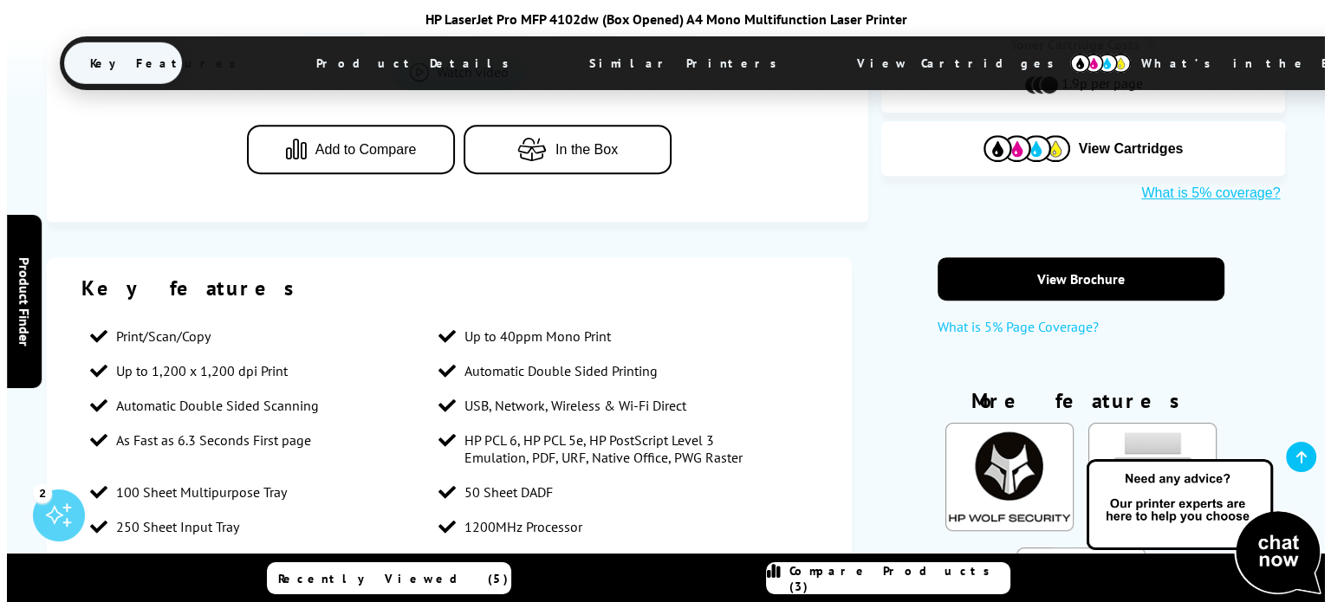
scroll to position [693, 0]
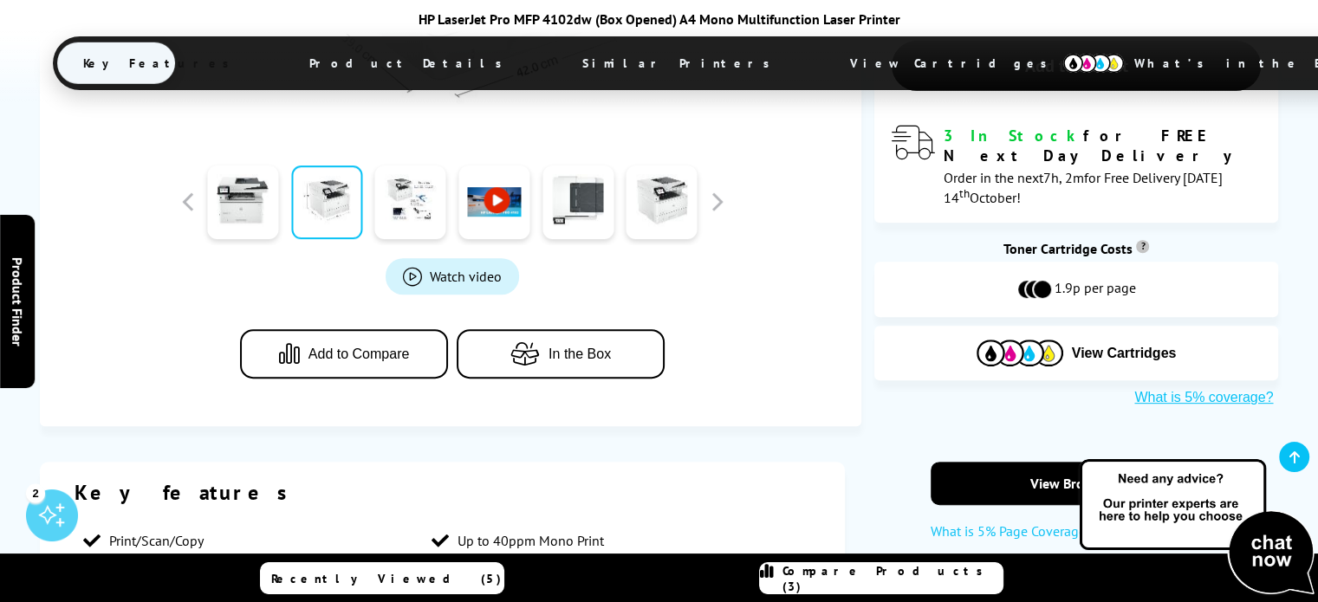
click at [858, 592] on link "Compare Products (3)" at bounding box center [881, 578] width 244 height 32
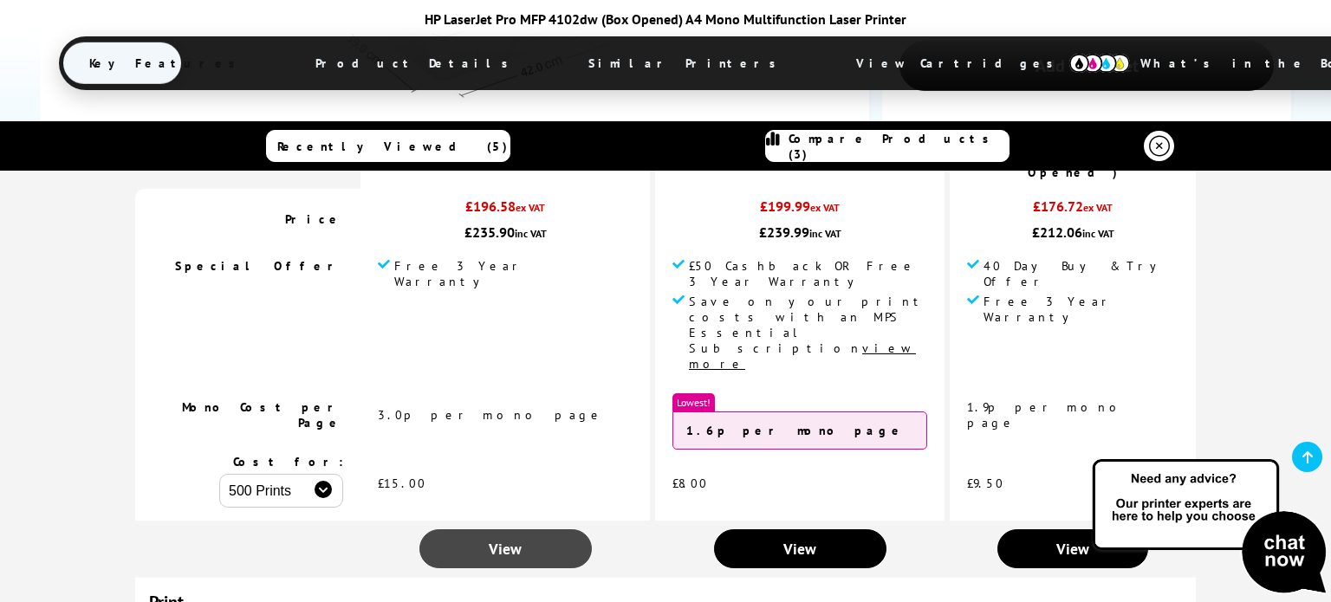
scroll to position [0, 0]
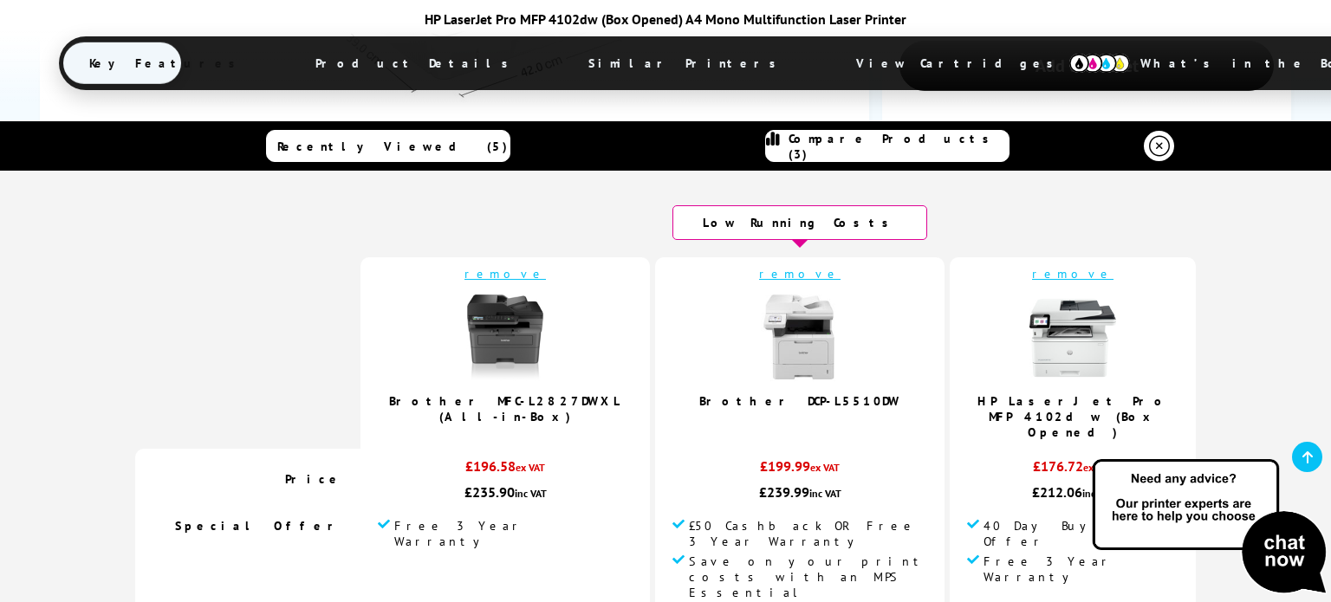
click at [546, 274] on link "remove" at bounding box center [504, 274] width 81 height 16
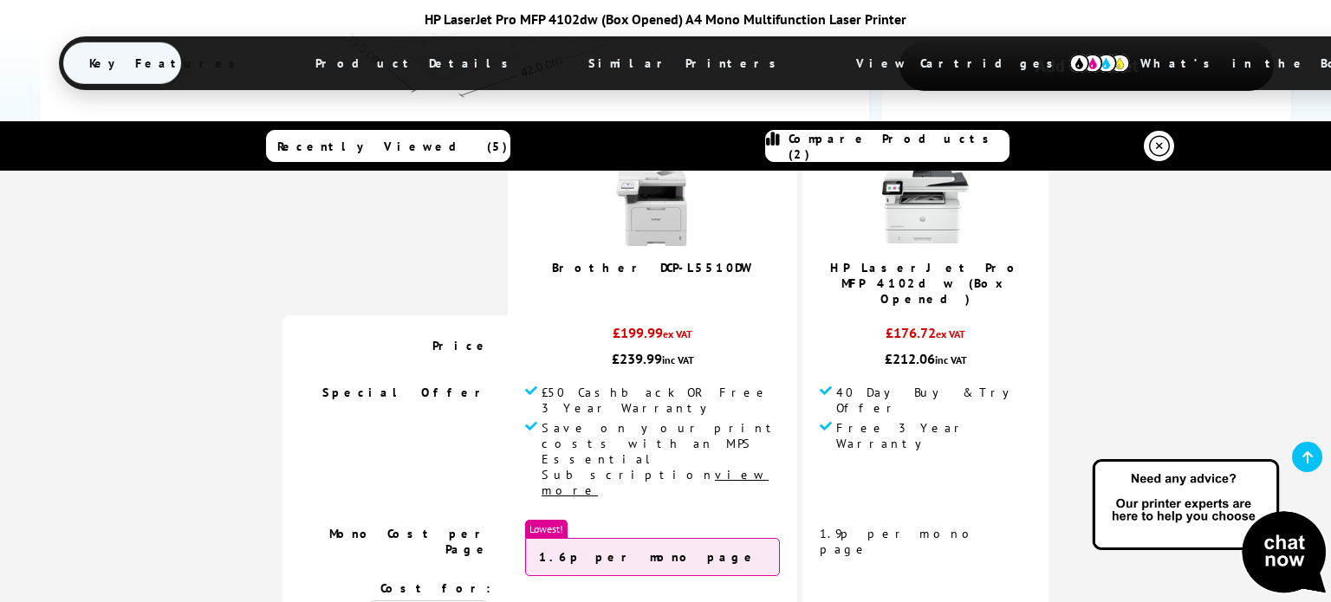
scroll to position [260, 0]
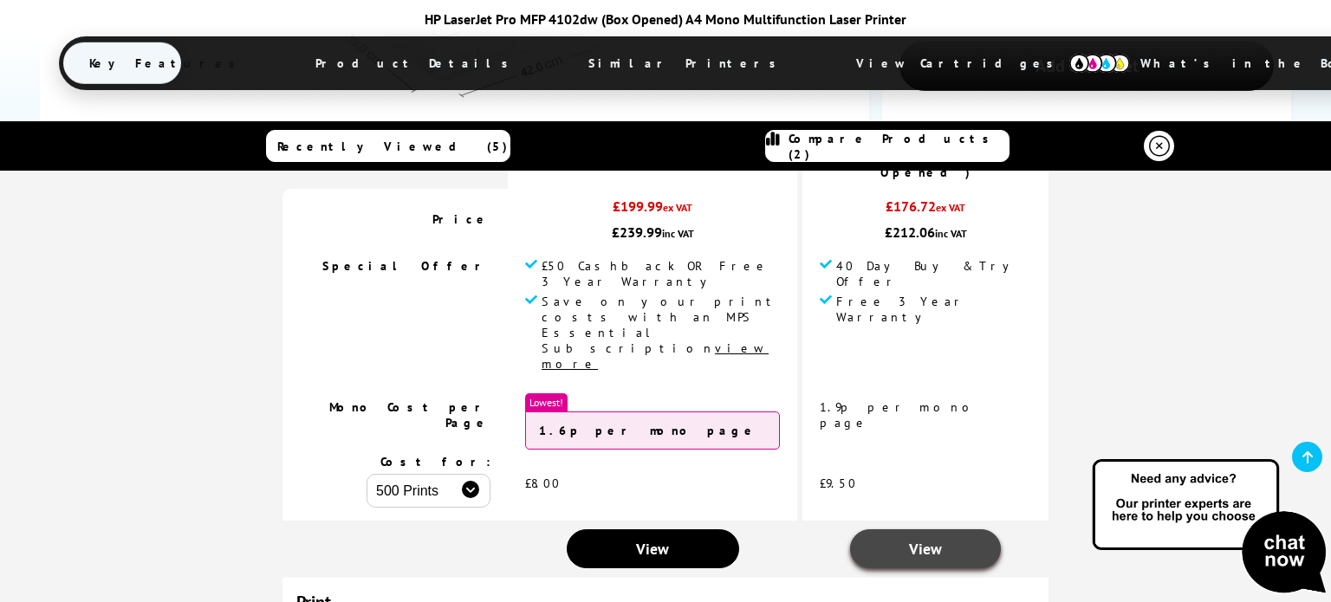
click at [854, 529] on link "View" at bounding box center [925, 548] width 151 height 39
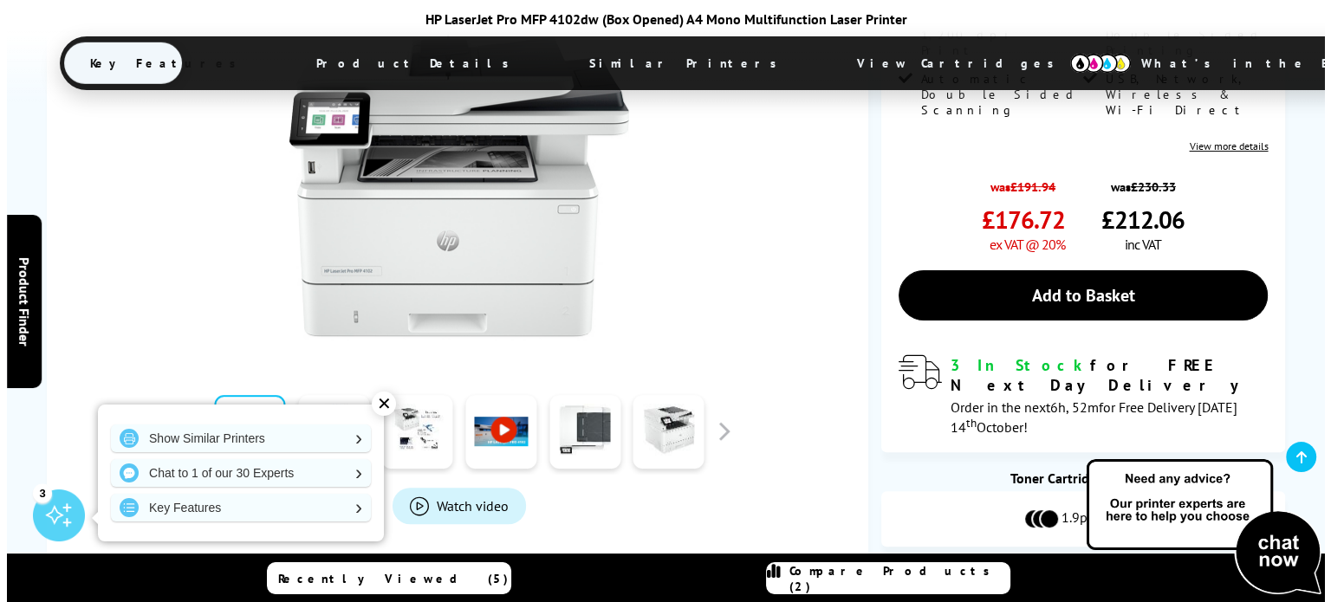
scroll to position [606, 0]
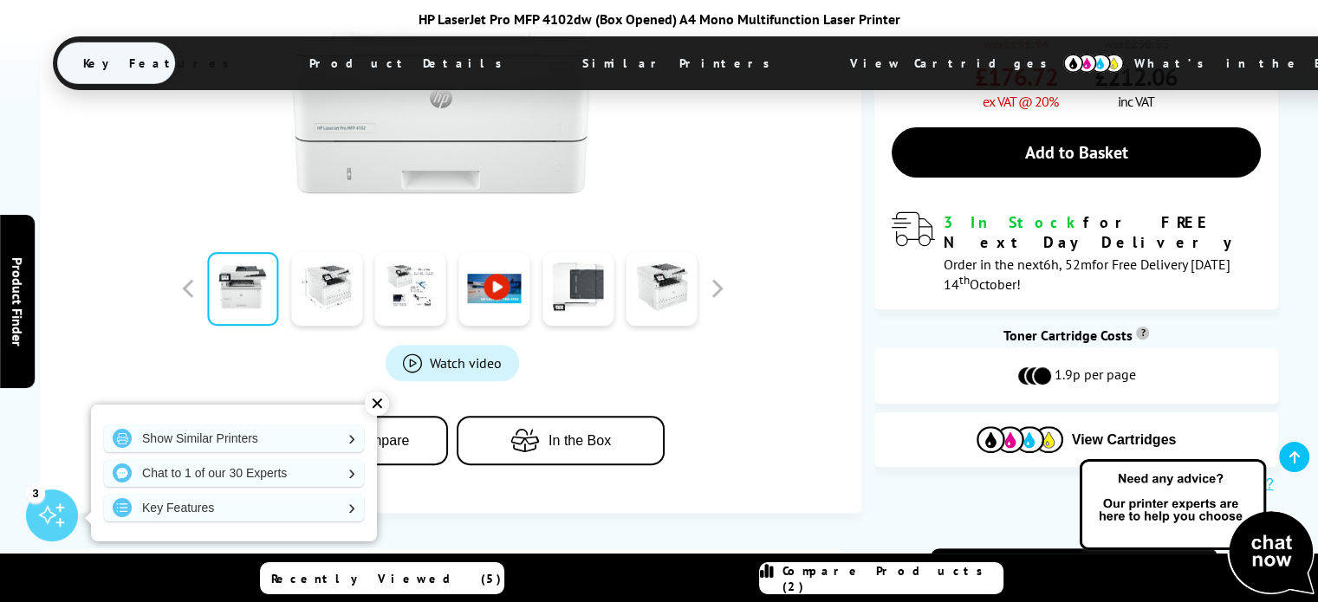
click at [928, 591] on link "Compare Products (2)" at bounding box center [881, 578] width 244 height 32
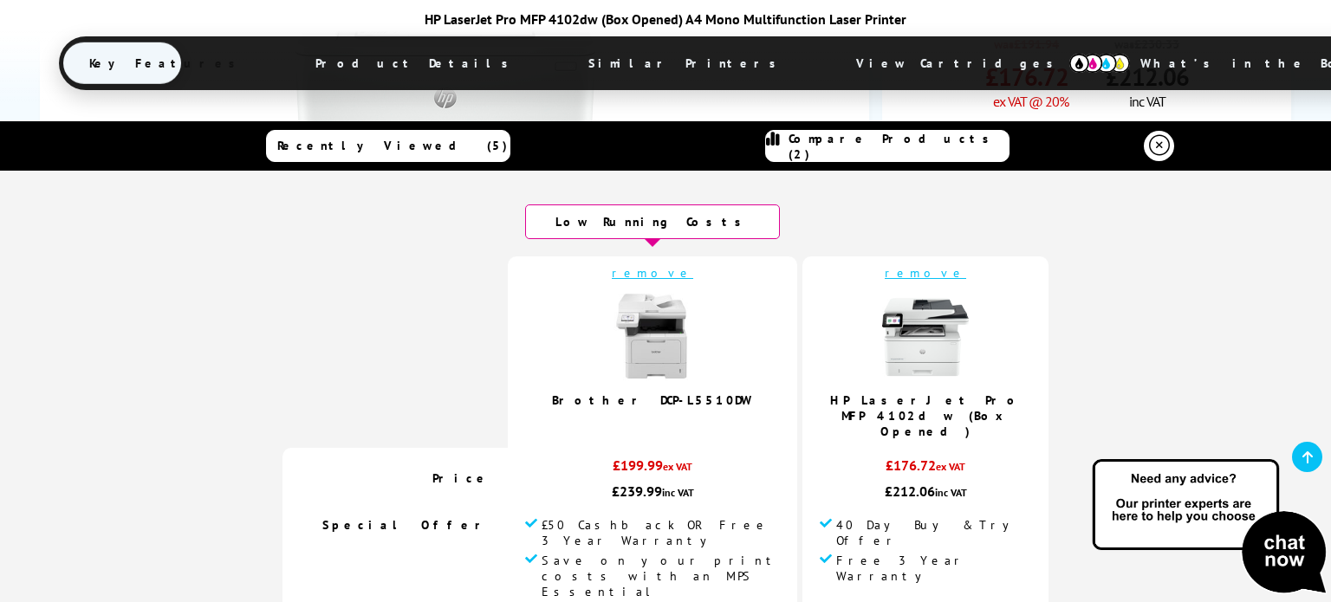
scroll to position [0, 0]
click at [884, 348] on img at bounding box center [925, 338] width 87 height 87
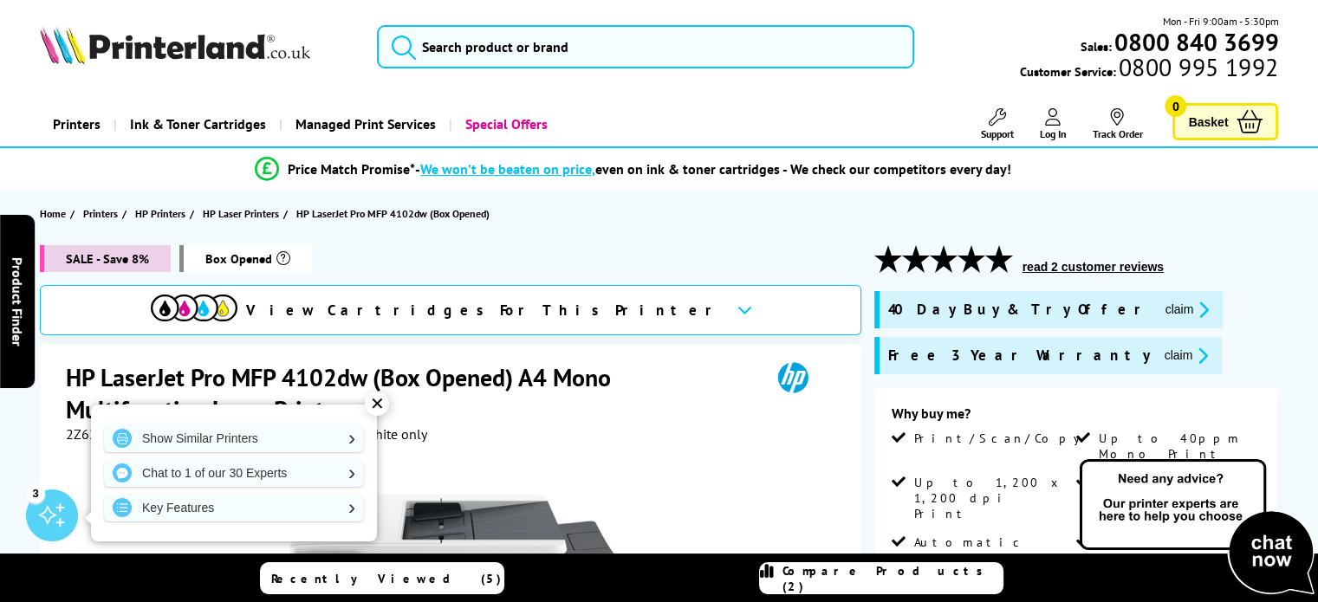
click at [1109, 270] on button "read 2 customer reviews" at bounding box center [1093, 267] width 152 height 16
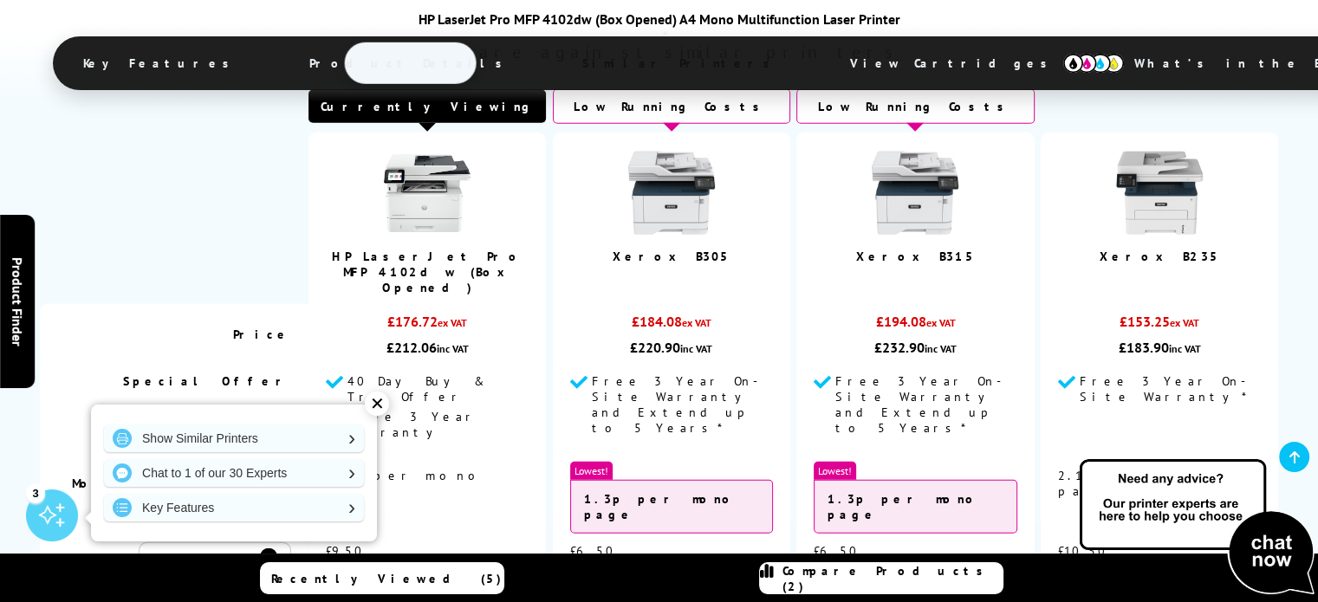
scroll to position [4024, 0]
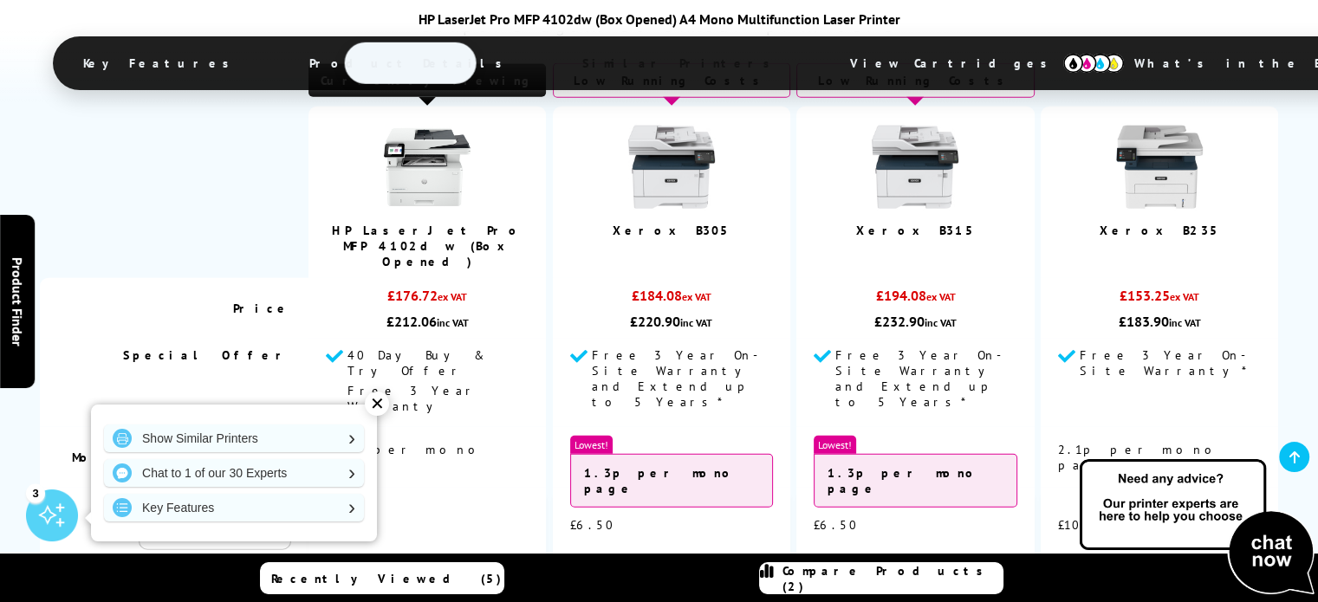
click at [665, 581] on span "View" at bounding box center [671, 591] width 33 height 20
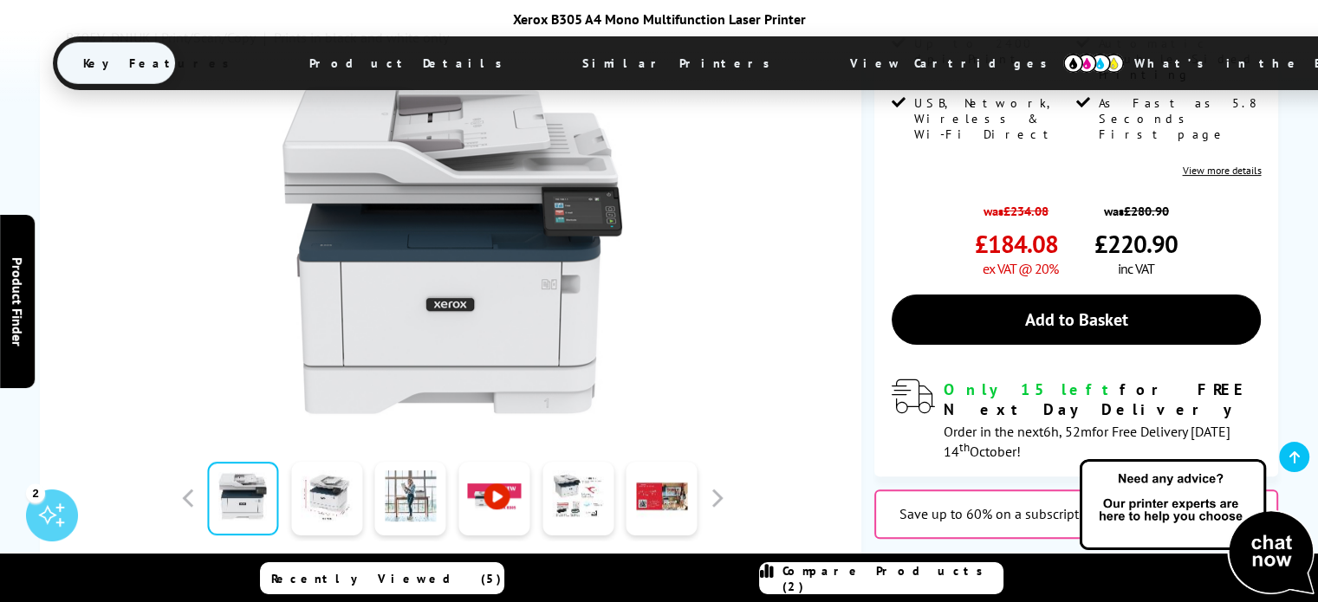
scroll to position [433, 0]
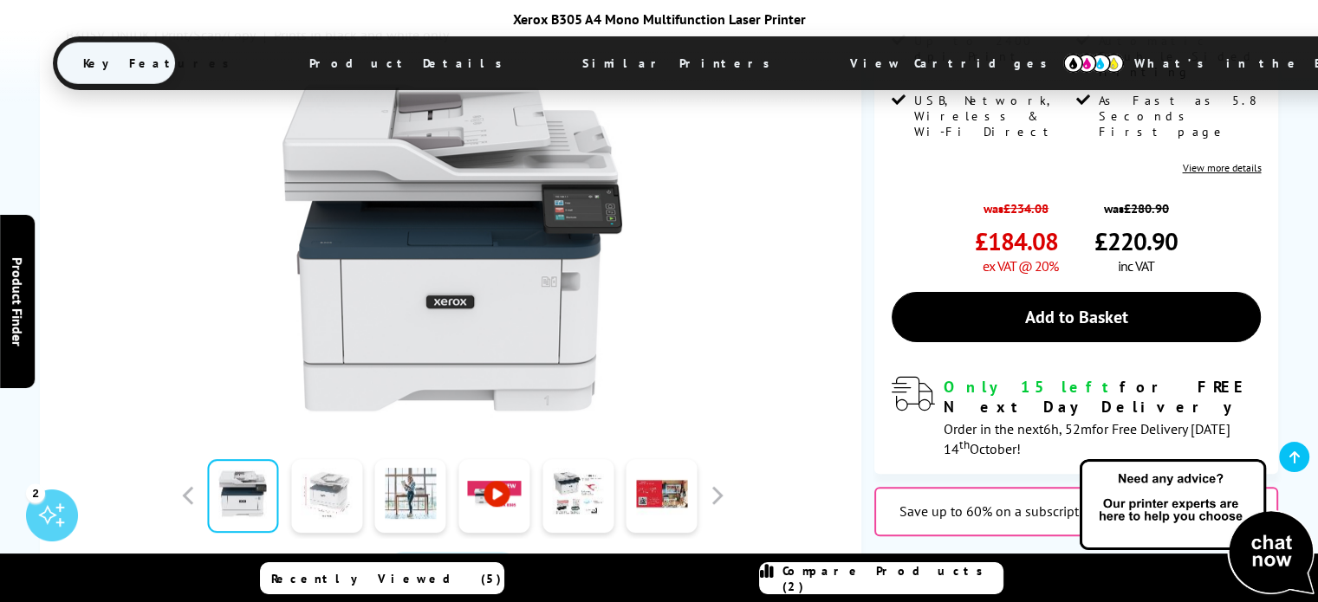
click at [333, 467] on link at bounding box center [326, 496] width 71 height 74
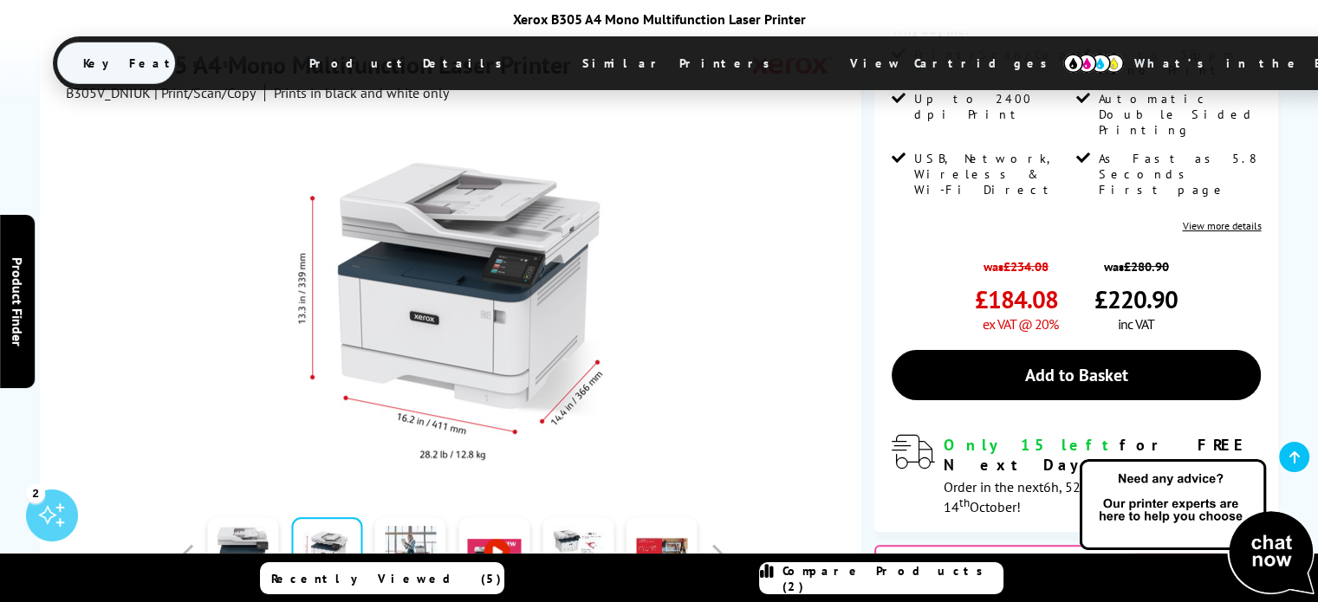
scroll to position [346, 0]
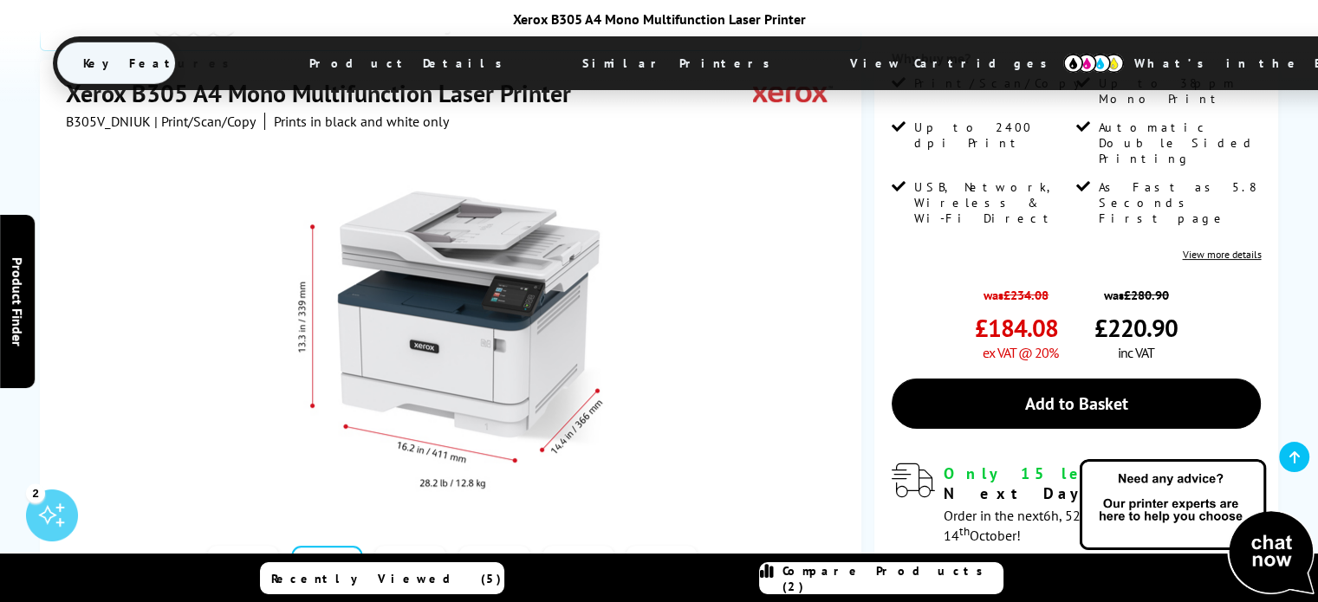
click at [579, 546] on link at bounding box center [577, 583] width 71 height 74
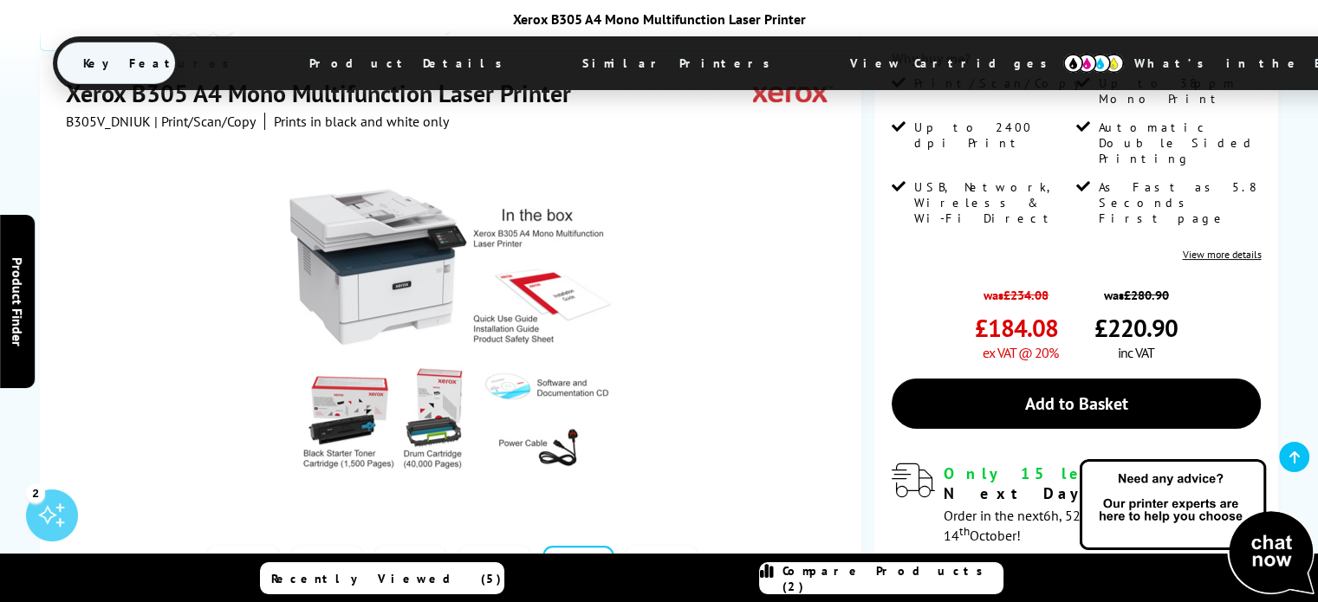
click at [240, 546] on link at bounding box center [242, 583] width 71 height 74
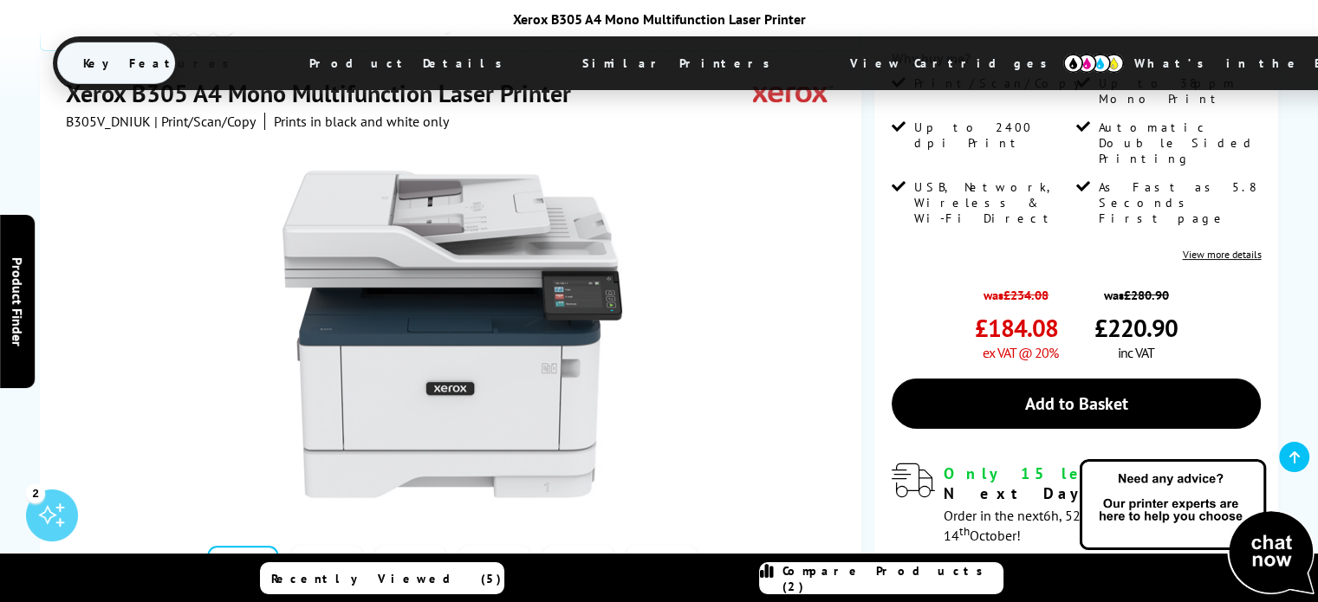
click at [327, 546] on link at bounding box center [326, 583] width 71 height 74
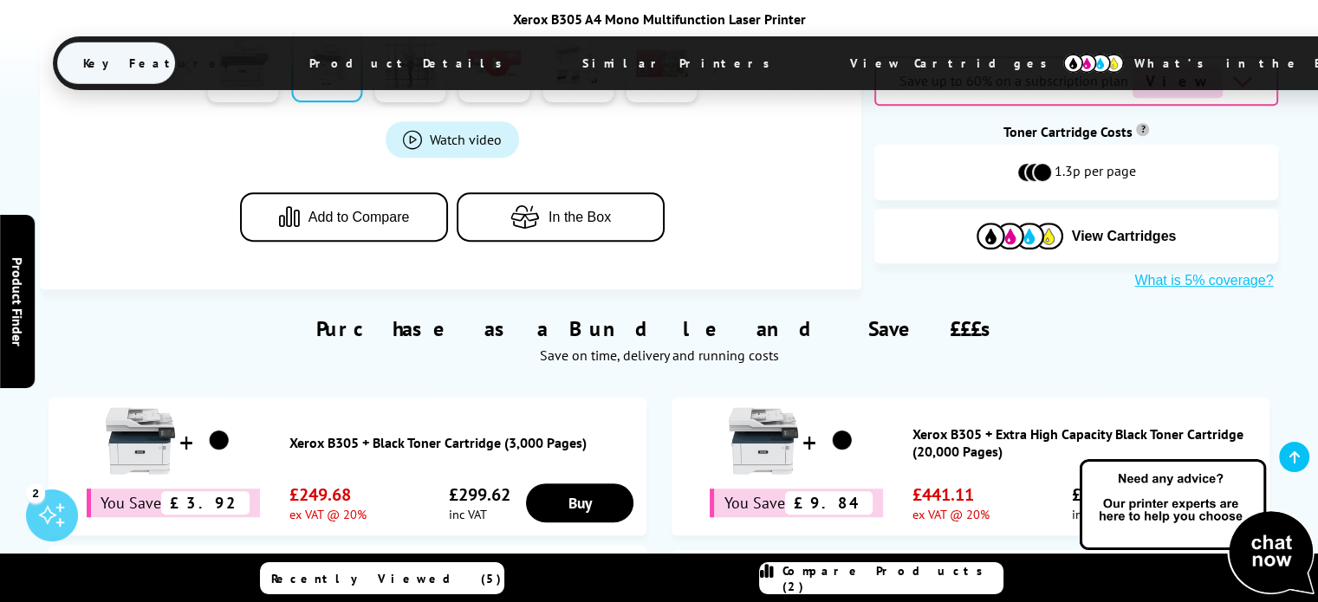
scroll to position [866, 0]
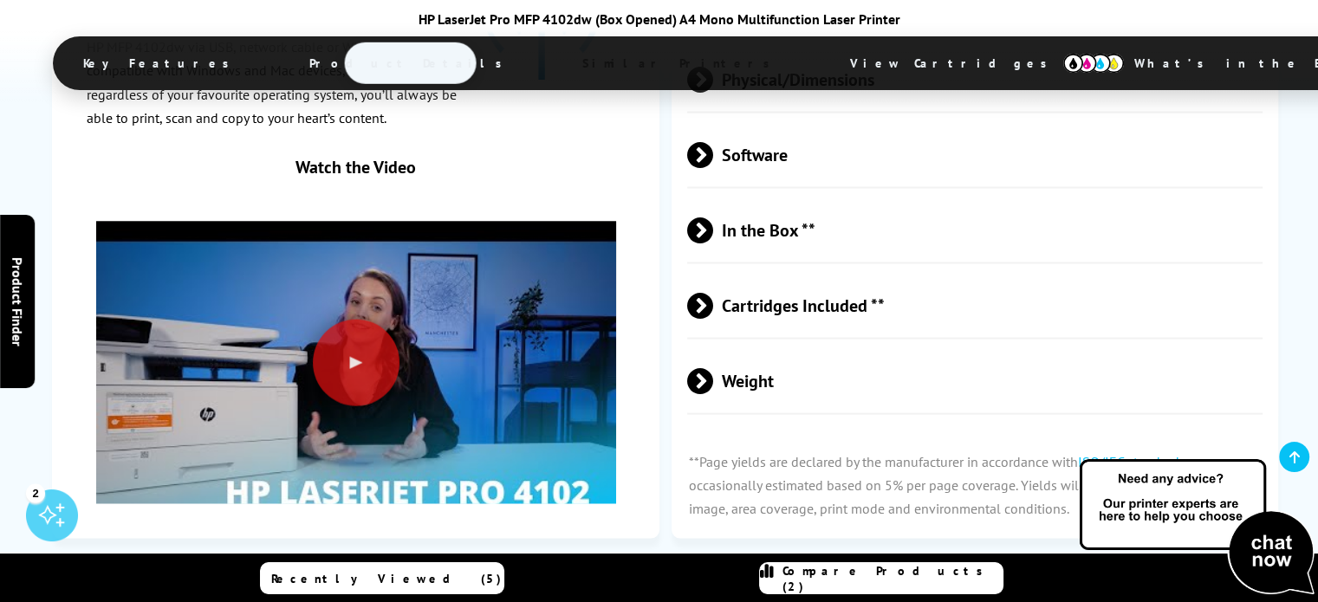
scroll to position [3505, 0]
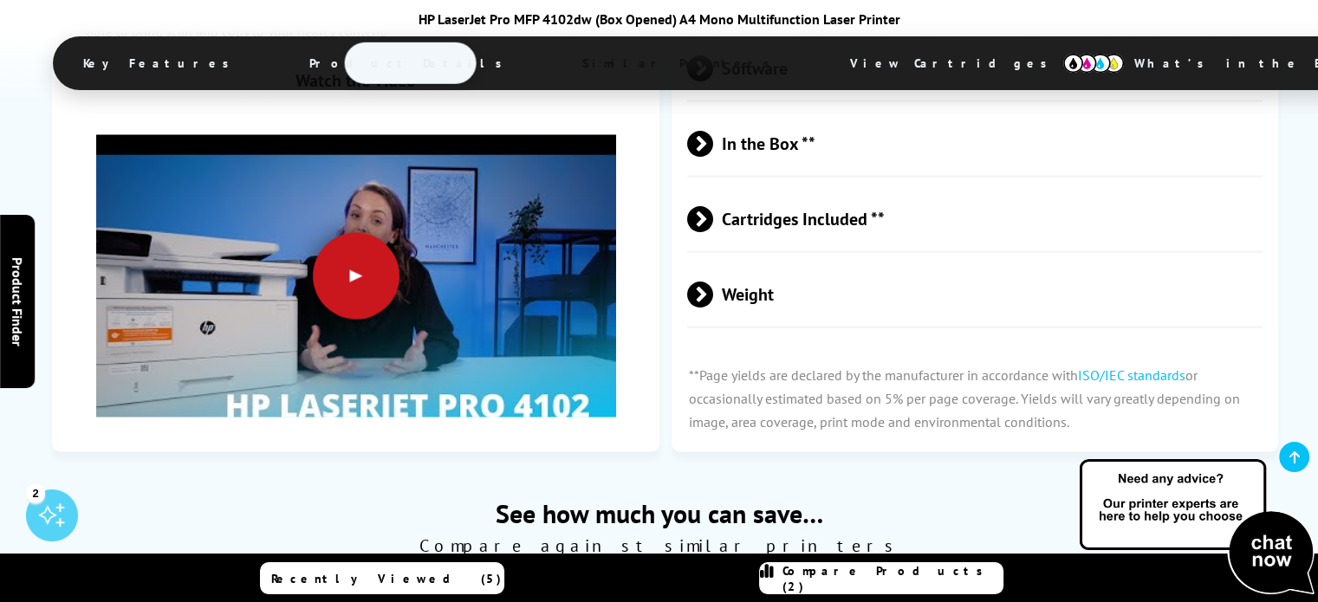
click at [353, 263] on div at bounding box center [356, 276] width 87 height 87
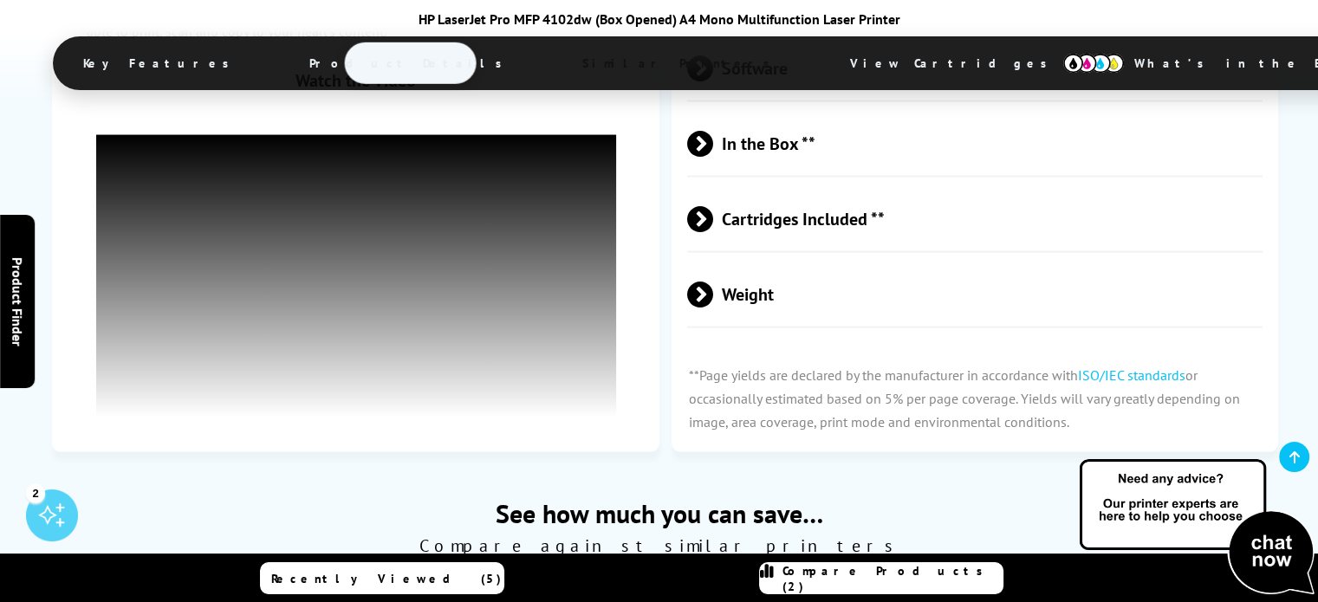
click at [713, 206] on span at bounding box center [713, 219] width 0 height 26
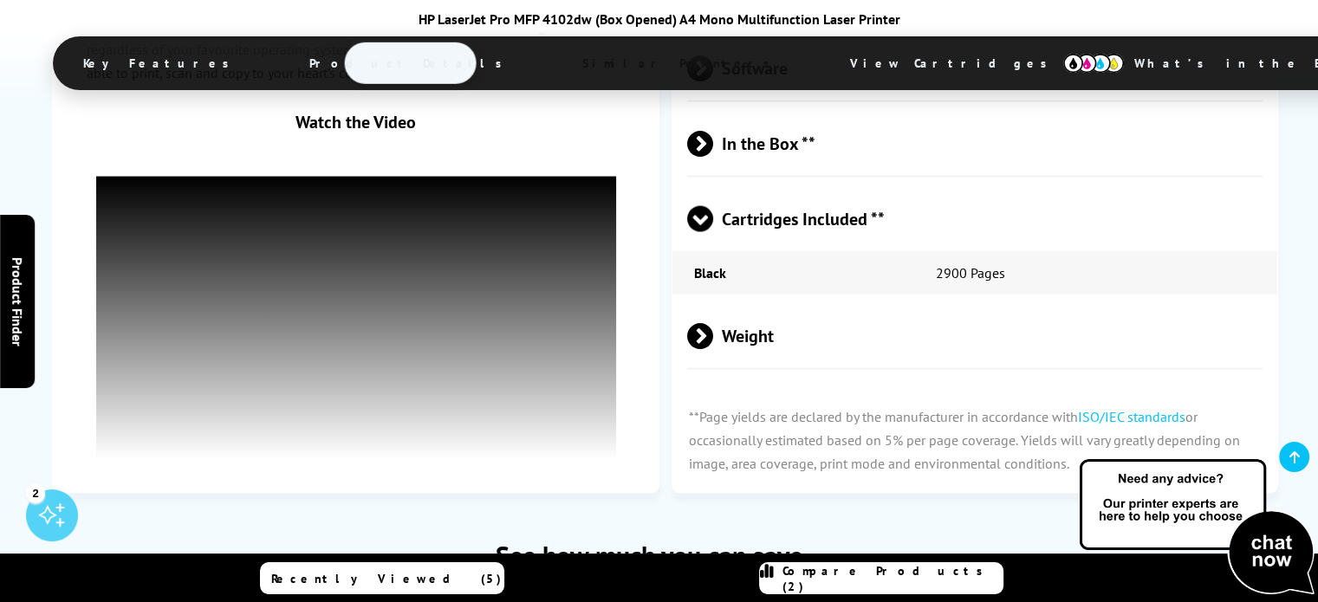
click at [704, 232] on span at bounding box center [700, 232] width 26 height 0
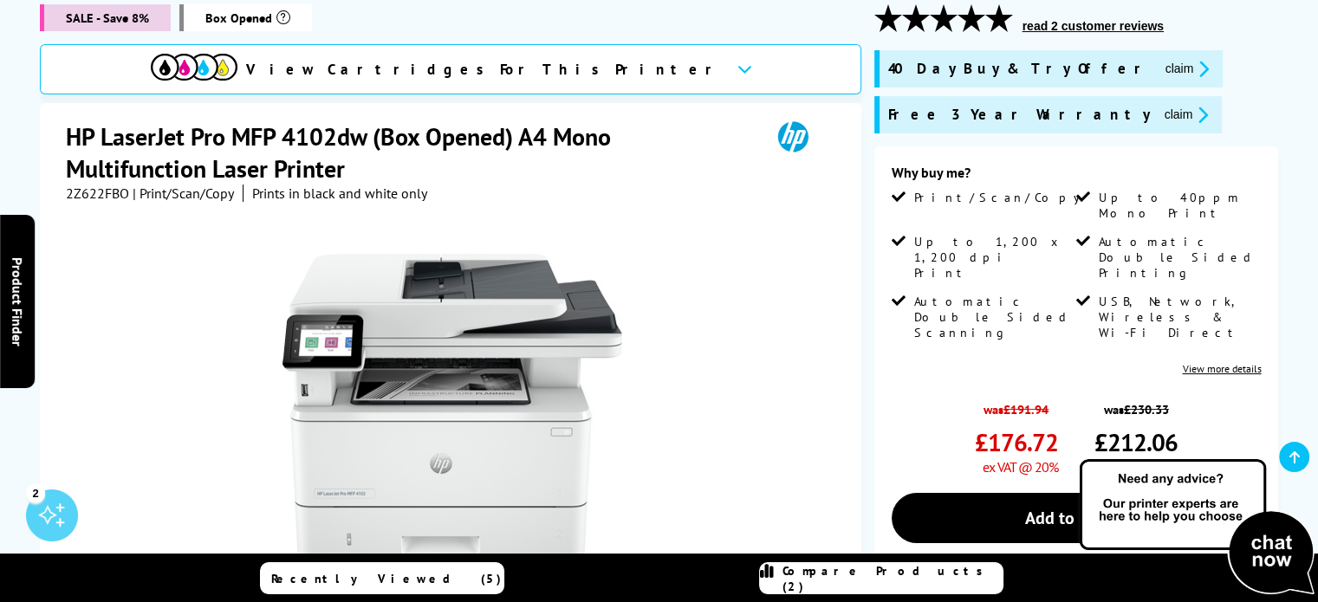
scroll to position [213, 0]
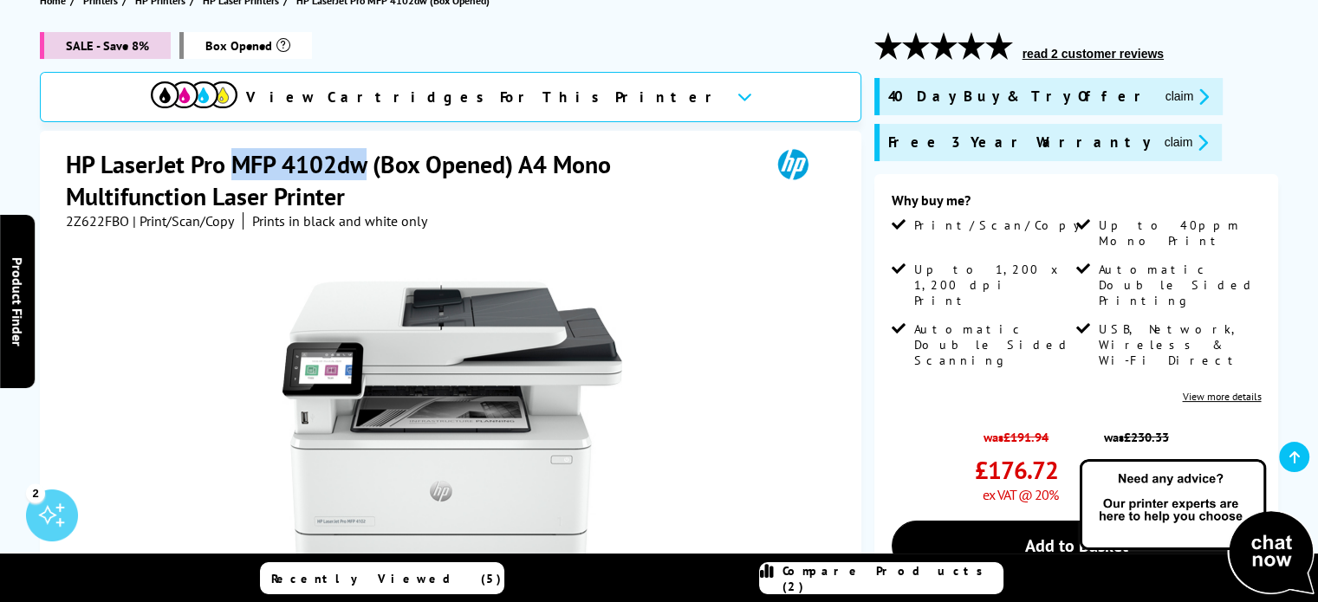
drag, startPoint x: 236, startPoint y: 161, endPoint x: 364, endPoint y: 158, distance: 127.4
click at [364, 158] on h1 "HP LaserJet Pro MFP 4102dw (Box Opened) A4 Mono Multifunction Laser Printer" at bounding box center [409, 180] width 687 height 64
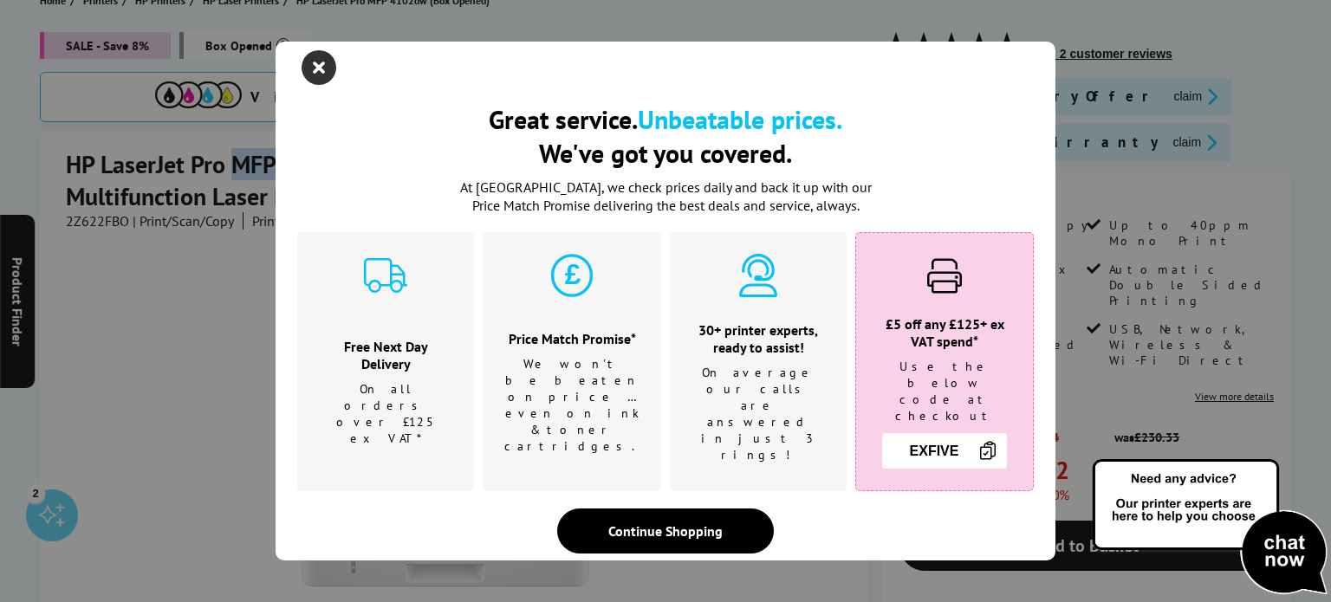
click at [313, 78] on icon "close modal" at bounding box center [318, 67] width 35 height 35
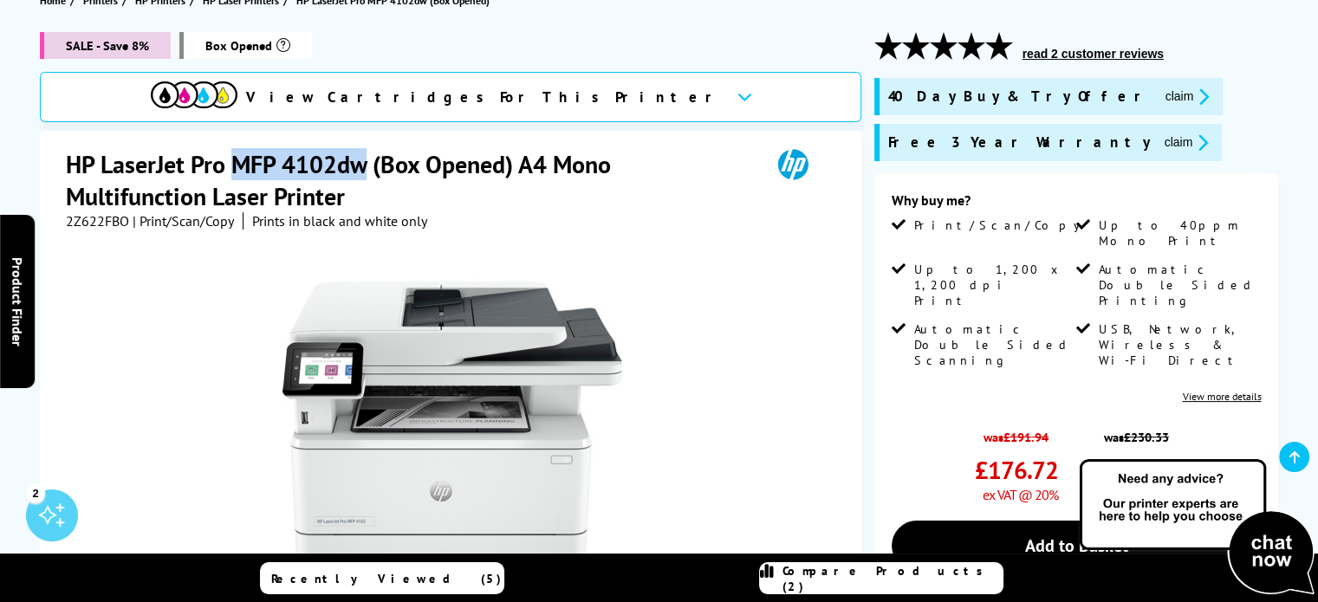
copy h1 "MFP 4102dw"
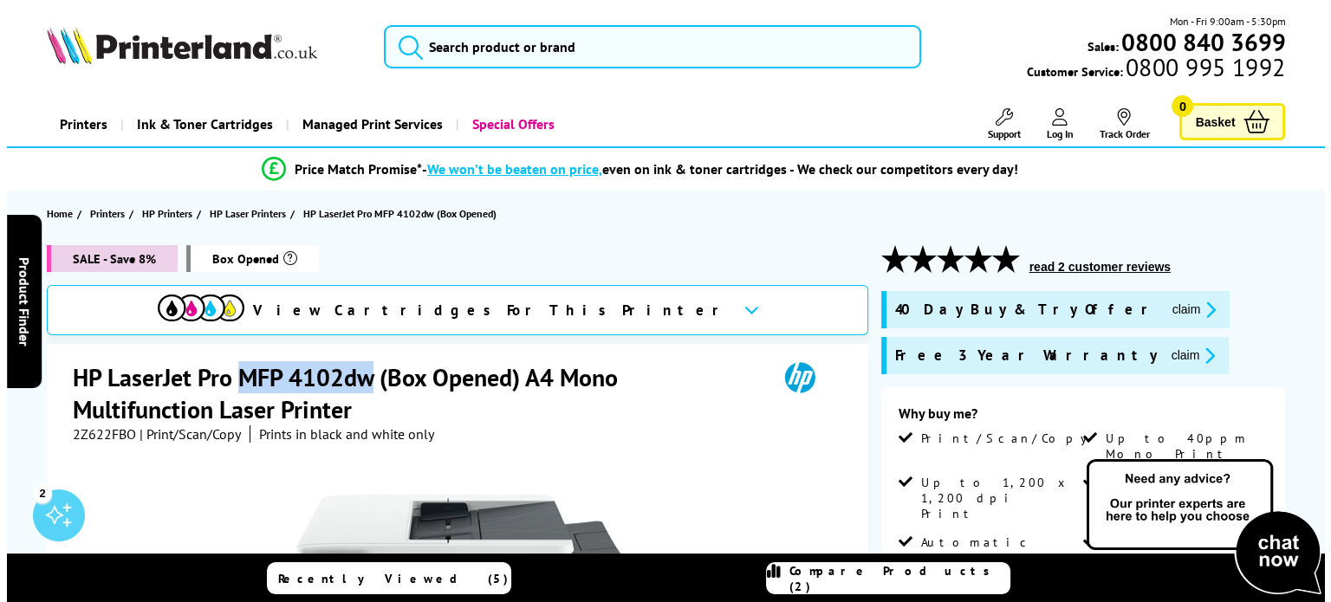
scroll to position [0, 0]
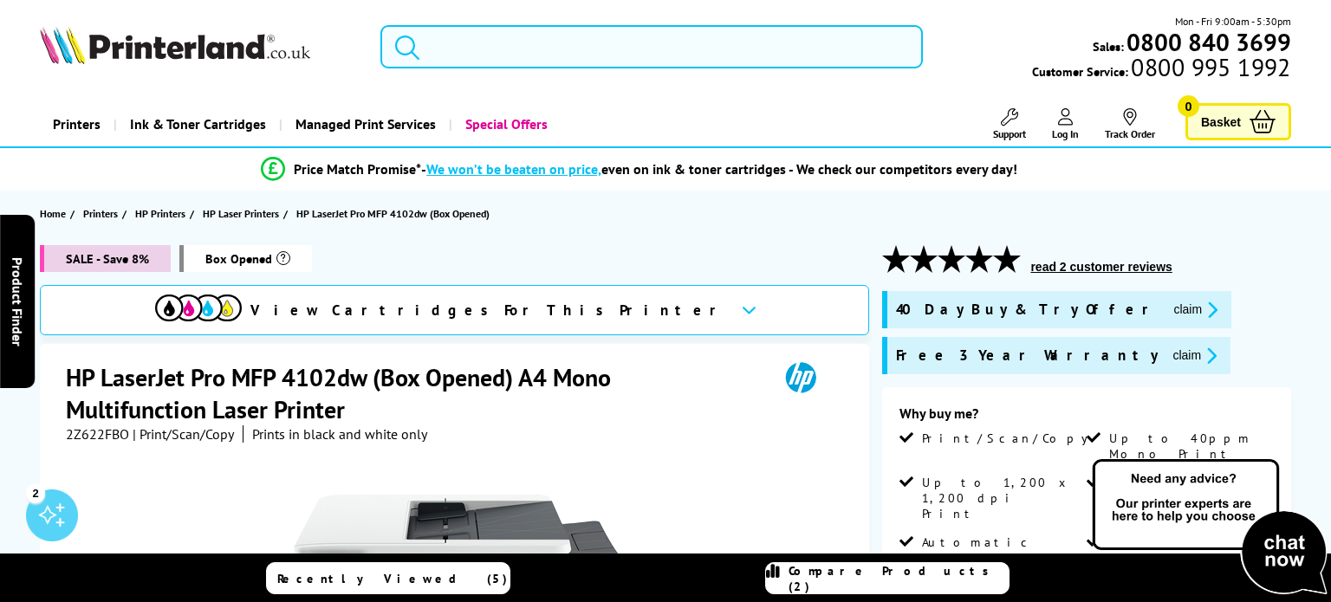
click at [499, 49] on input "search" at bounding box center [651, 46] width 542 height 43
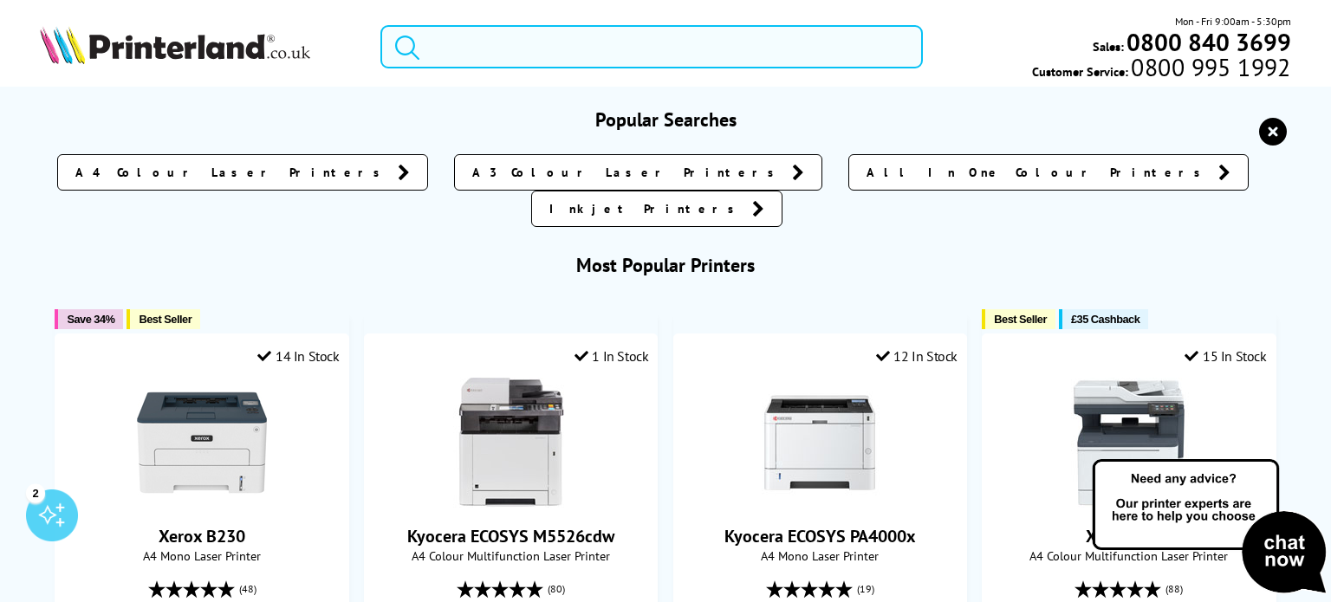
paste input "MFP 4102dw"
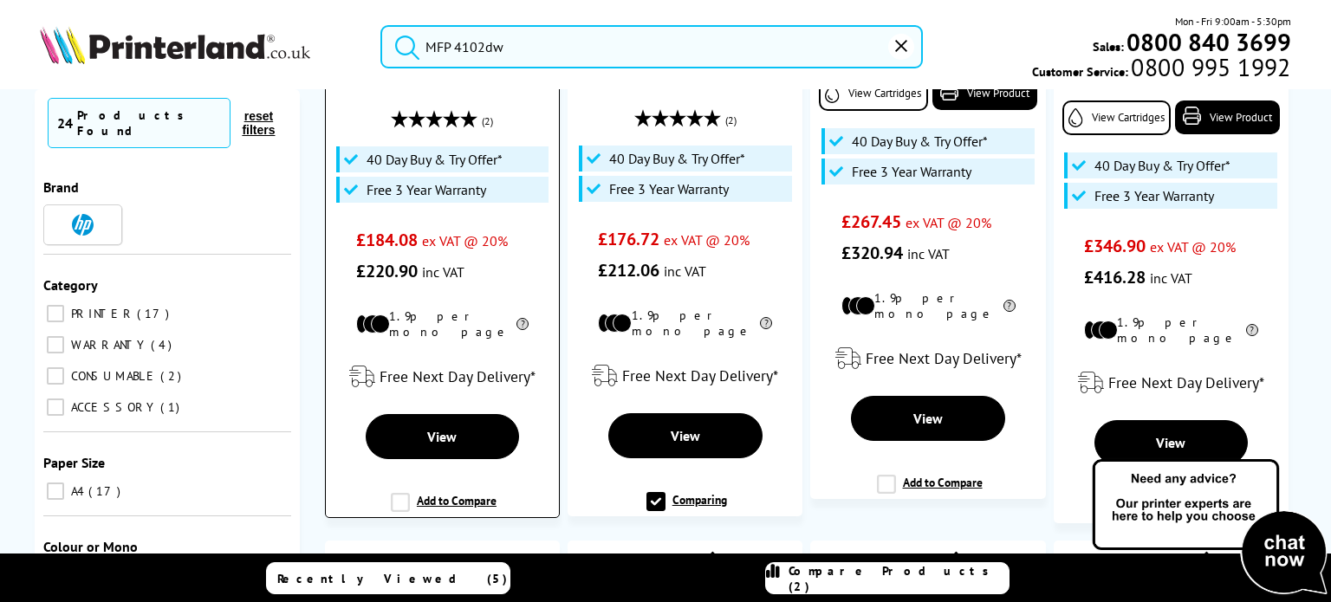
scroll to position [520, 0]
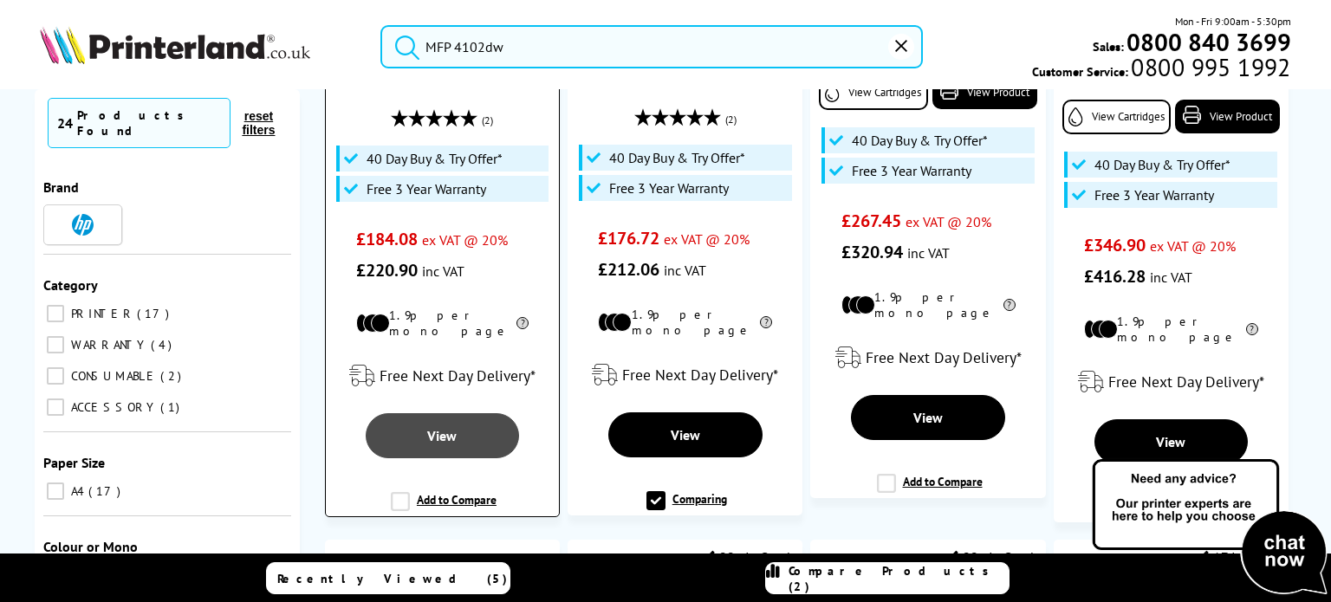
type input "MFP 4102dw"
click at [444, 427] on span "View" at bounding box center [441, 435] width 29 height 17
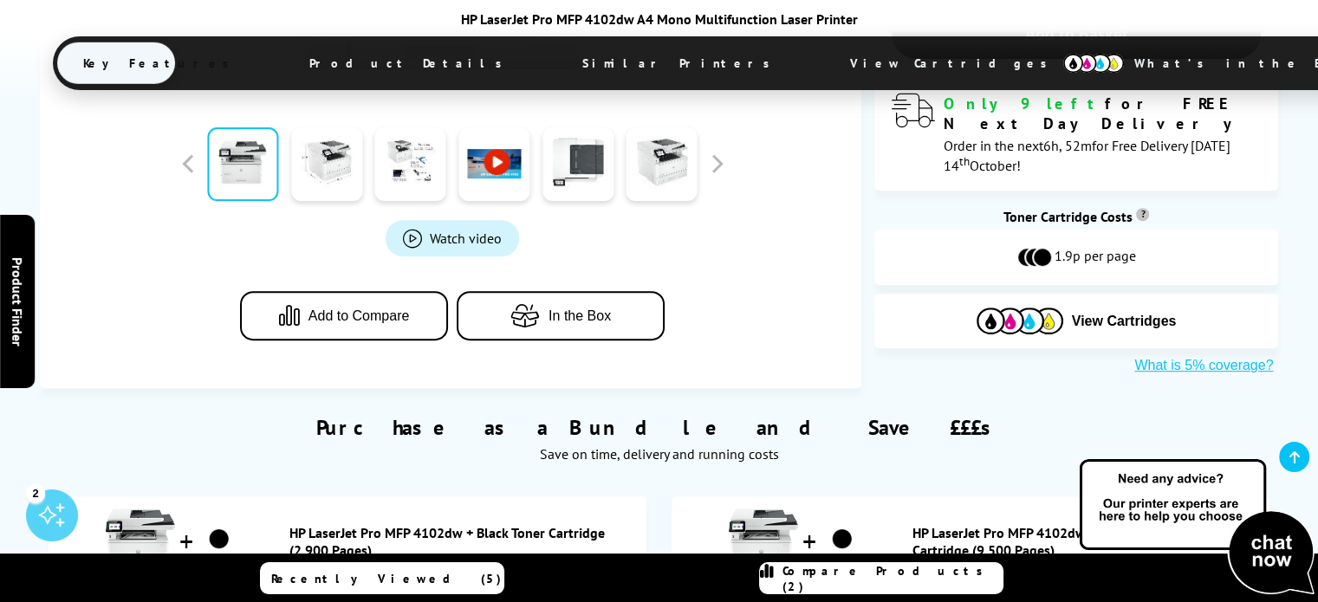
scroll to position [693, 0]
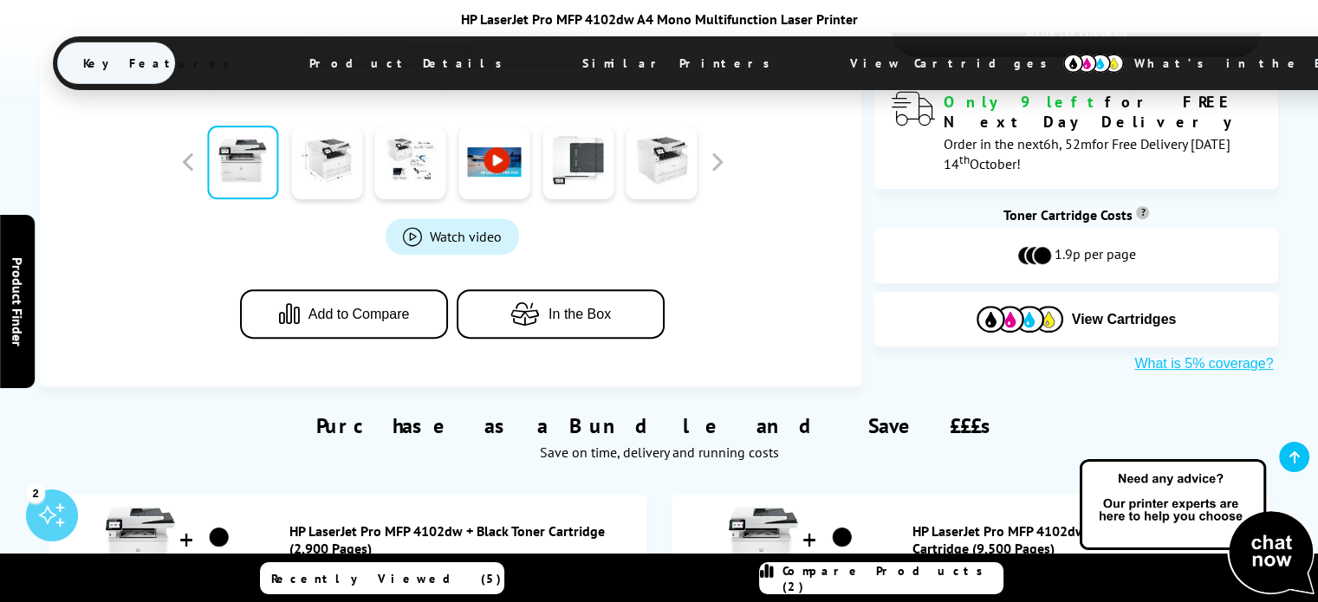
click at [559, 324] on button "In the Box" at bounding box center [560, 313] width 208 height 49
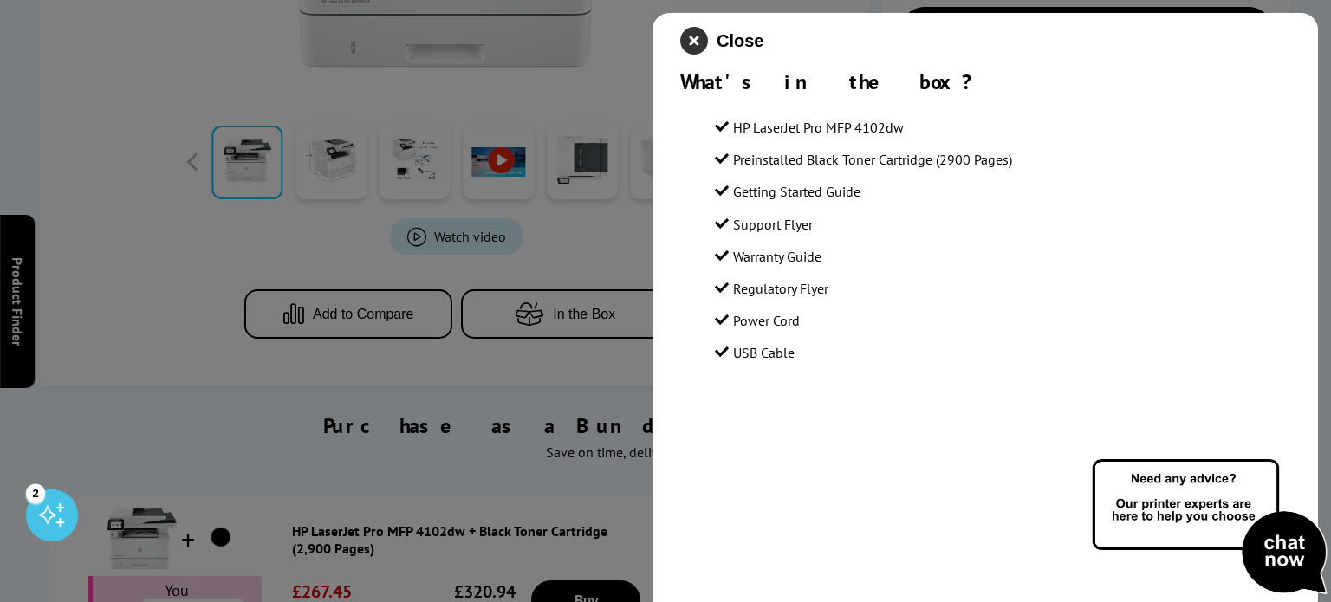
click at [690, 43] on icon "close modal" at bounding box center [694, 41] width 28 height 28
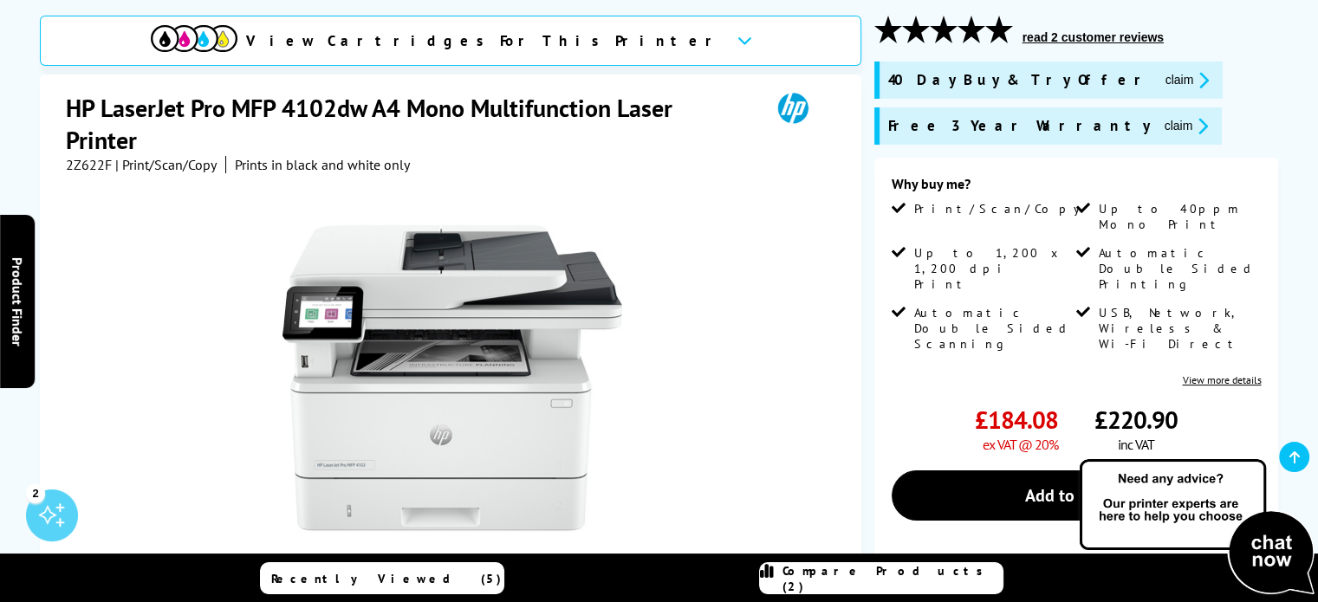
scroll to position [260, 0]
